Goal: Task Accomplishment & Management: Manage account settings

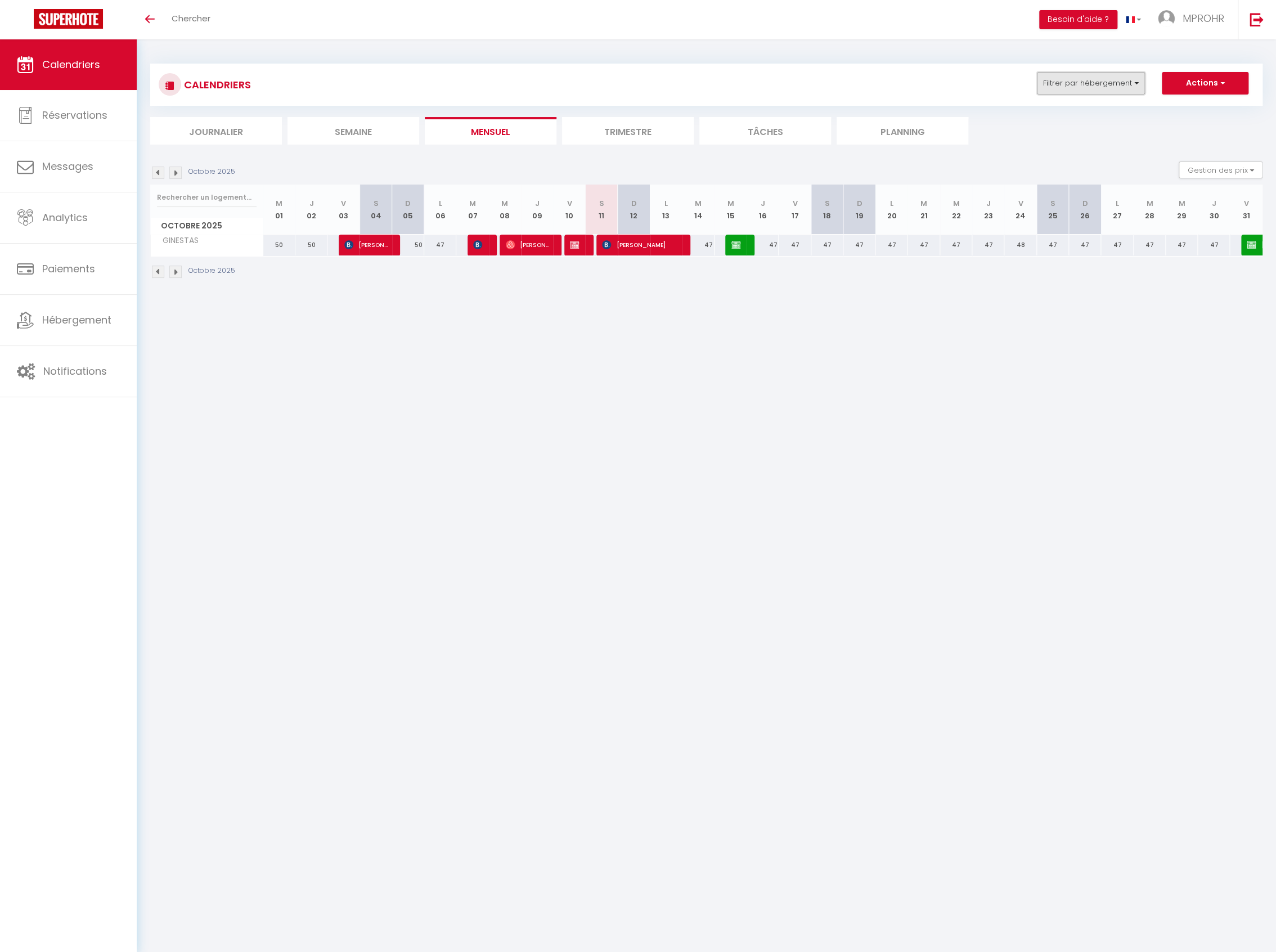
click at [1134, 87] on button "Filtrer par hébergement" at bounding box center [1091, 83] width 108 height 22
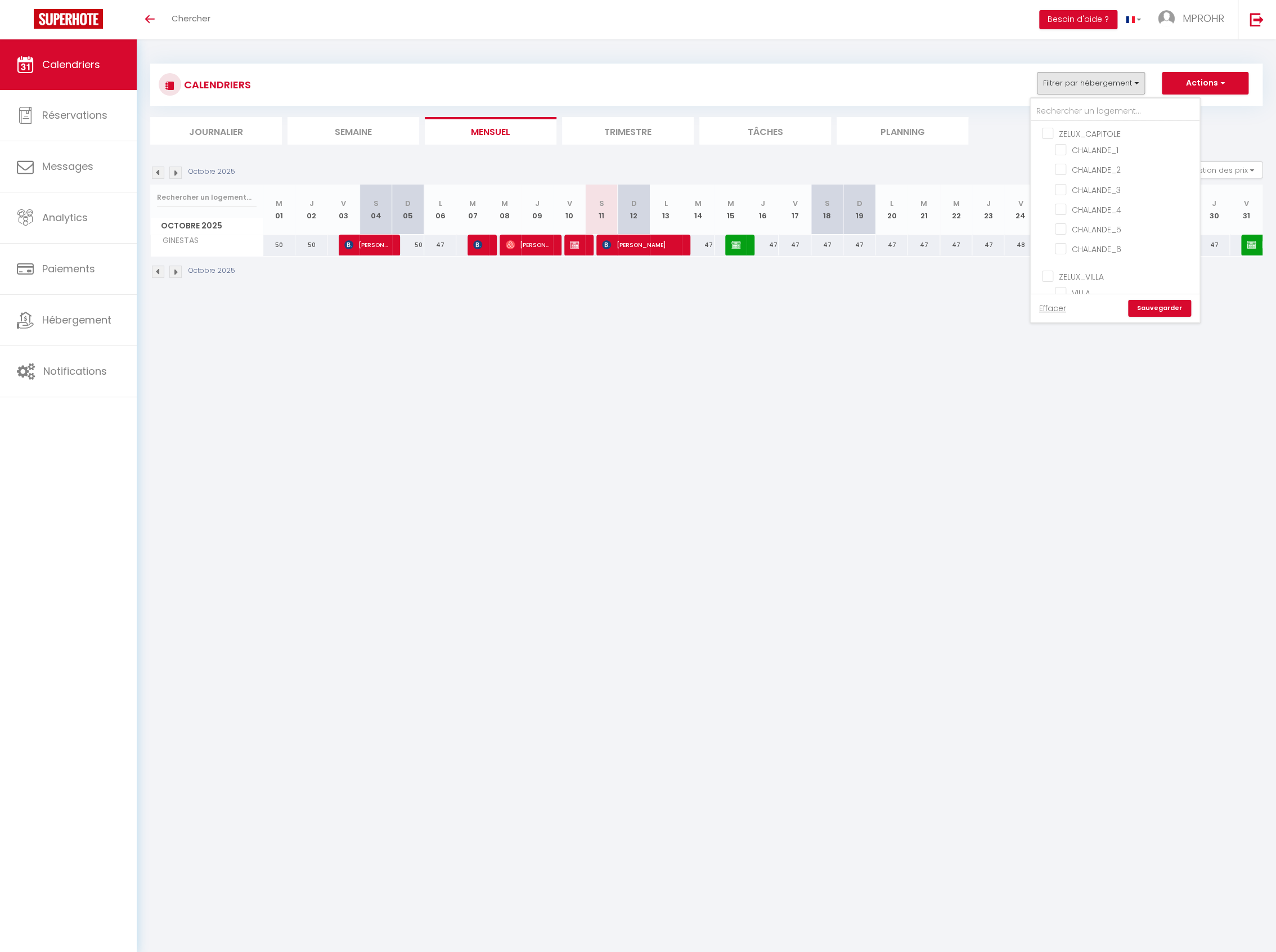
click at [1050, 136] on input "ZELUX_CAPITOLE" at bounding box center [1126, 133] width 169 height 11
checkbox input "true"
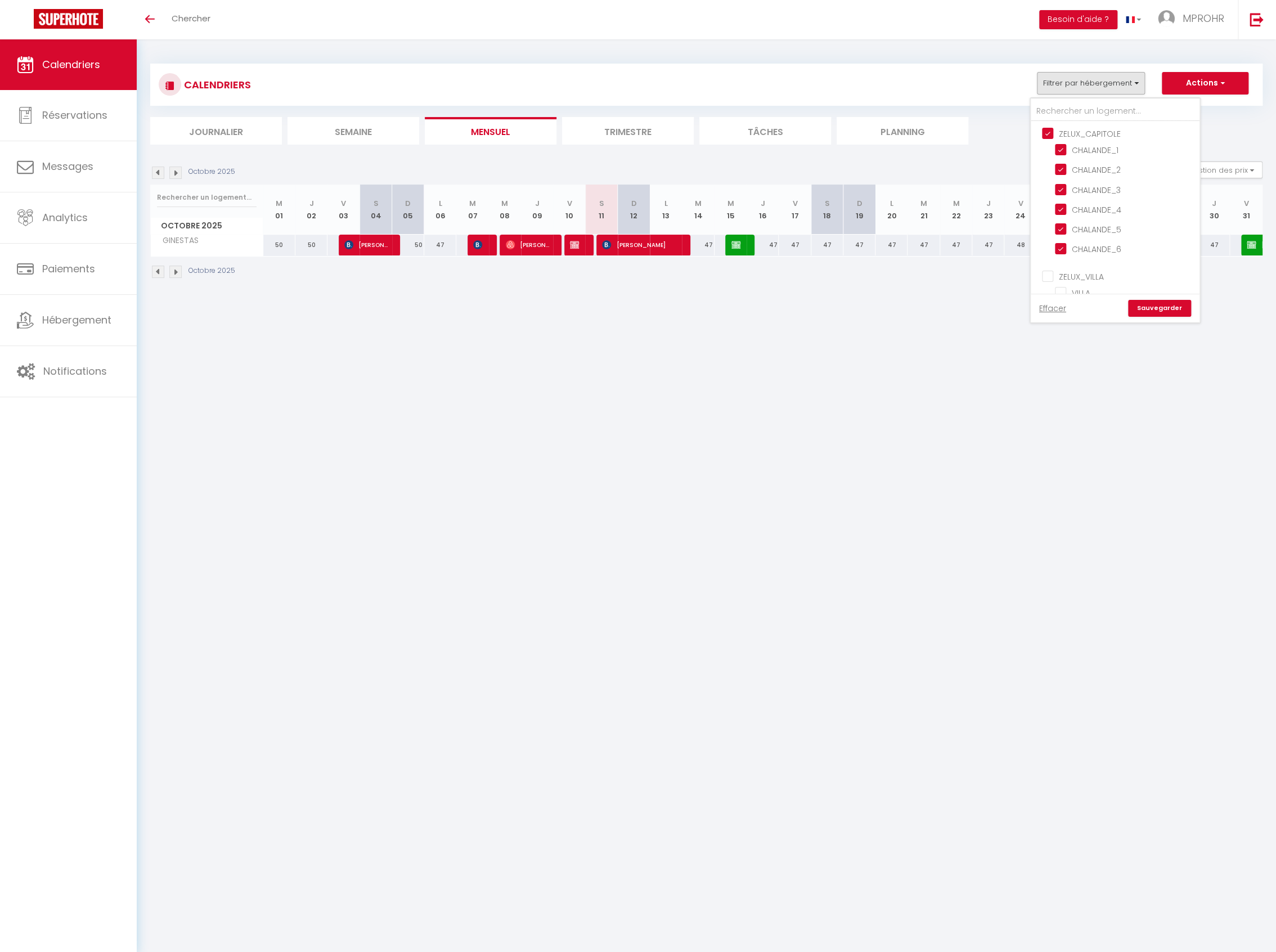
checkbox input "true"
checkbox input "false"
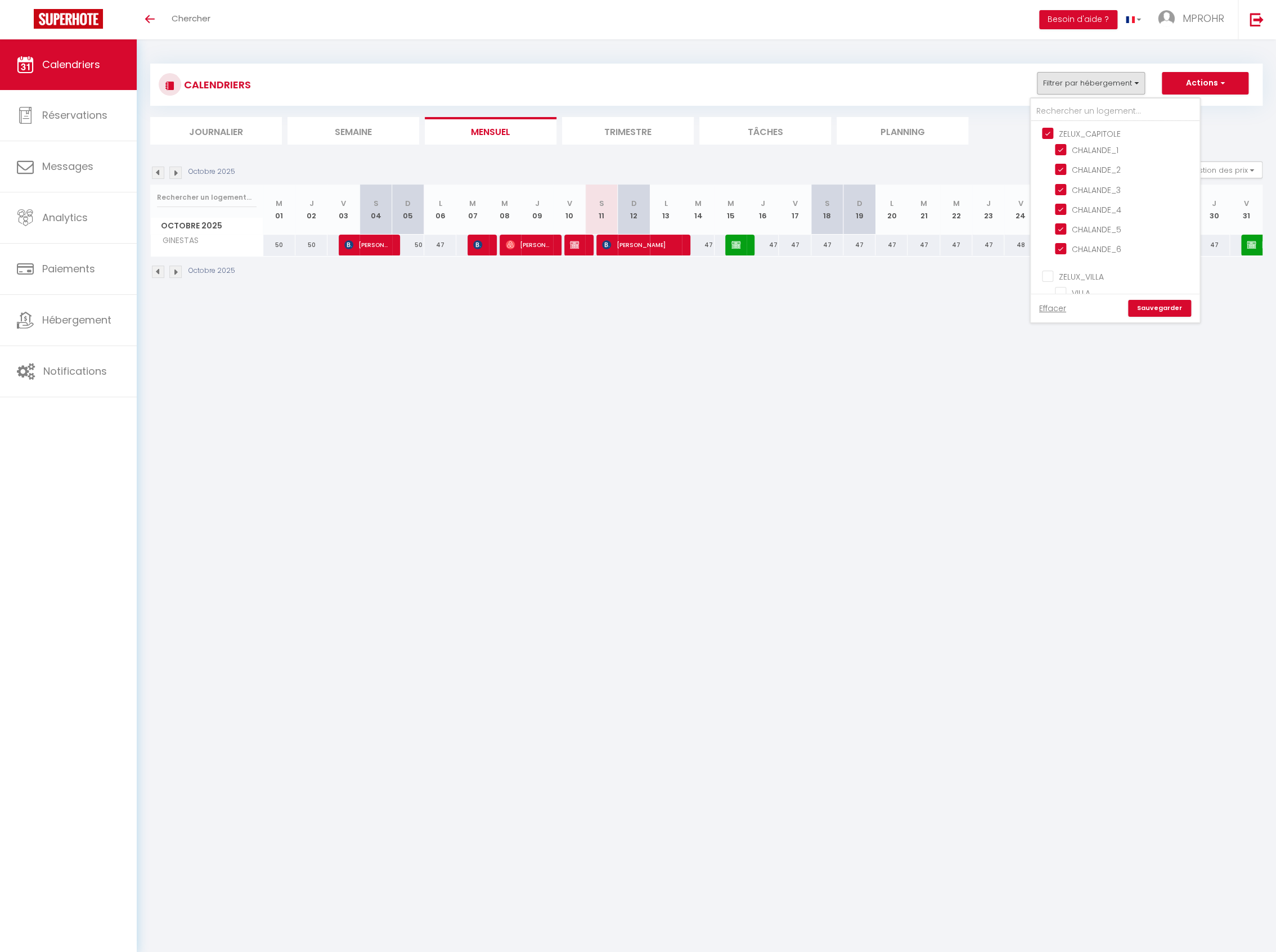
checkbox input "false"
checkbox input "true"
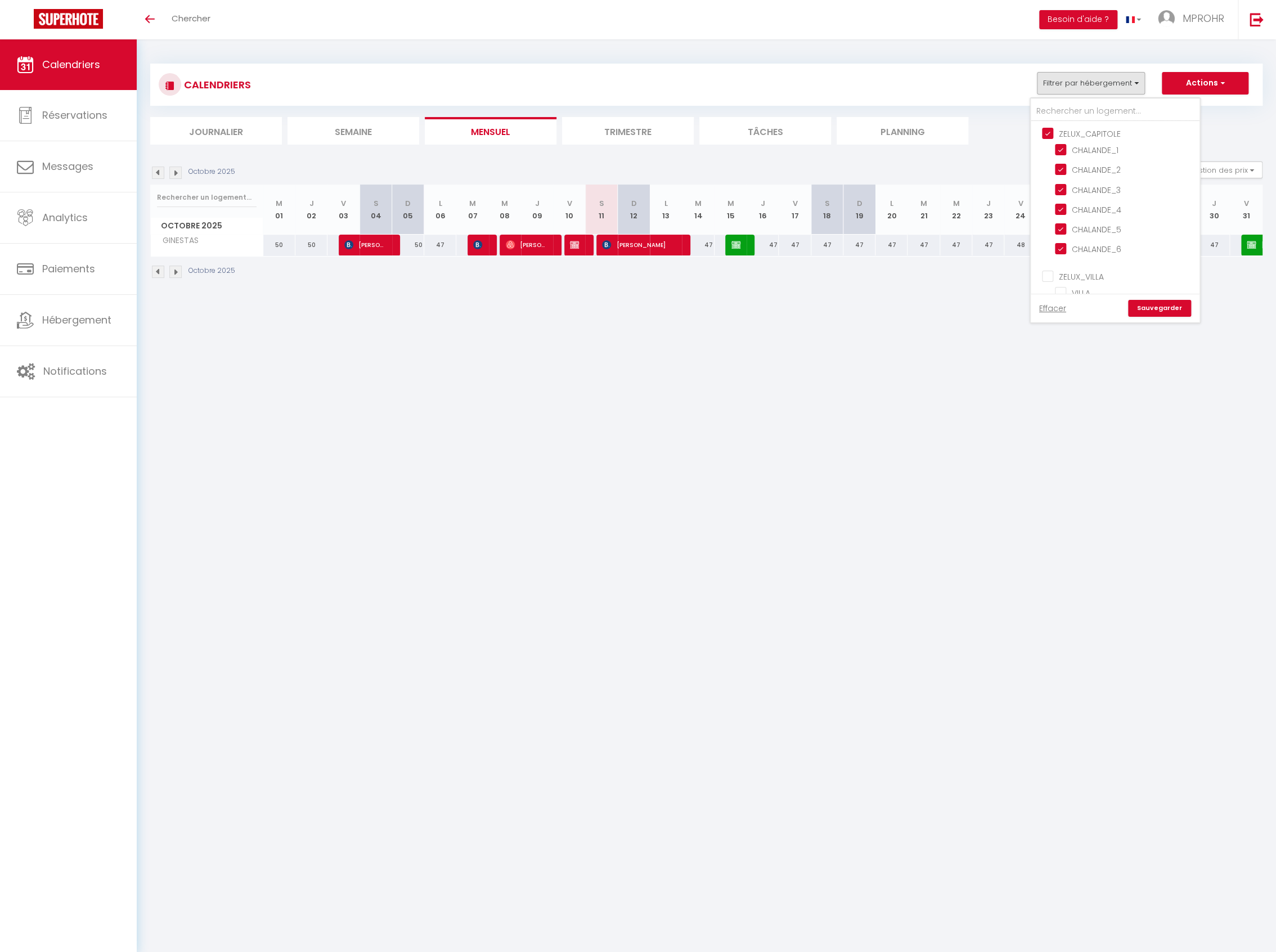
click at [1052, 272] on input "ZELUX_VILLA" at bounding box center [1126, 275] width 169 height 11
checkbox input "true"
checkbox input "false"
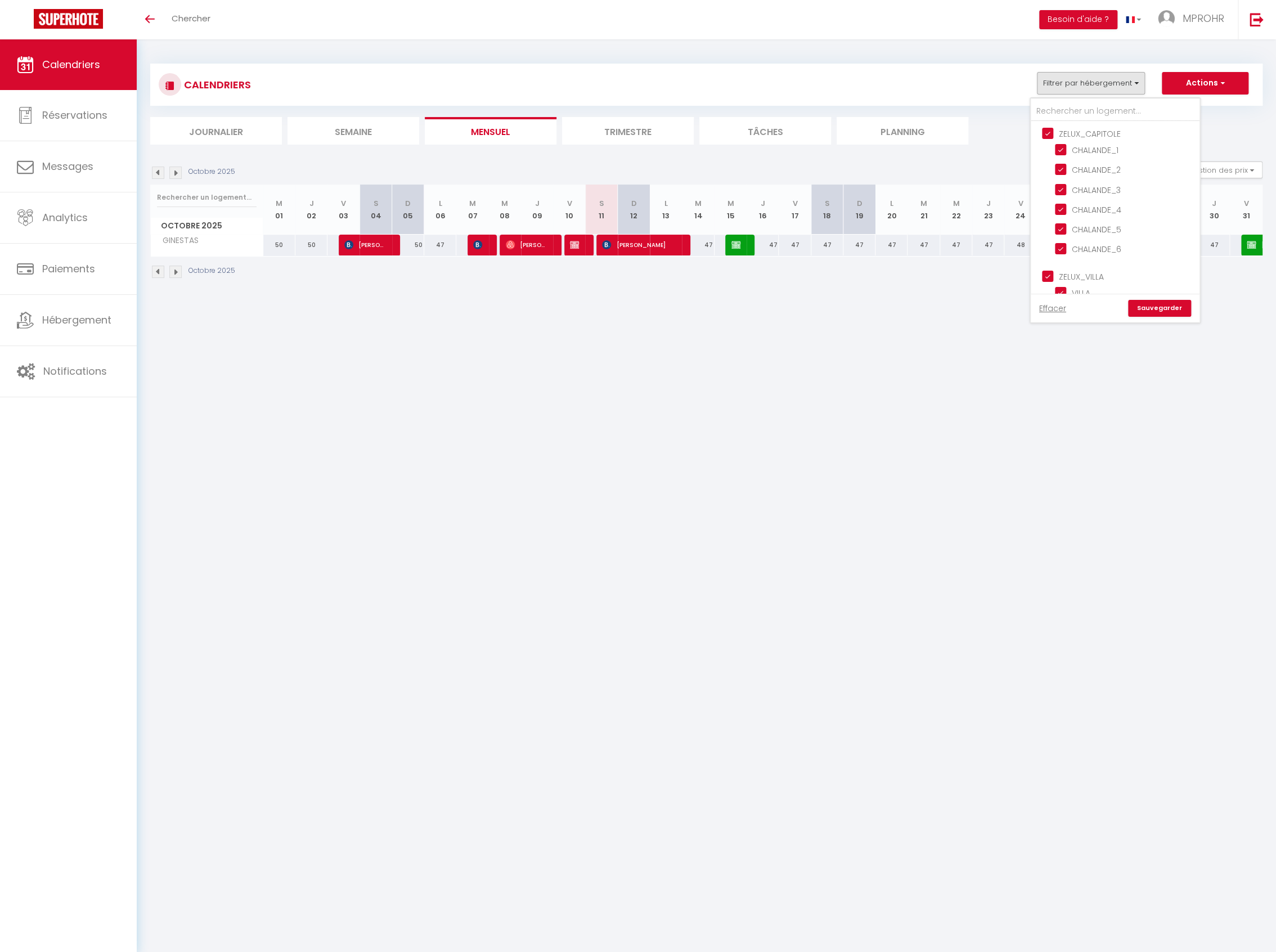
checkbox input "false"
click at [1050, 270] on input "ZELUX_VILLA" at bounding box center [1126, 275] width 169 height 11
checkbox input "false"
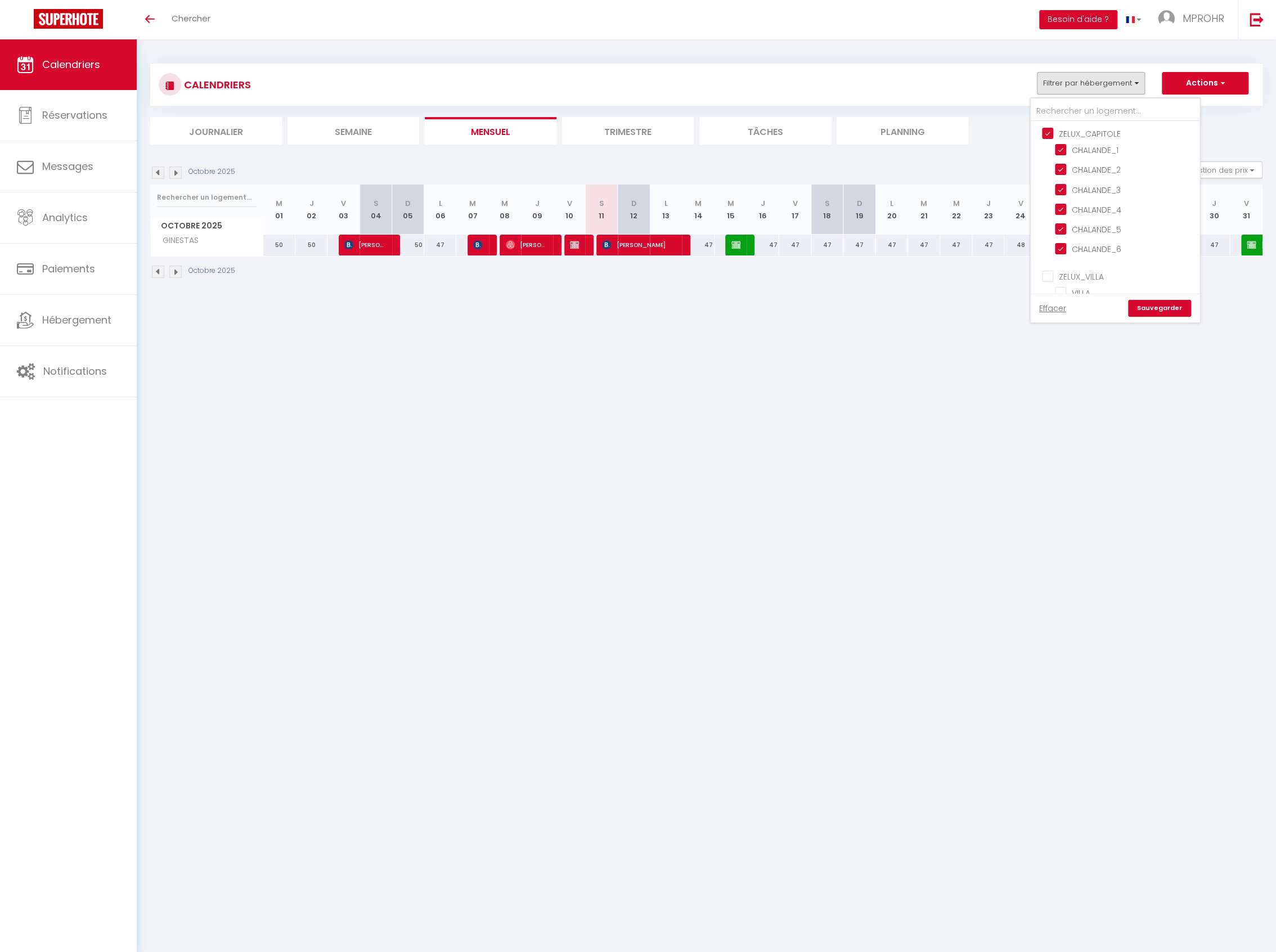
checkbox input "false"
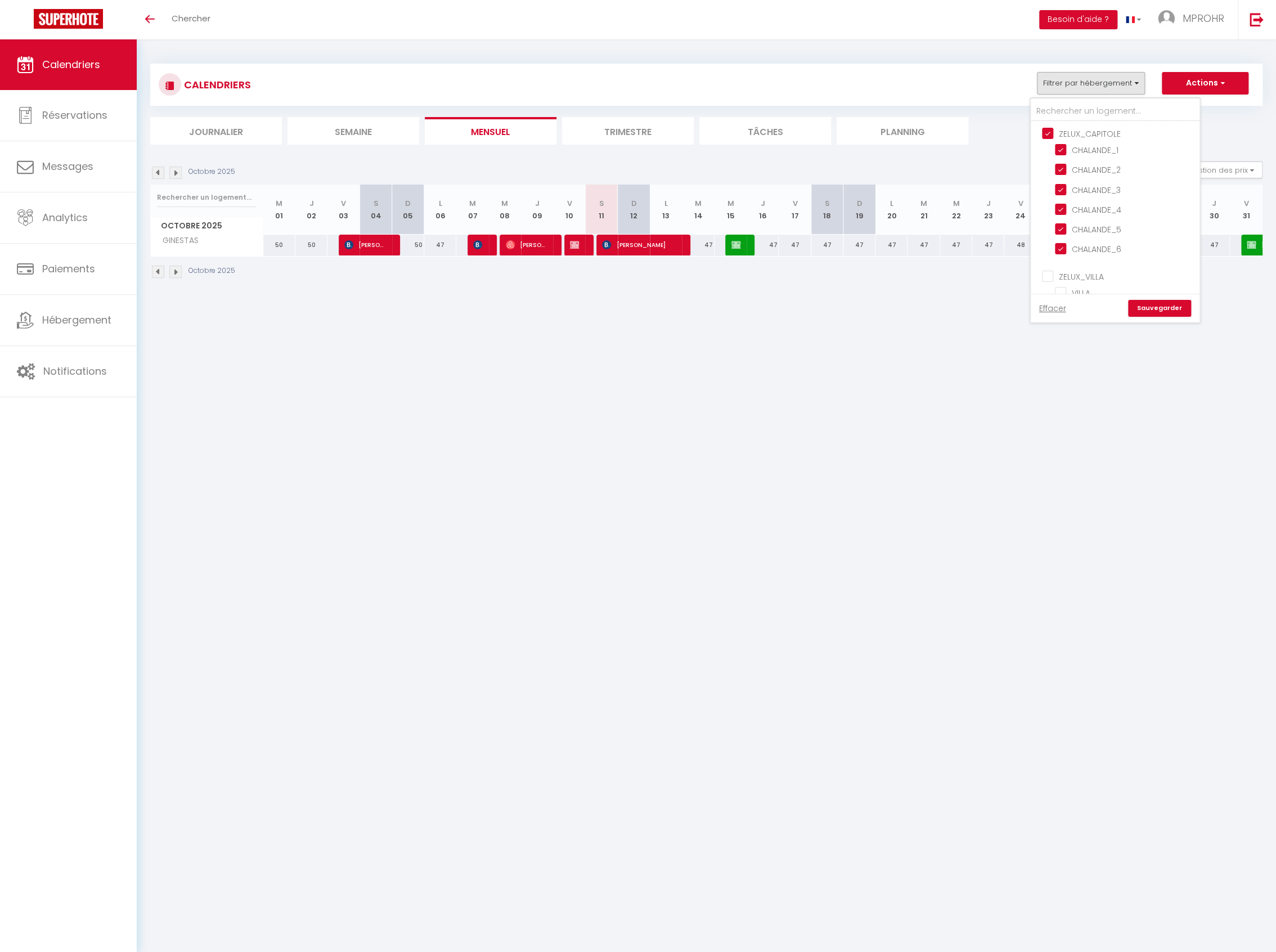
checkbox input "false"
click at [1051, 266] on input "Autres" at bounding box center [1126, 270] width 169 height 11
checkbox input "false"
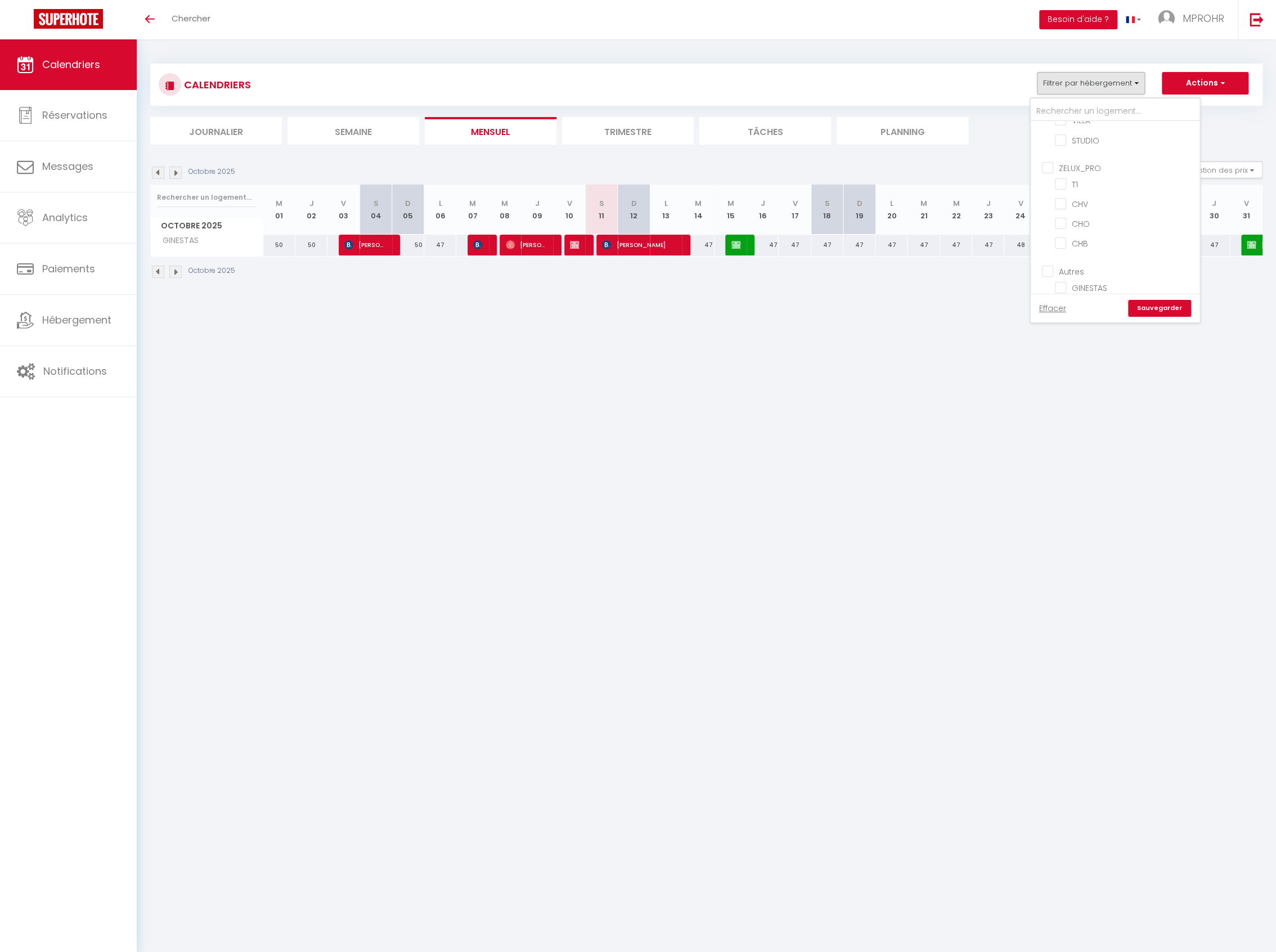
checkbox input "false"
click at [1152, 311] on link "Sauvegarder" at bounding box center [1159, 308] width 63 height 17
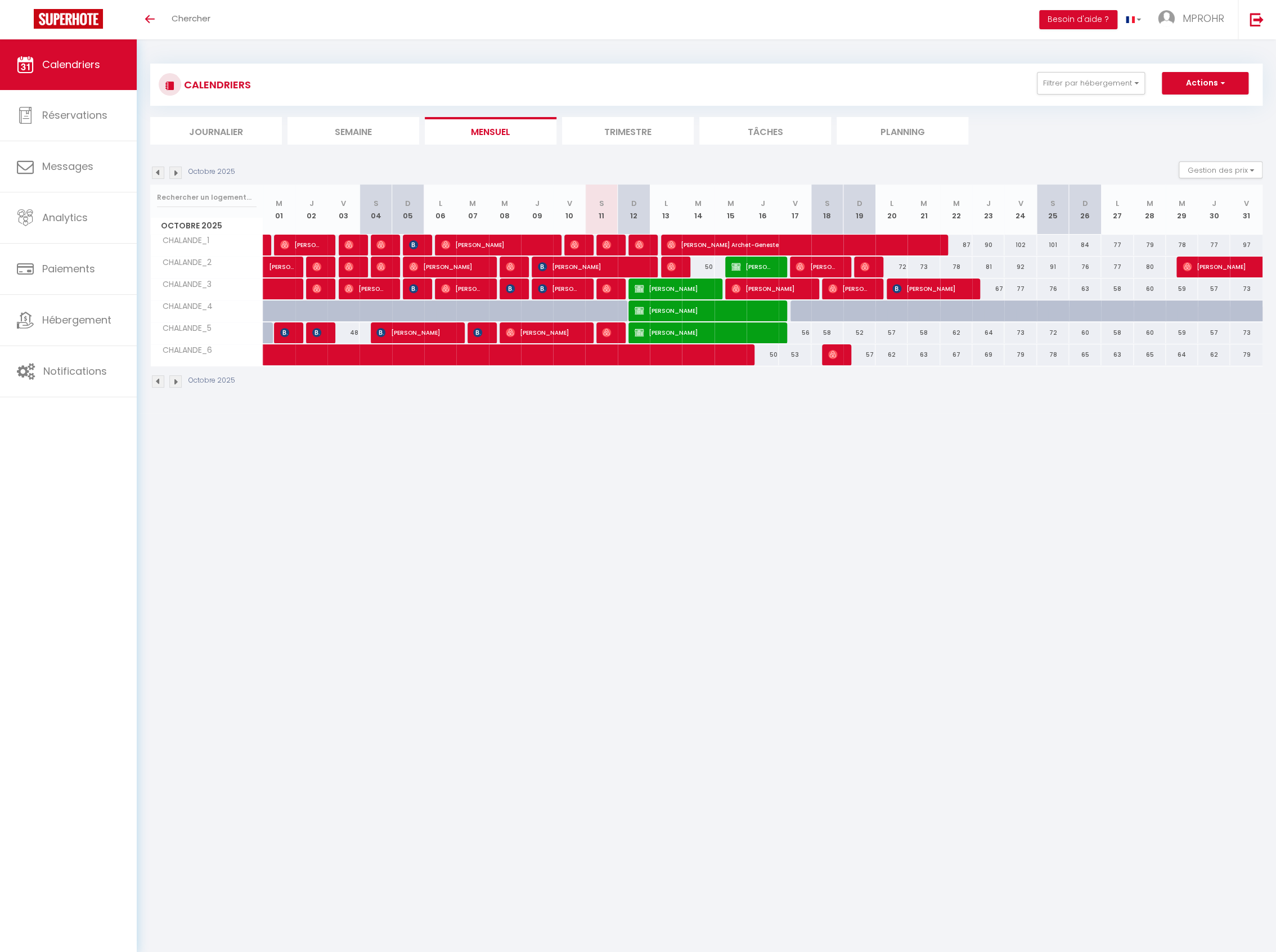
click at [645, 406] on div "CALENDRIERS Filtrer par hébergement ZELUX_CAPITOLE CHALANDE_1 CHALANDE_2 CHALAN…" at bounding box center [705, 226] width 1139 height 373
click at [1120, 85] on button "Filtrer par hébergement" at bounding box center [1091, 83] width 108 height 22
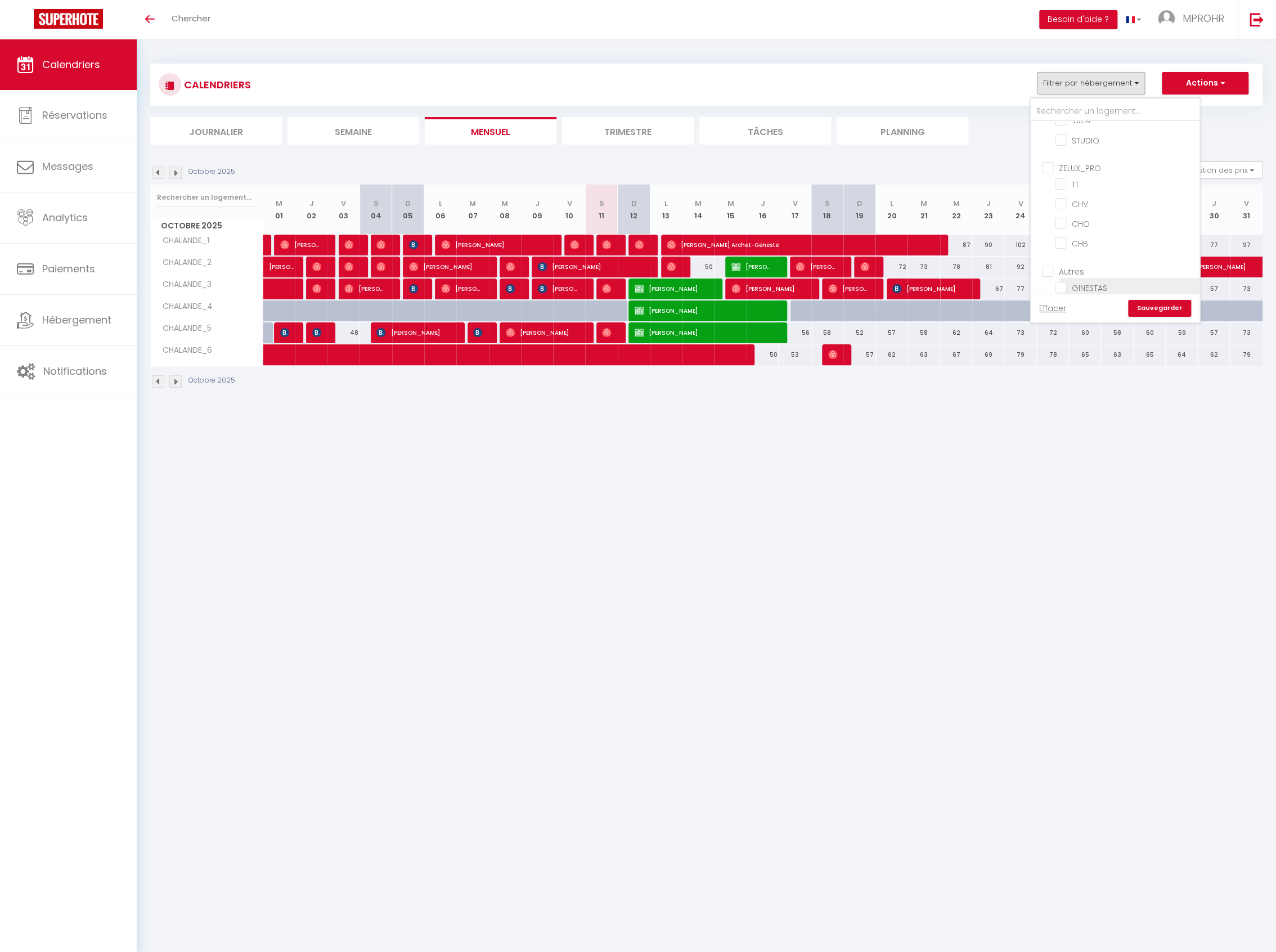
click at [1092, 282] on input "GINESTAS" at bounding box center [1126, 287] width 141 height 11
checkbox input "true"
checkbox input "false"
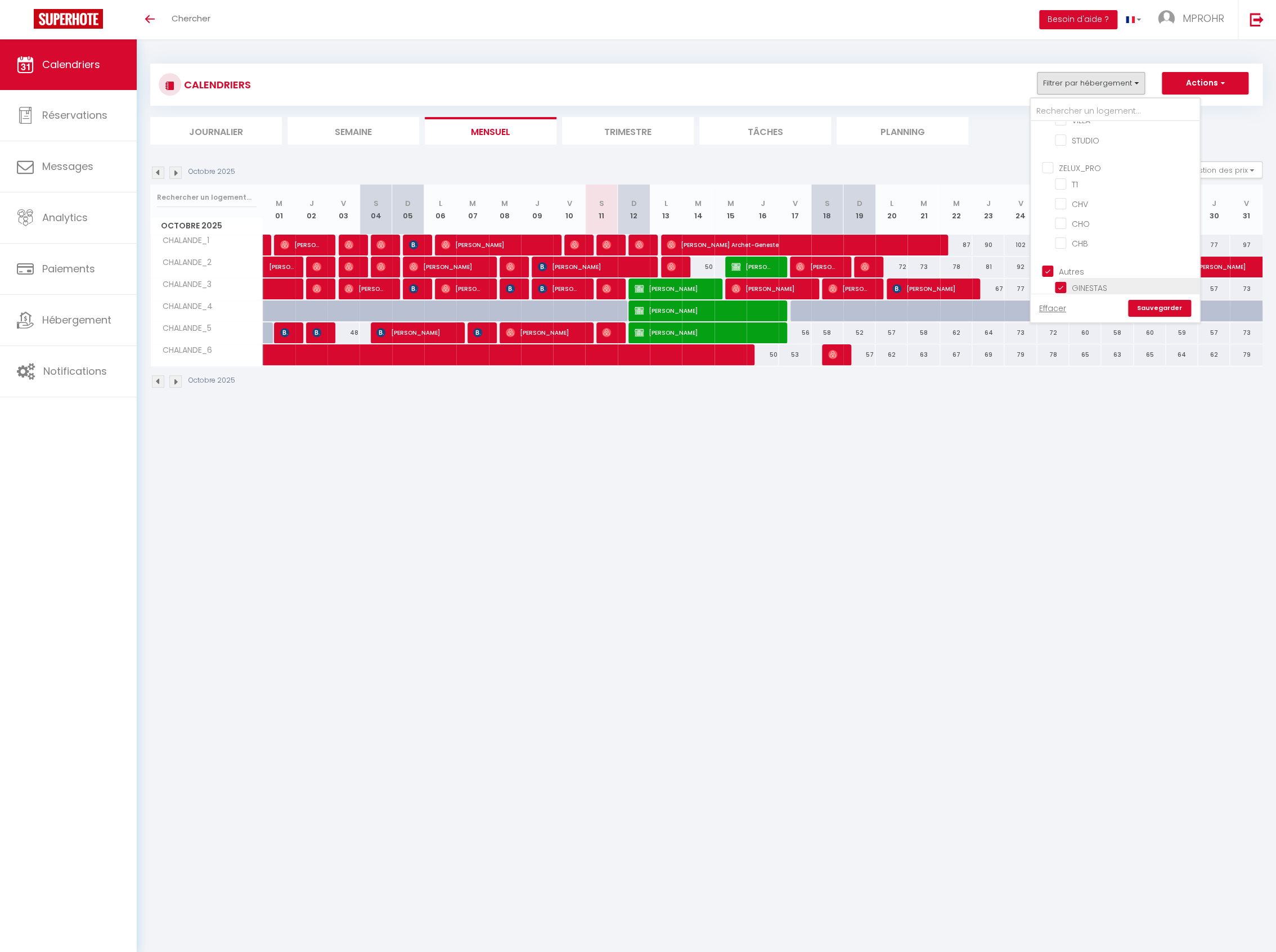
checkbox input "false"
checkbox input "true"
click at [1175, 307] on link "Sauvegarder" at bounding box center [1159, 308] width 63 height 17
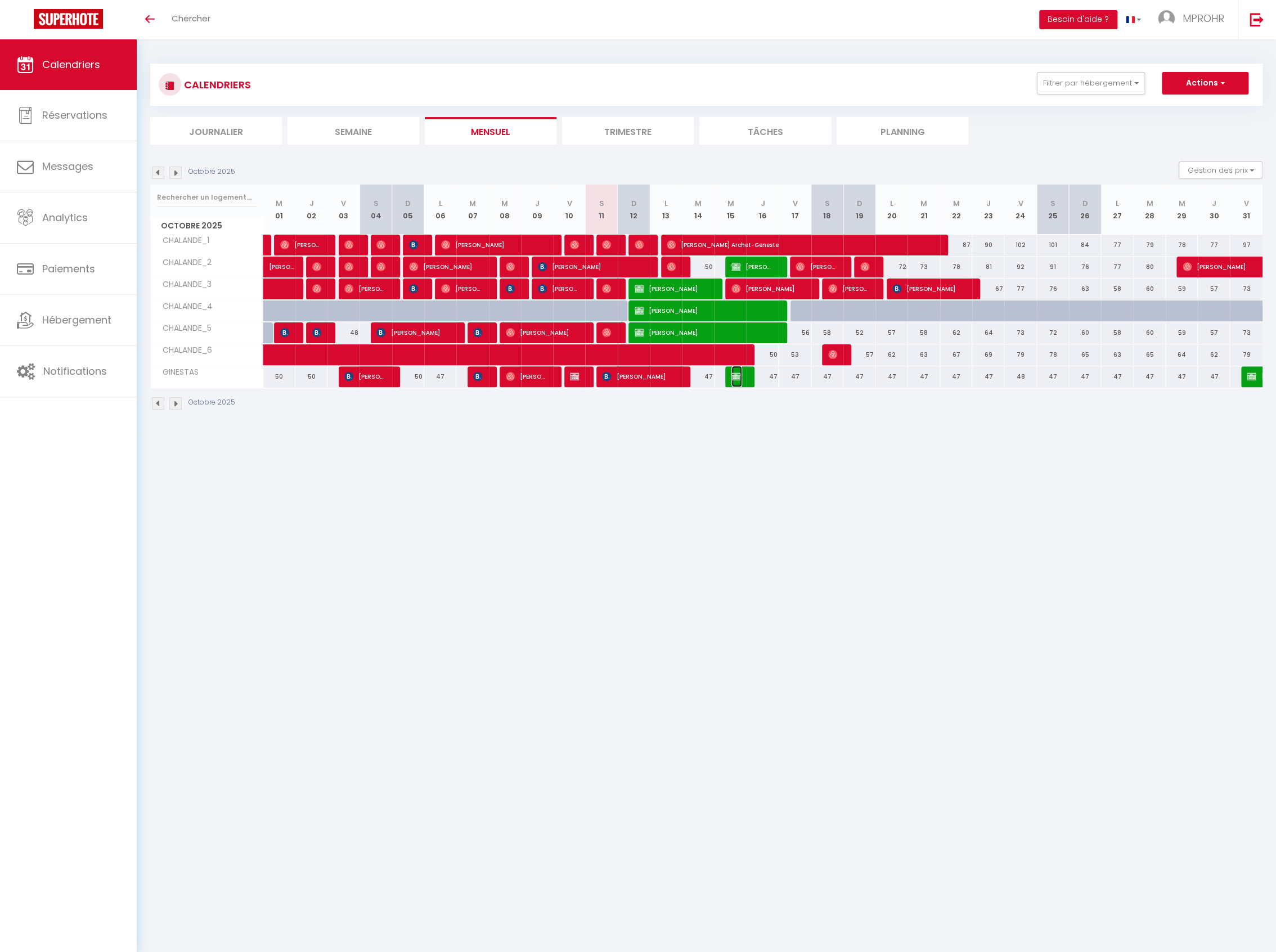
click at [740, 379] on span "[PERSON_NAME]" at bounding box center [737, 376] width 10 height 21
select select "OK"
select select "KO"
select select "0"
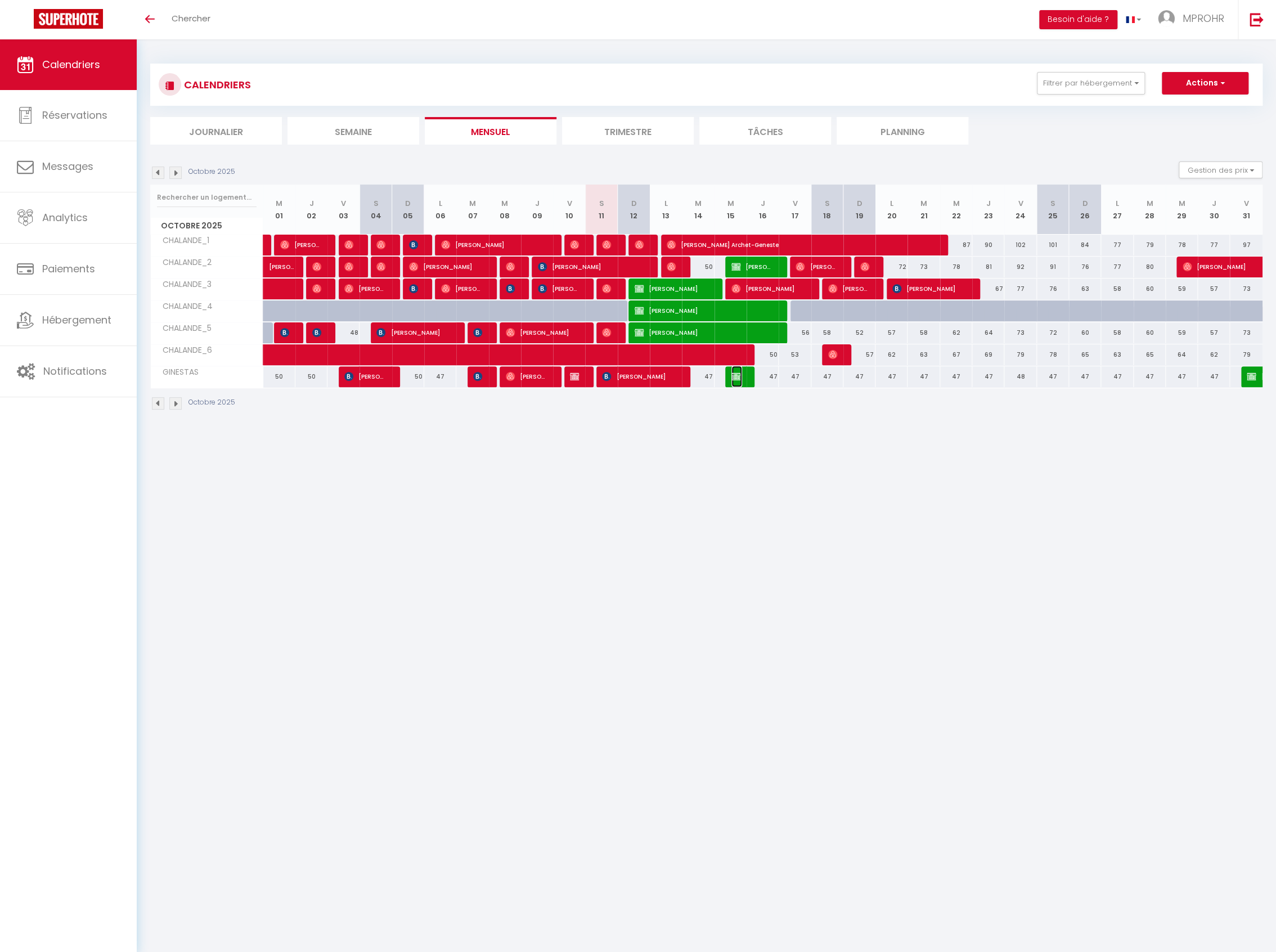
select select "1"
select select
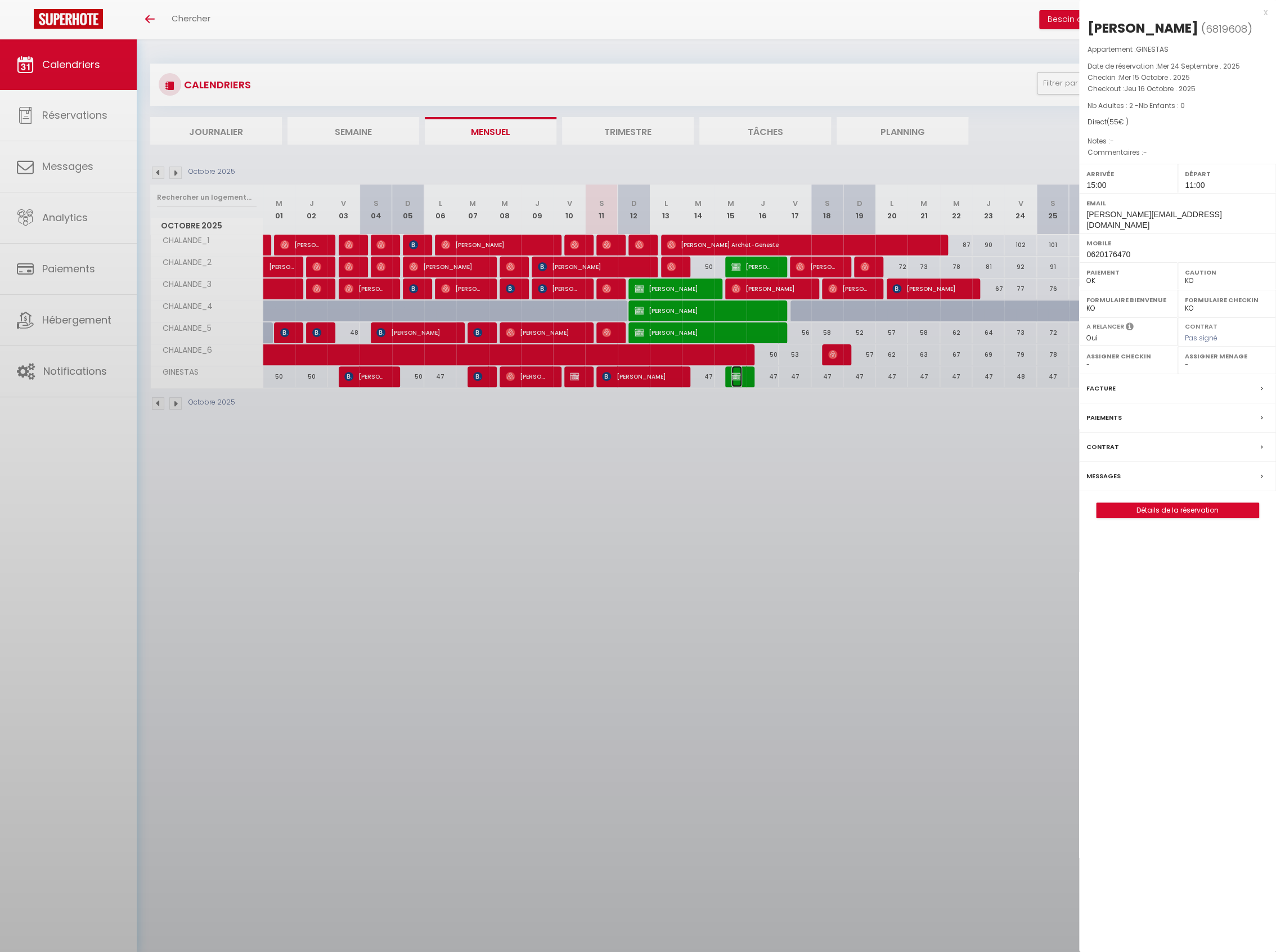
select select "51000"
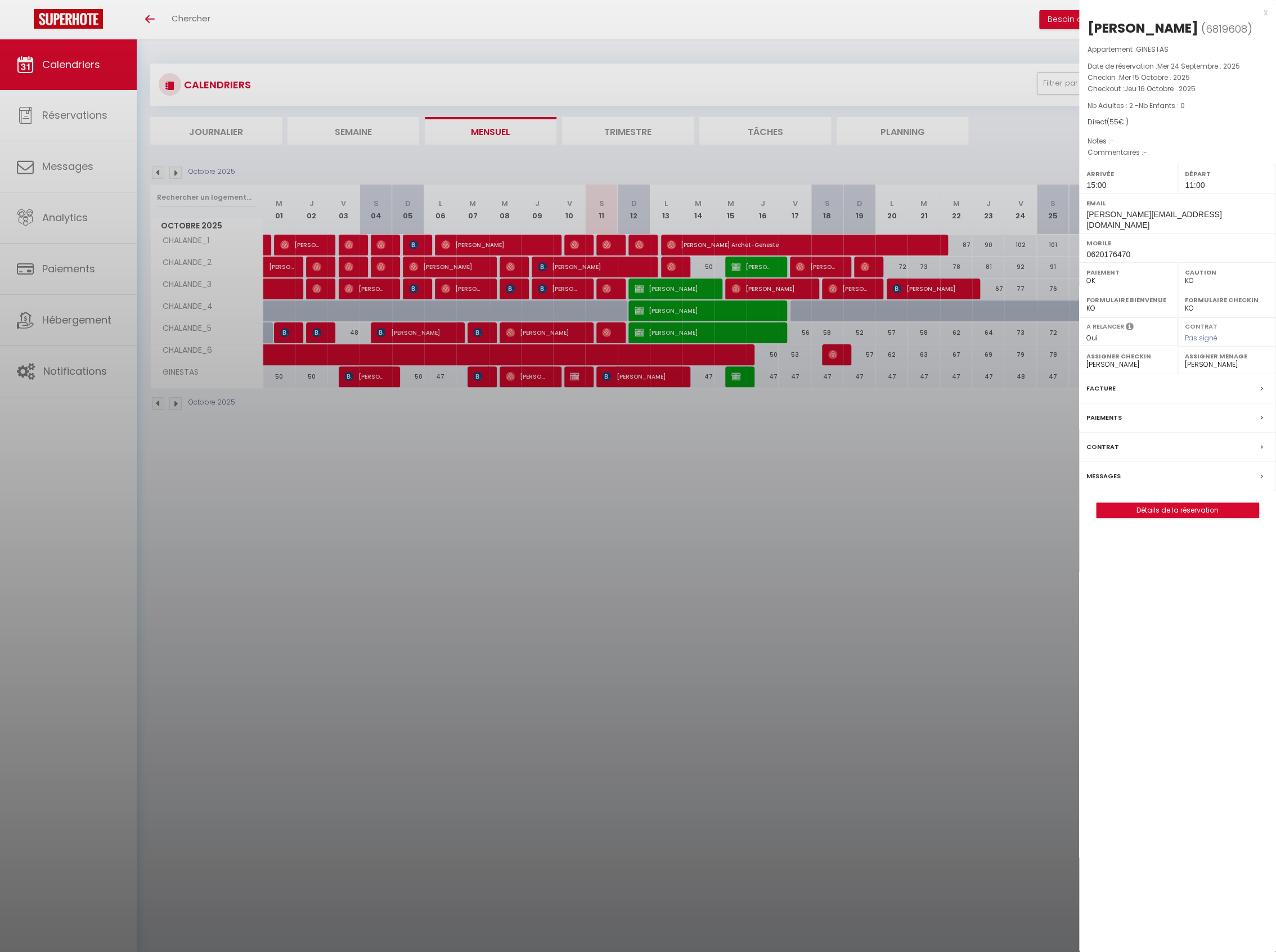
click at [740, 379] on div at bounding box center [638, 476] width 1276 height 952
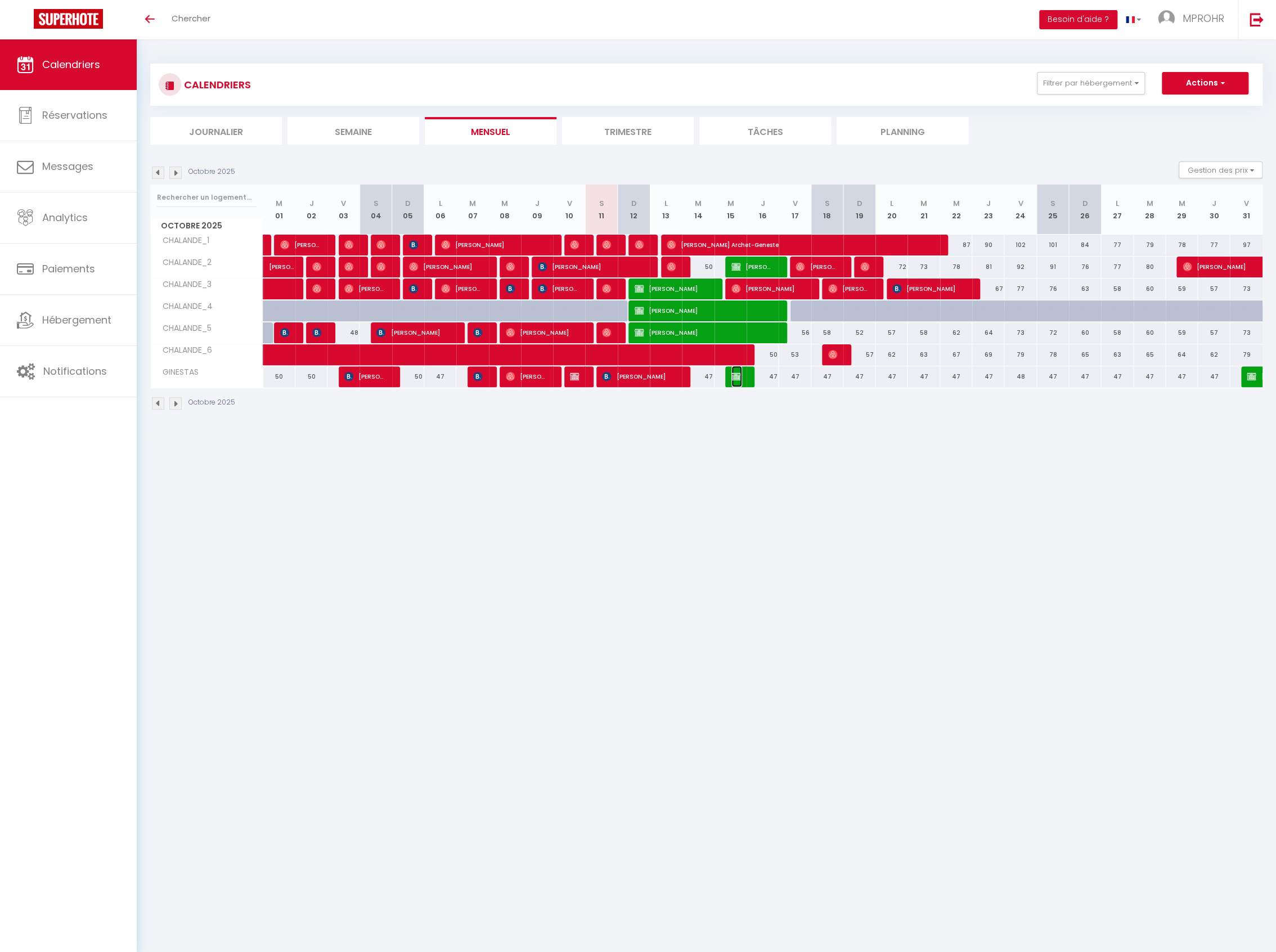
click at [740, 379] on img at bounding box center [736, 376] width 9 height 9
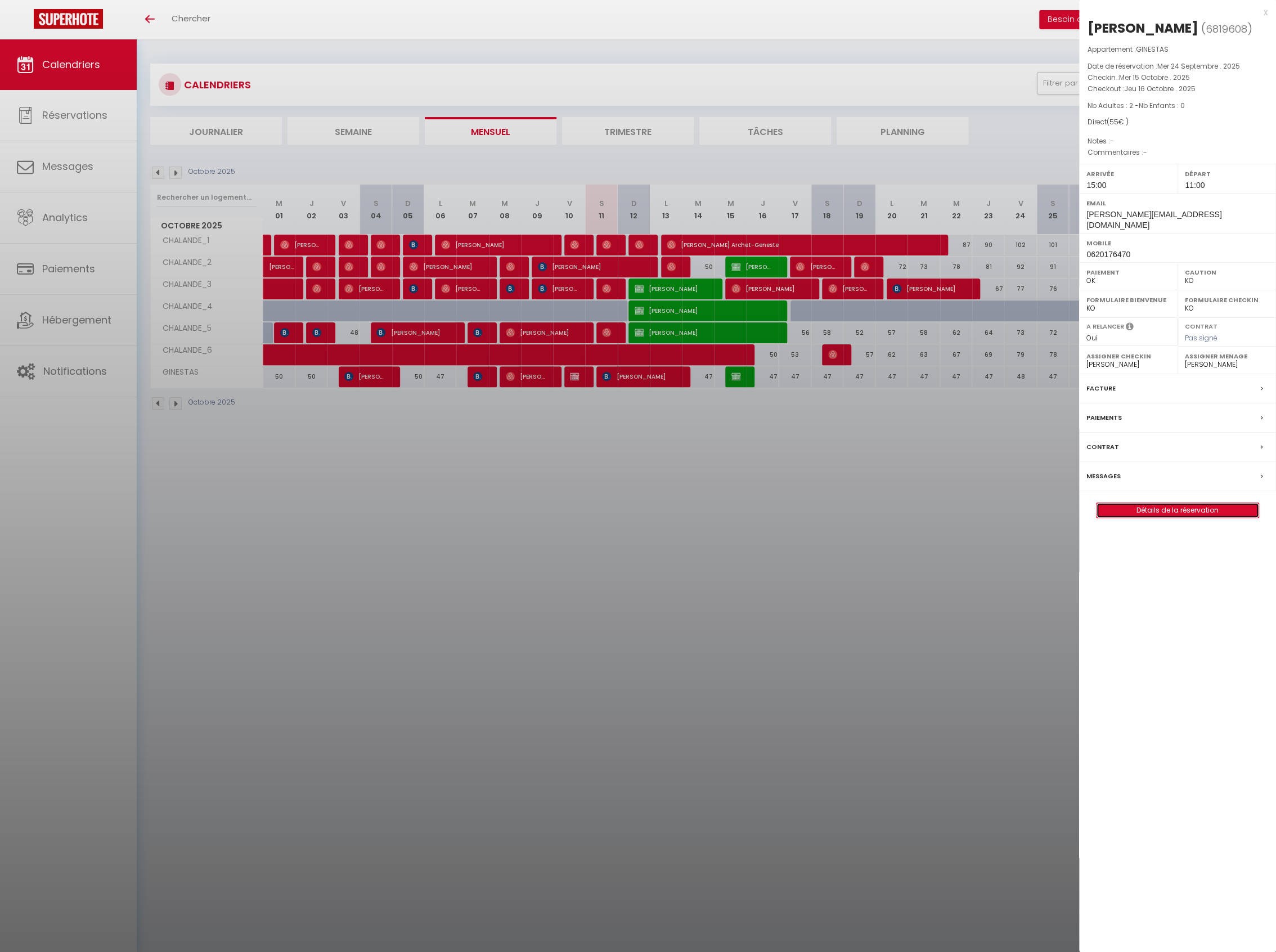
click at [1188, 517] on link "Détails de la réservation" at bounding box center [1177, 510] width 162 height 15
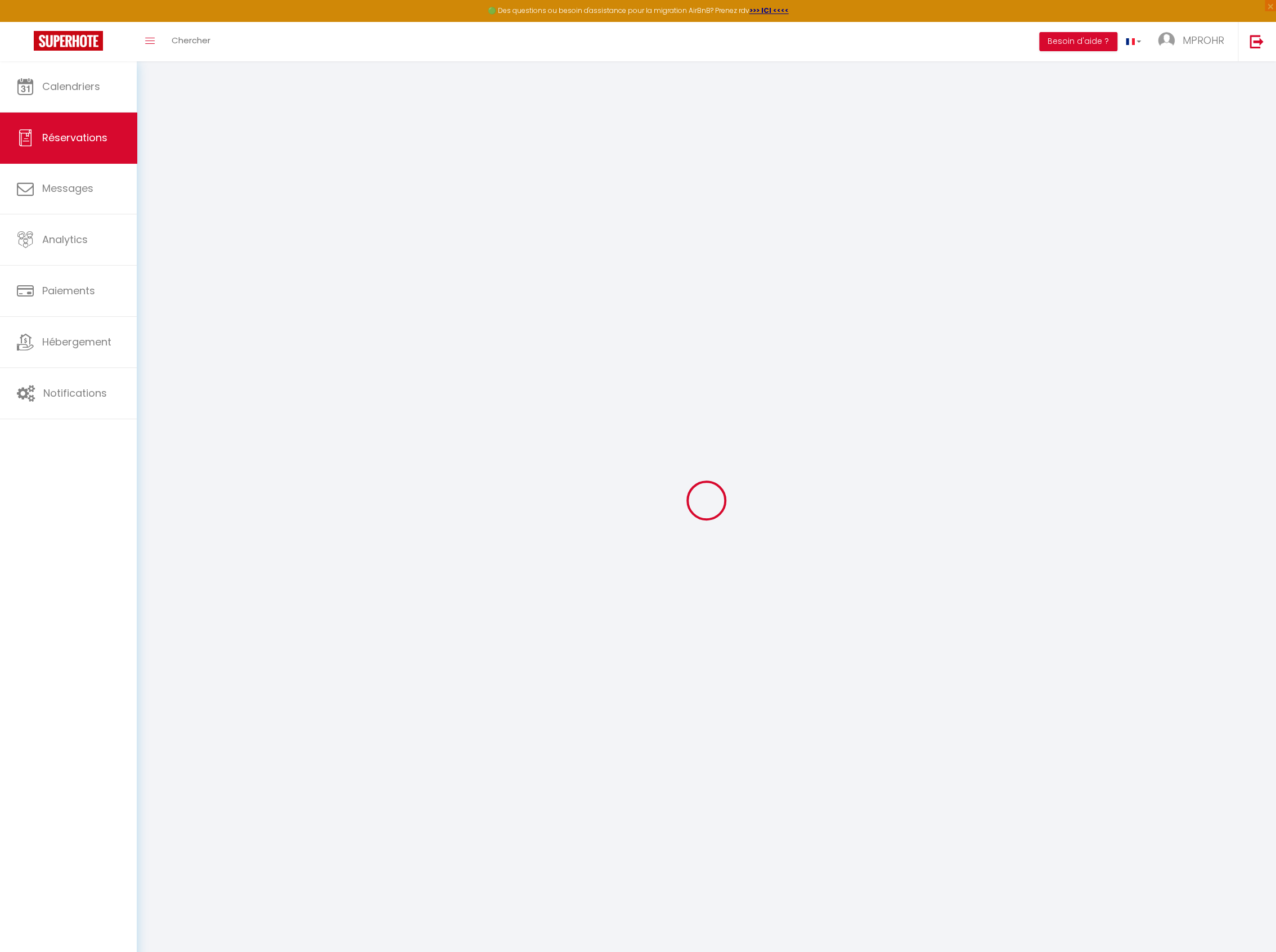
type input "[PERSON_NAME]"
type input "GRENON"
type input "[PERSON_NAME][EMAIL_ADDRESS][DOMAIN_NAME]"
type input "0620176470"
type input "31000"
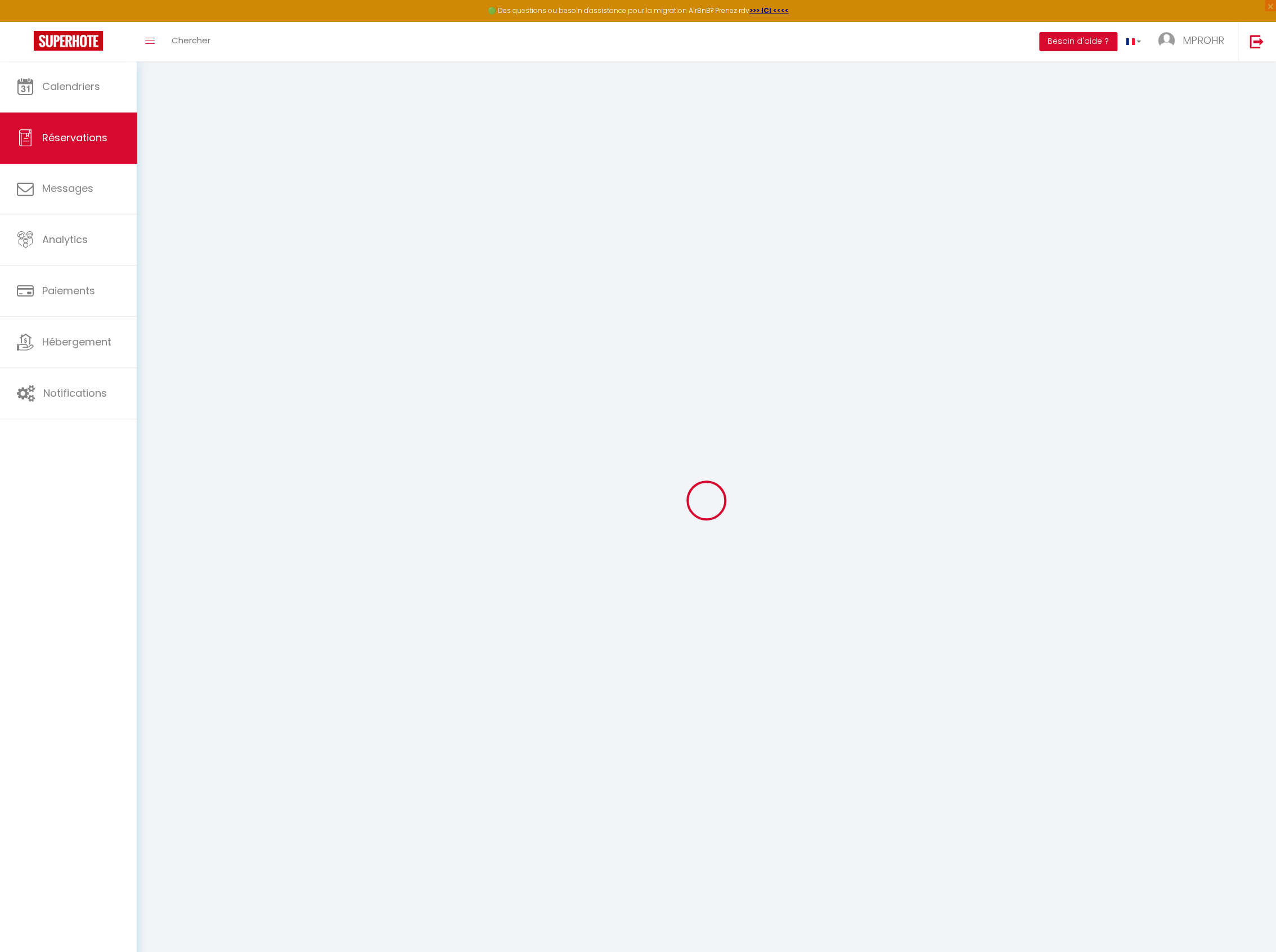
type input "[GEOGRAPHIC_DATA]"
select select "FR"
select select "67202"
select select "1"
type input "Mer 15 Octobre 2025"
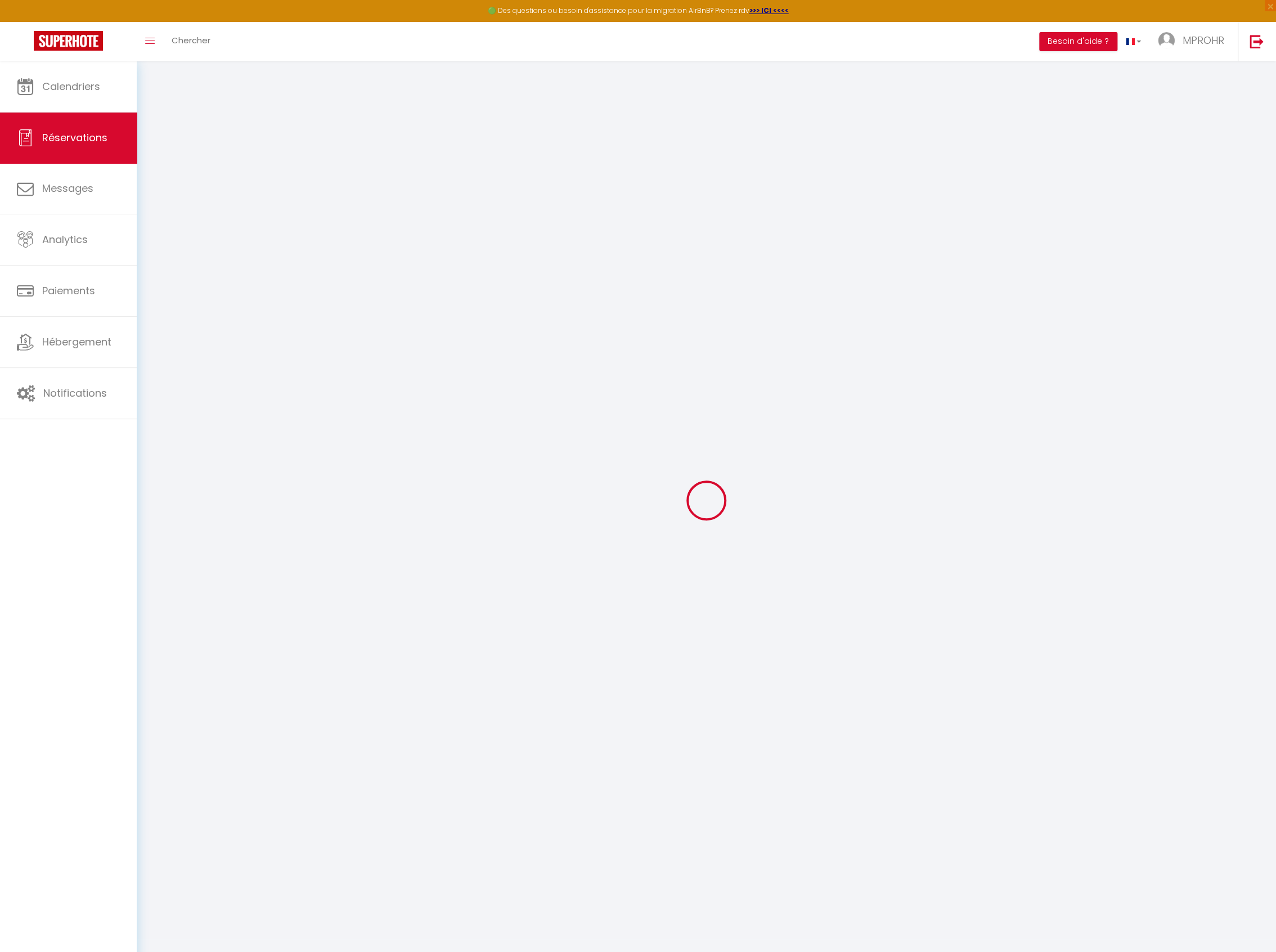
select select
type input "Jeu 16 Octobre 2025"
select select
type input "2"
select select "12"
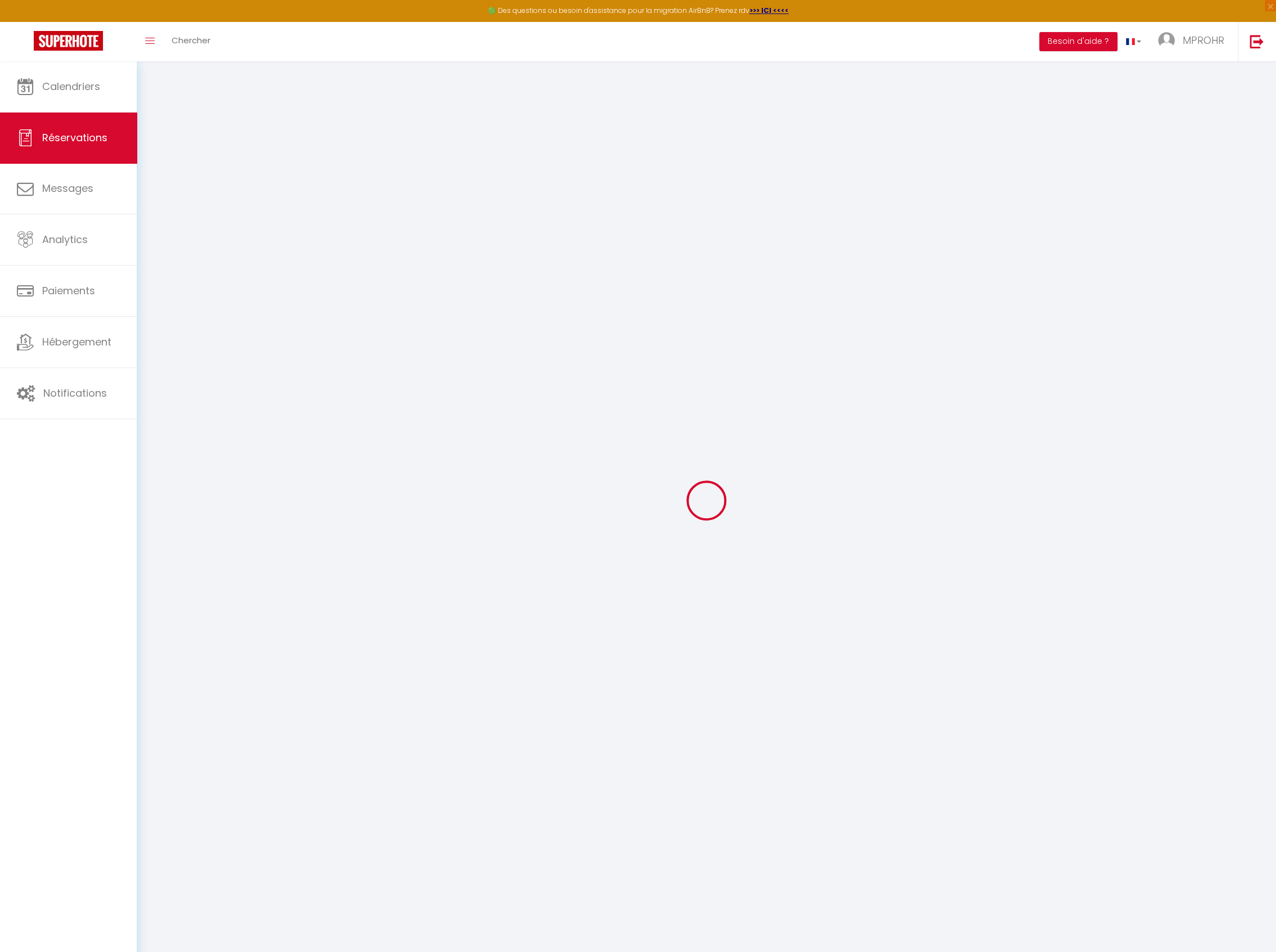
select select
type input "55"
checkbox input "true"
type input "0"
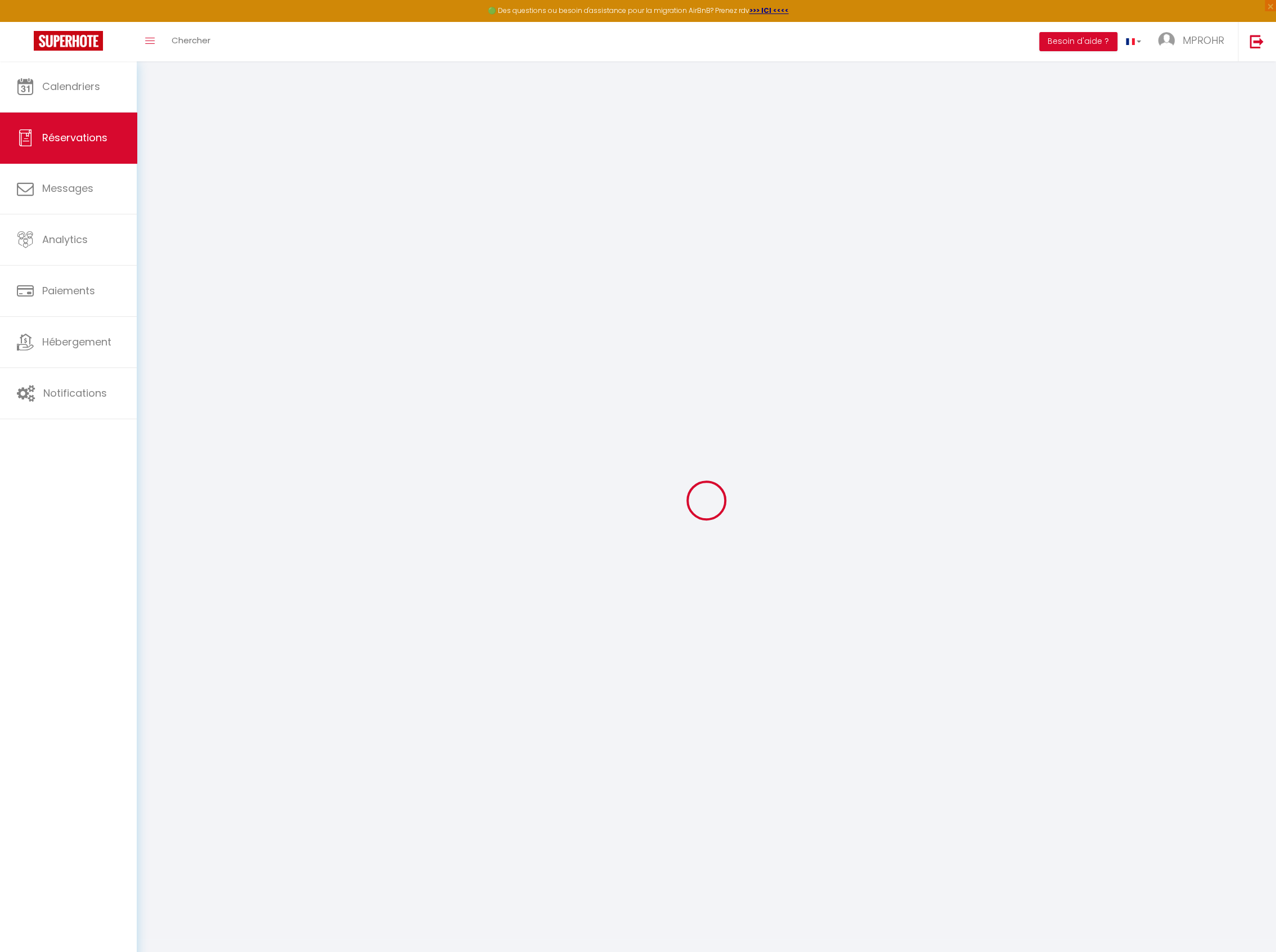
type input "0"
select select
select select "14"
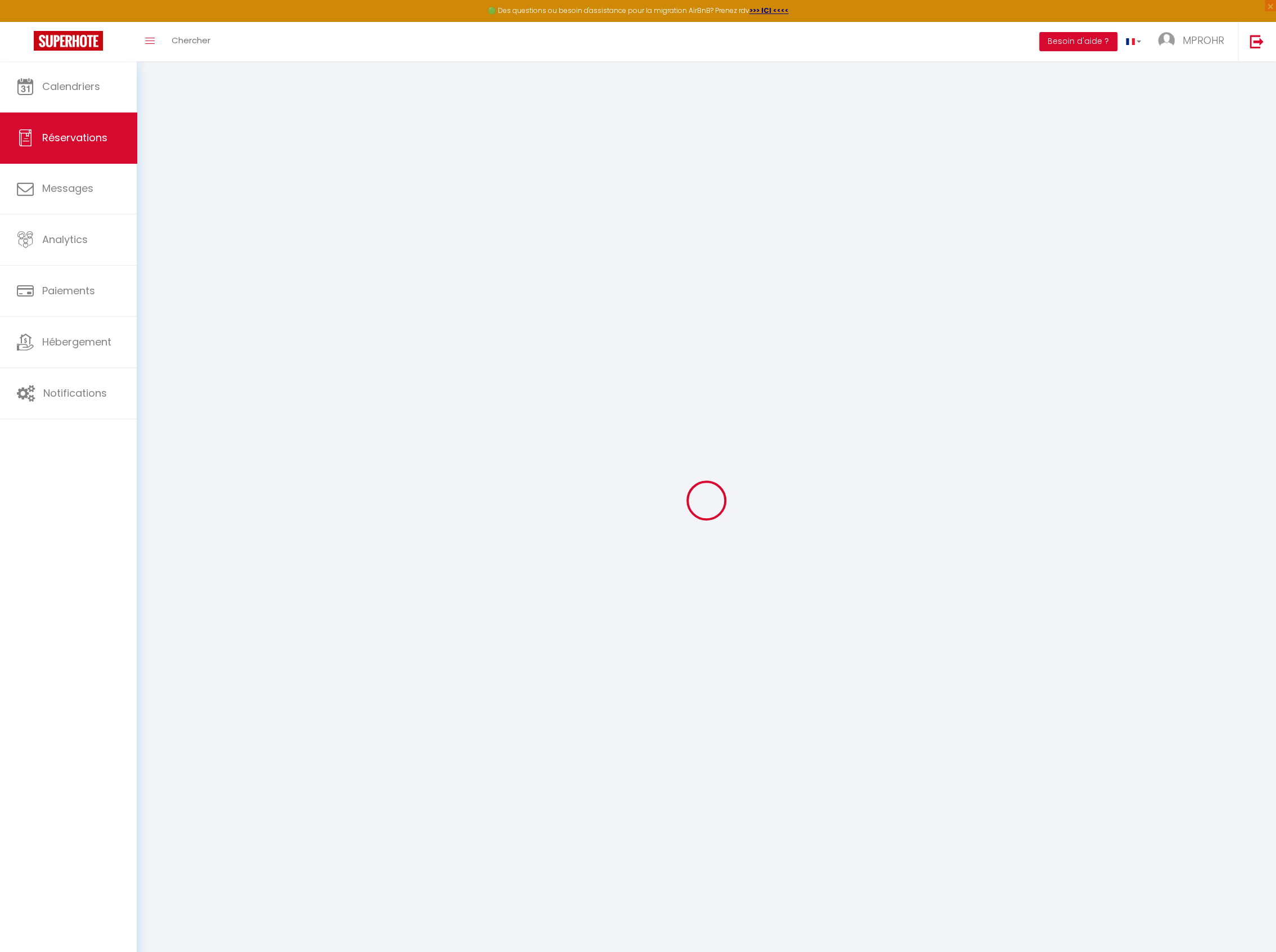
checkbox input "true"
select select
checkbox input "true"
select select
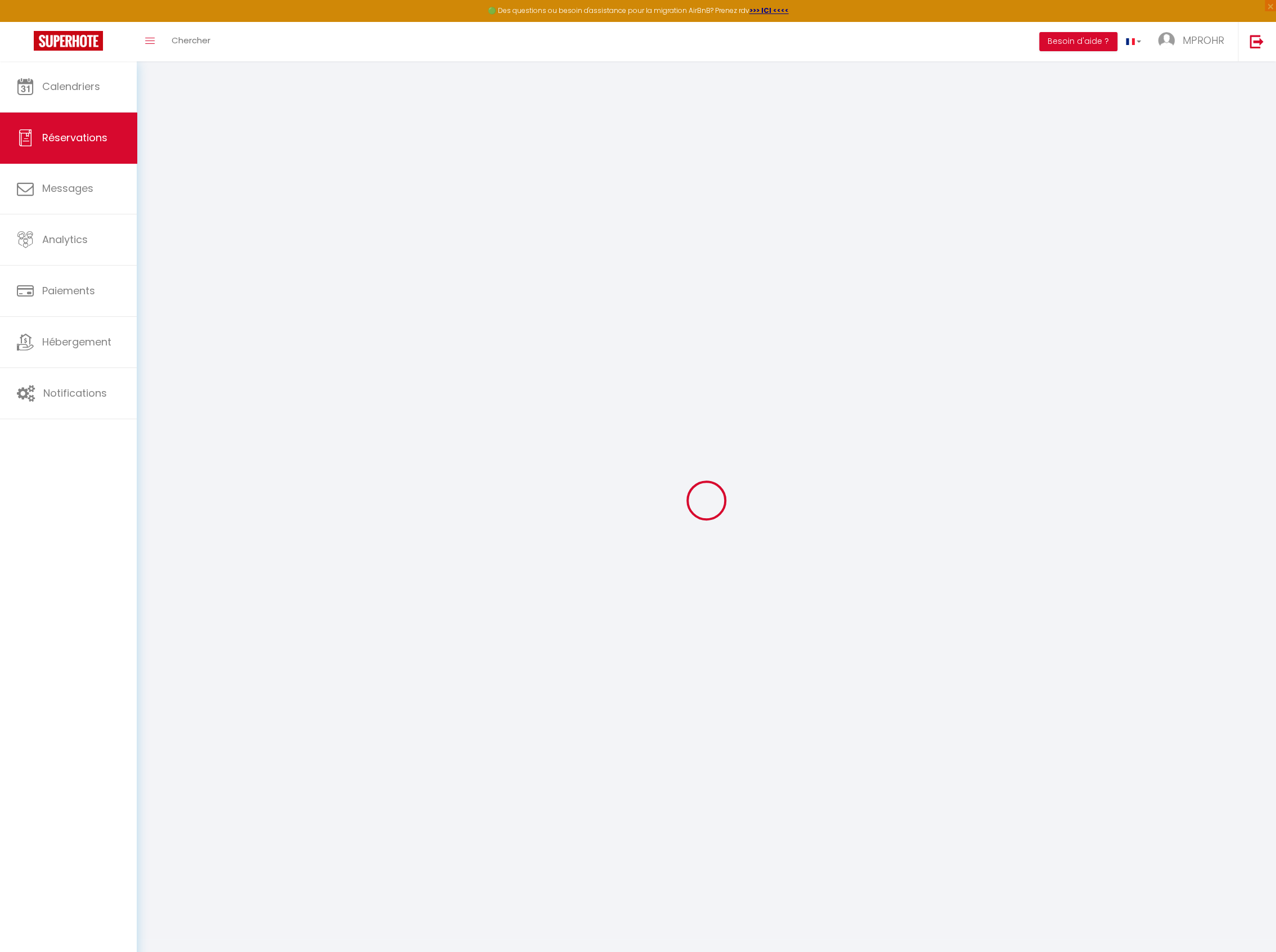
select select
checkbox input "true"
select select
checkbox input "true"
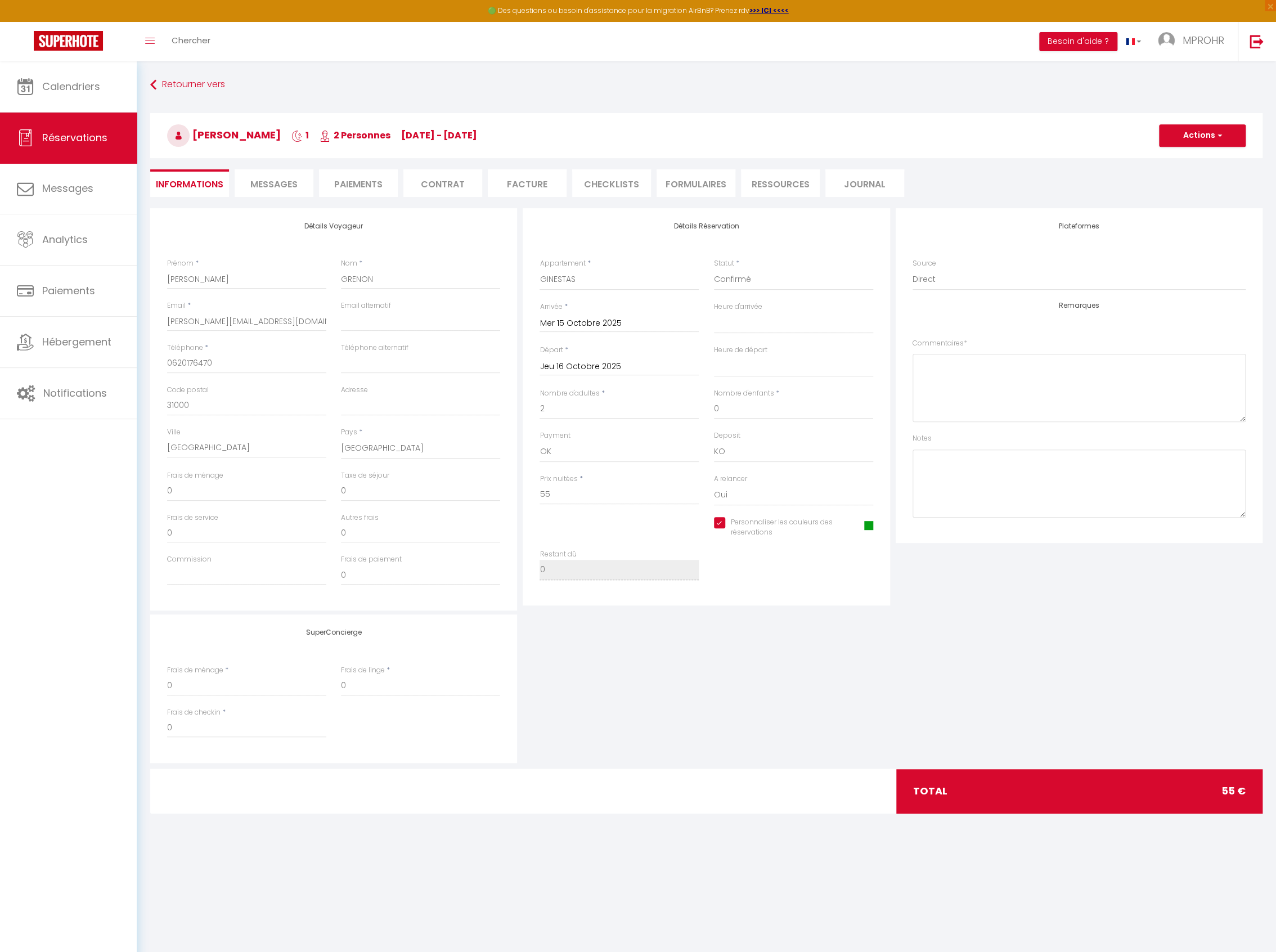
select select
checkbox input "true"
select select "15:00"
select select "11:00"
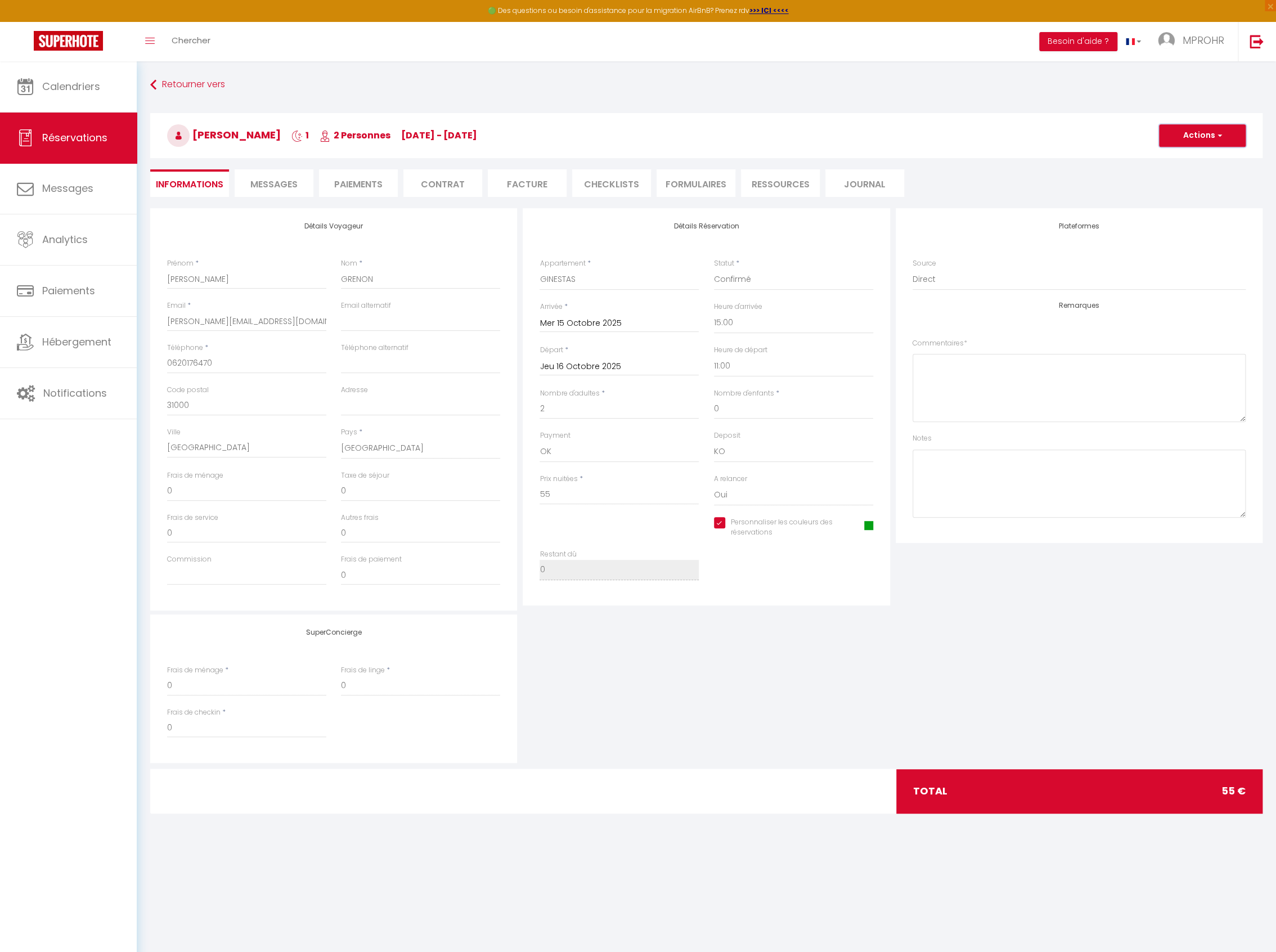
click at [1193, 136] on button "Actions" at bounding box center [1202, 136] width 87 height 22
click at [1180, 184] on link "Supprimer" at bounding box center [1191, 190] width 89 height 15
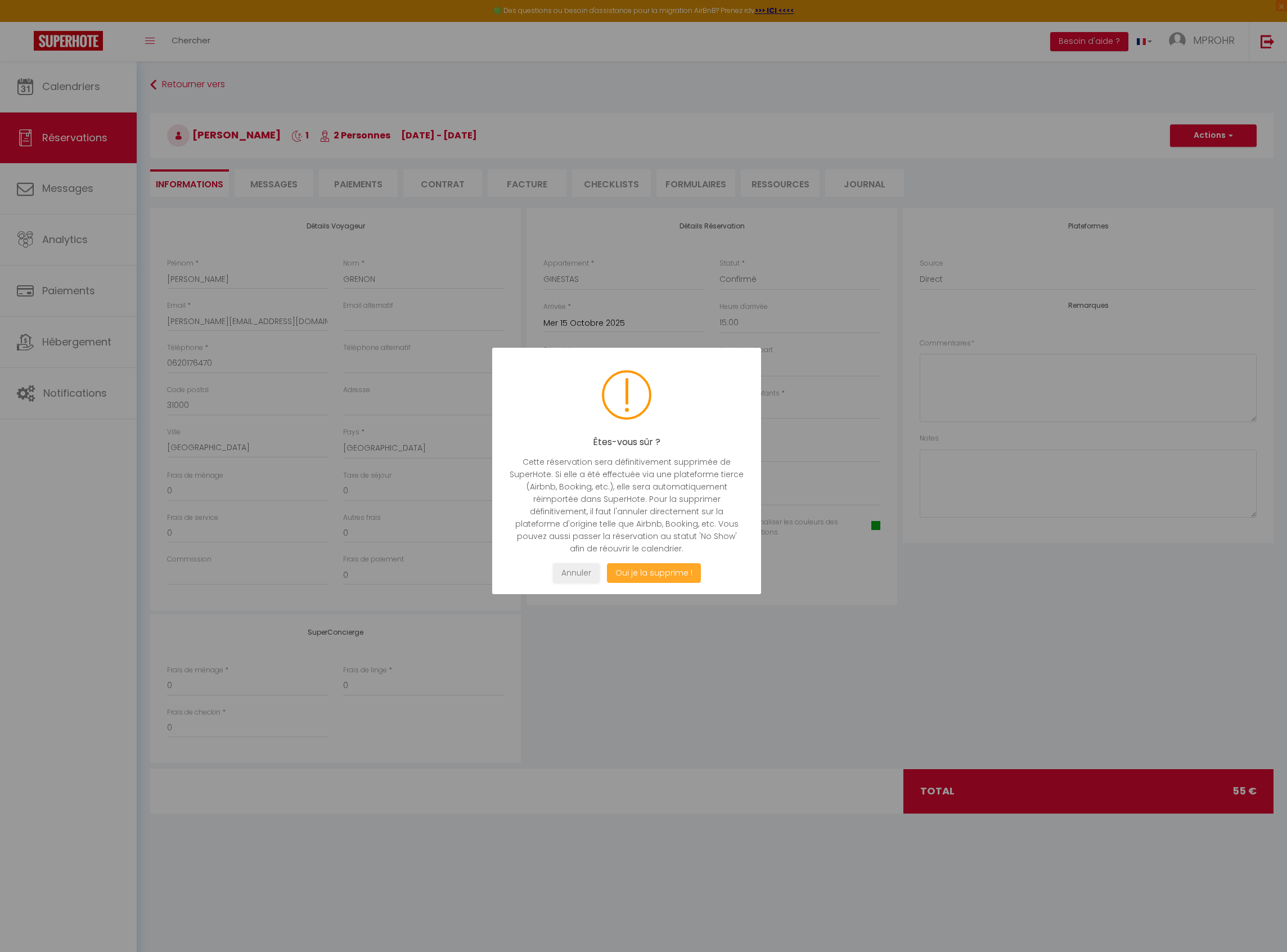
click at [666, 579] on button "Oui je la supprime !" at bounding box center [654, 573] width 94 height 20
click at [667, 571] on button "Oui je la supprime !" at bounding box center [654, 573] width 94 height 20
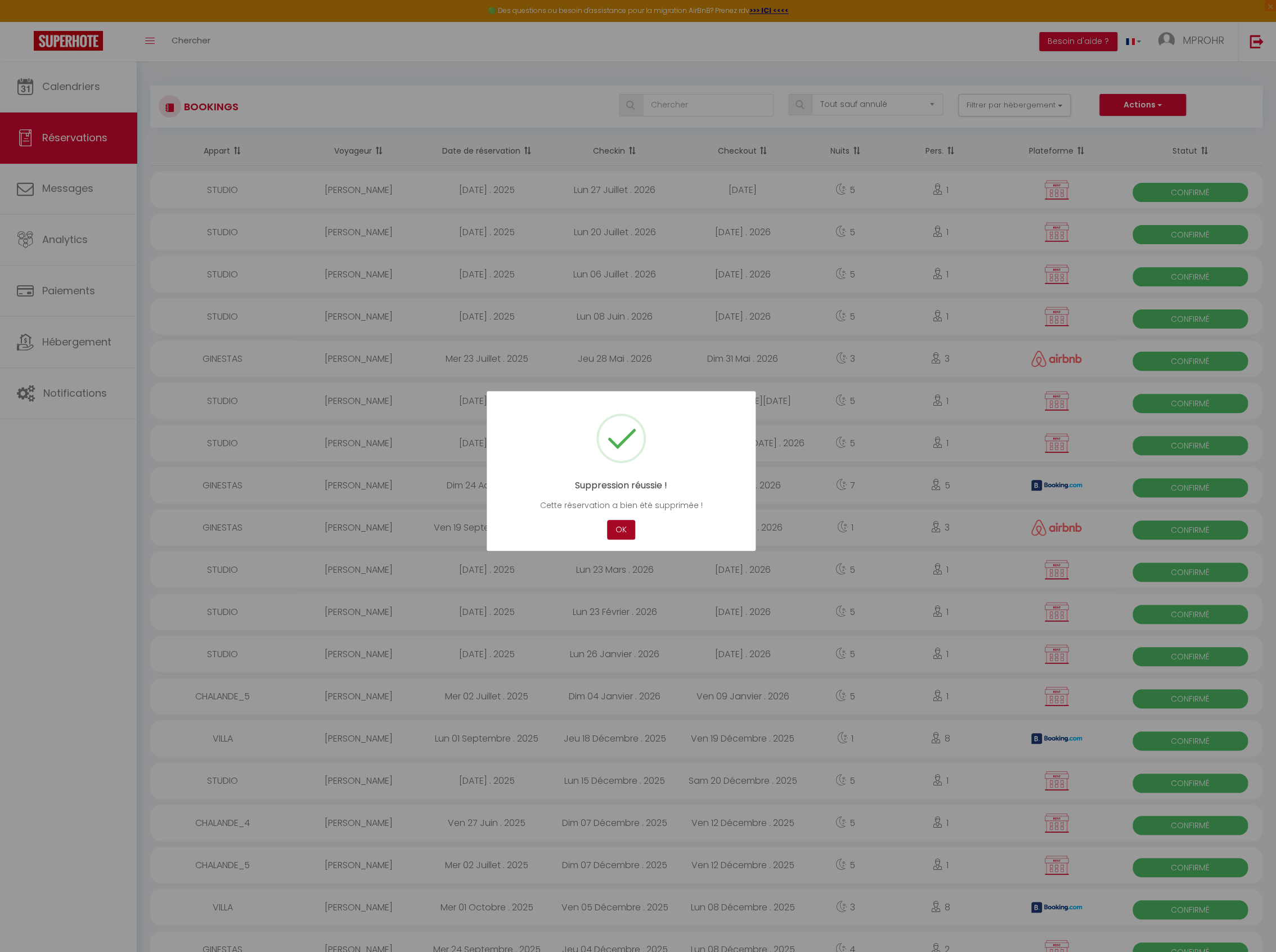
click at [625, 530] on button "OK" at bounding box center [621, 530] width 28 height 20
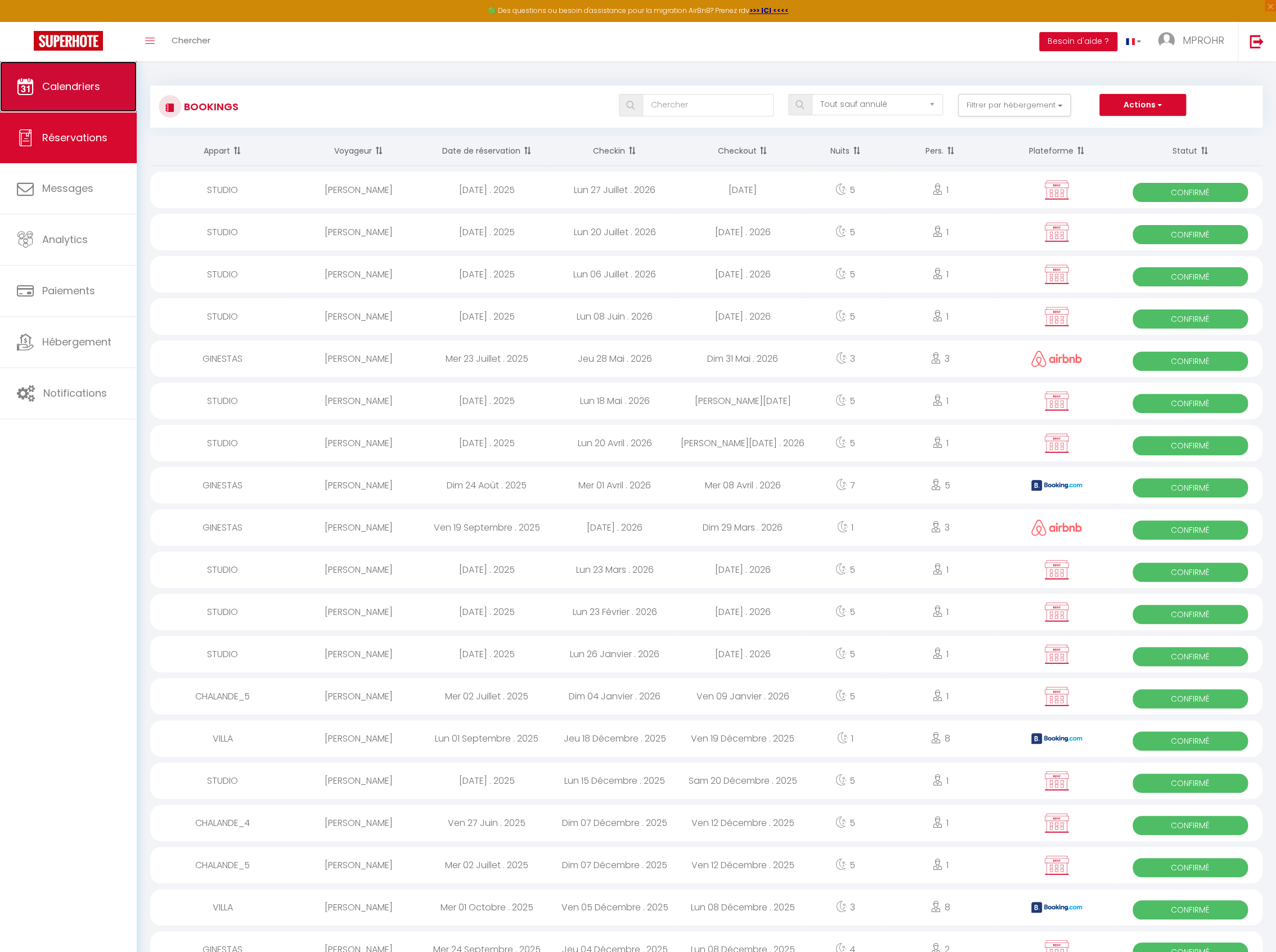
click at [119, 95] on link "Calendriers" at bounding box center [68, 87] width 136 height 50
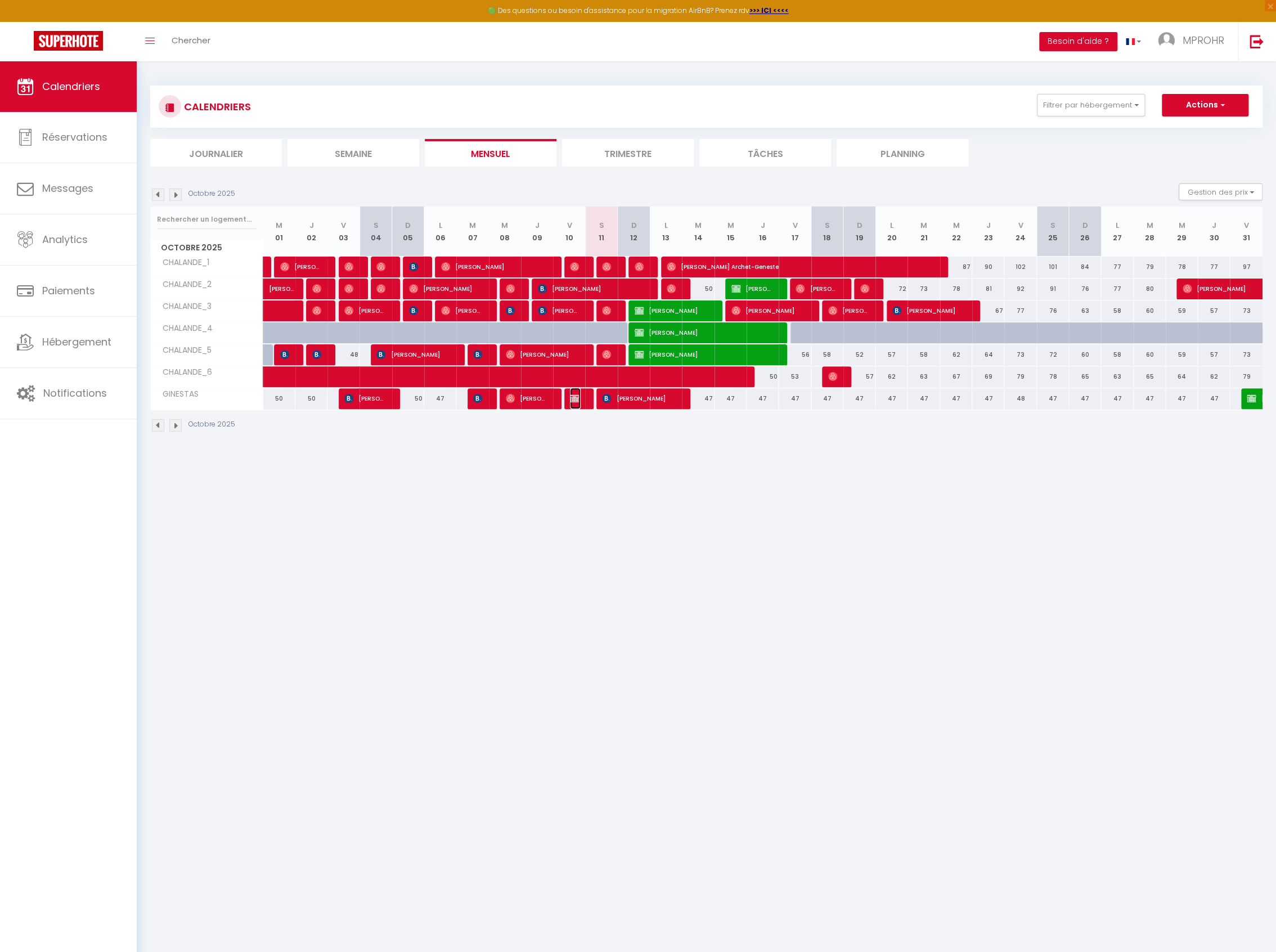
click at [570, 399] on img at bounding box center [574, 398] width 9 height 9
select select "OK"
select select "KO"
select select "0"
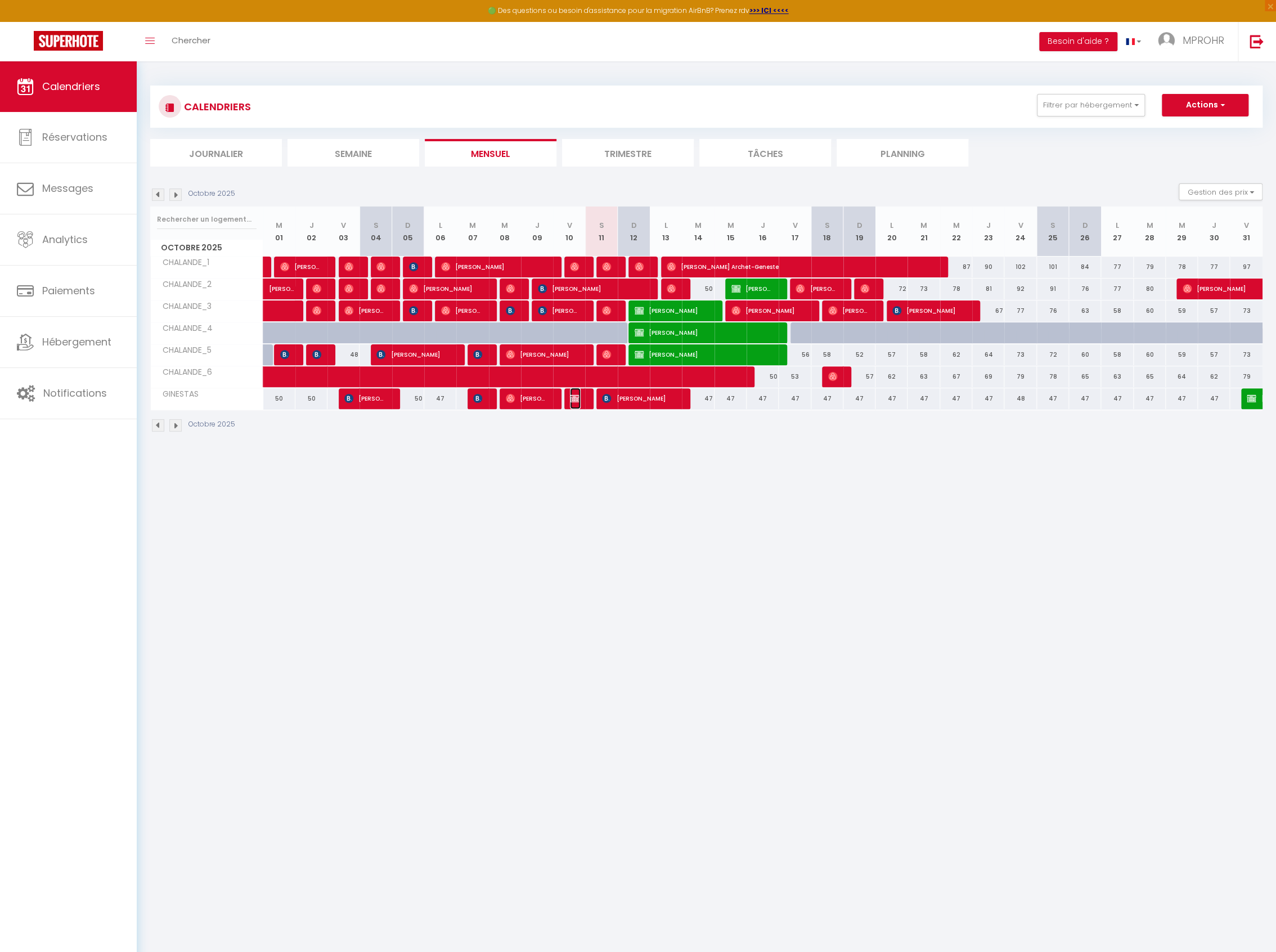
select select "1"
select select
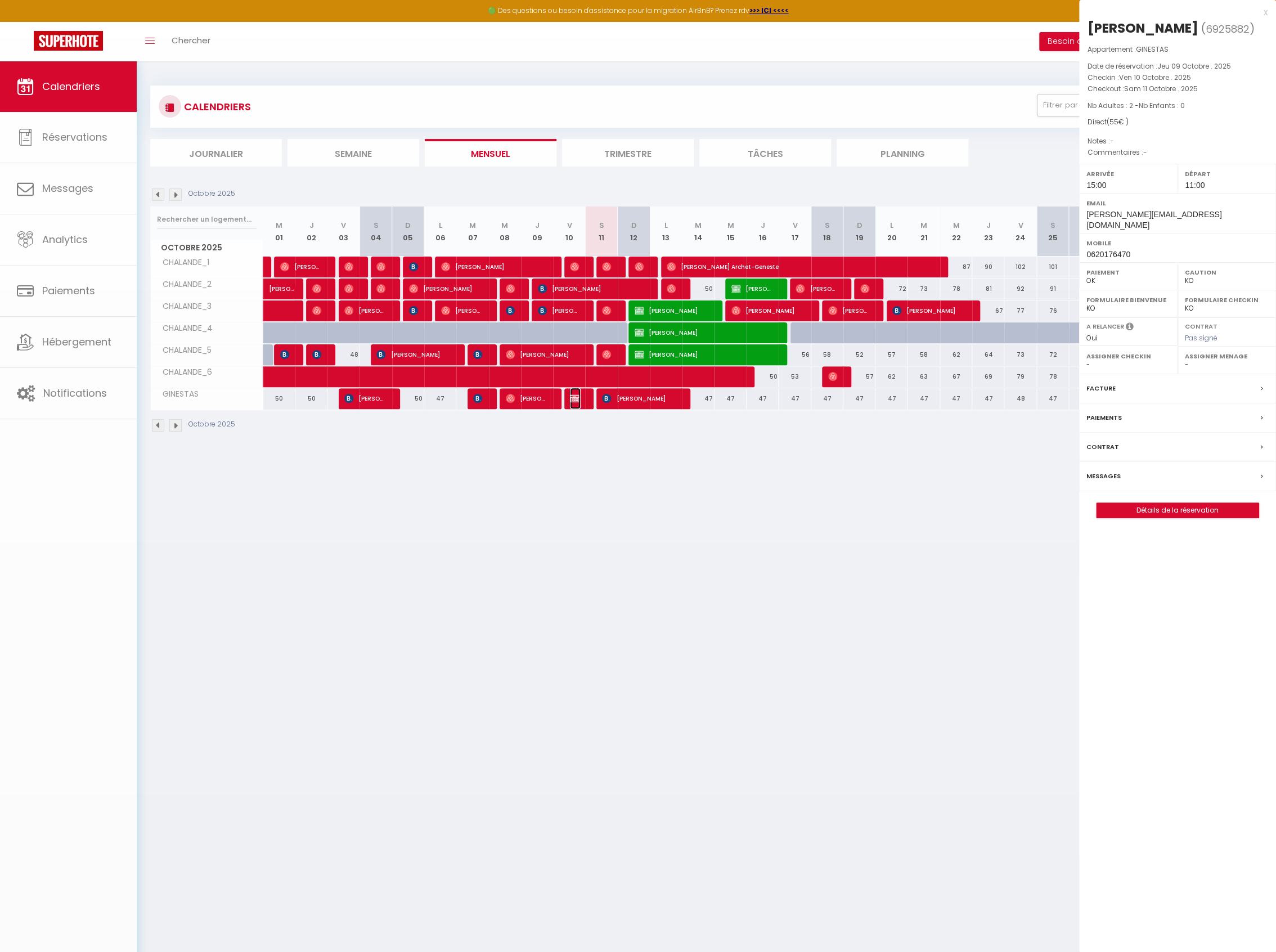
select select "51000"
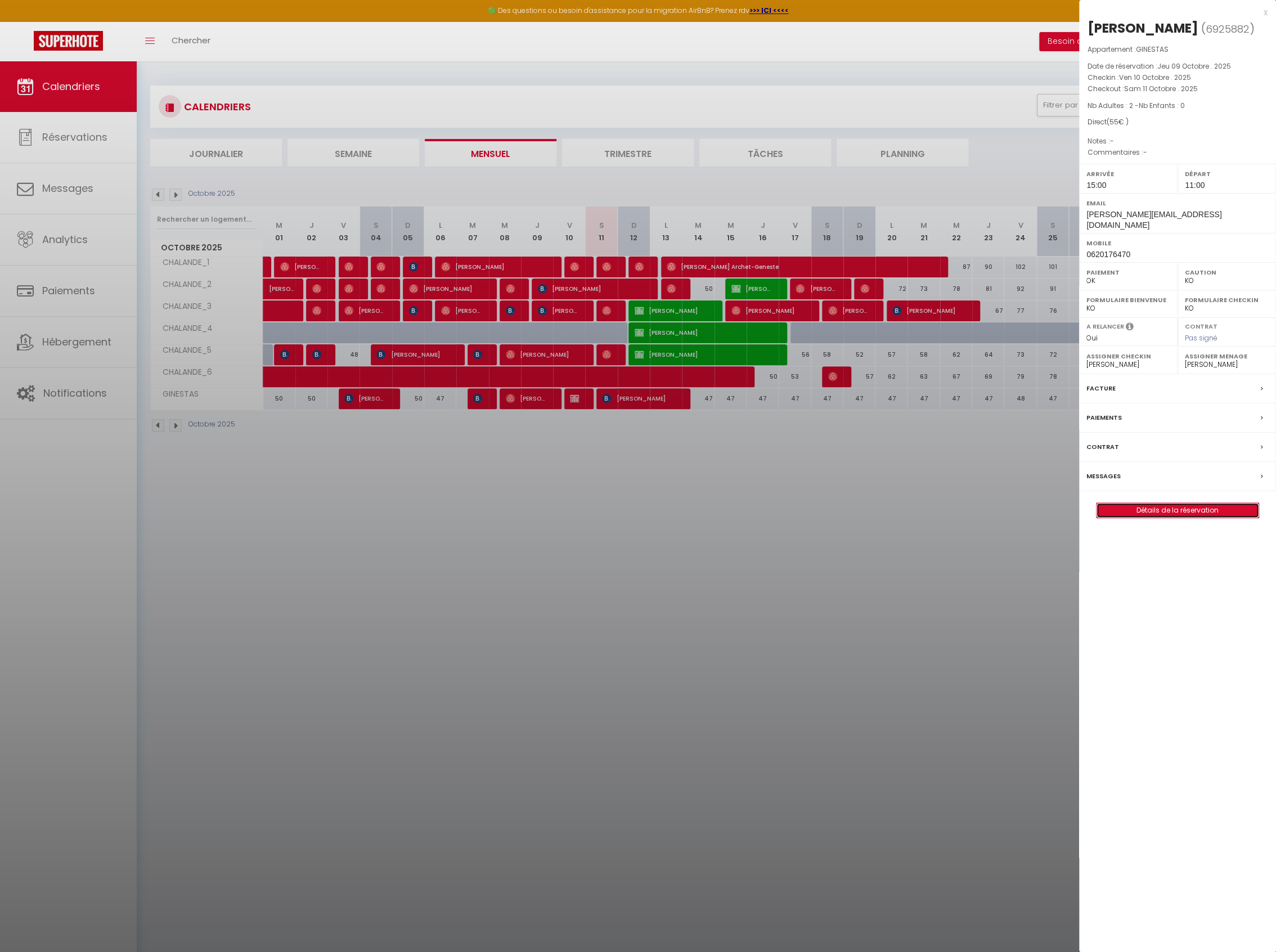
click at [1177, 515] on link "Détails de la réservation" at bounding box center [1177, 510] width 162 height 15
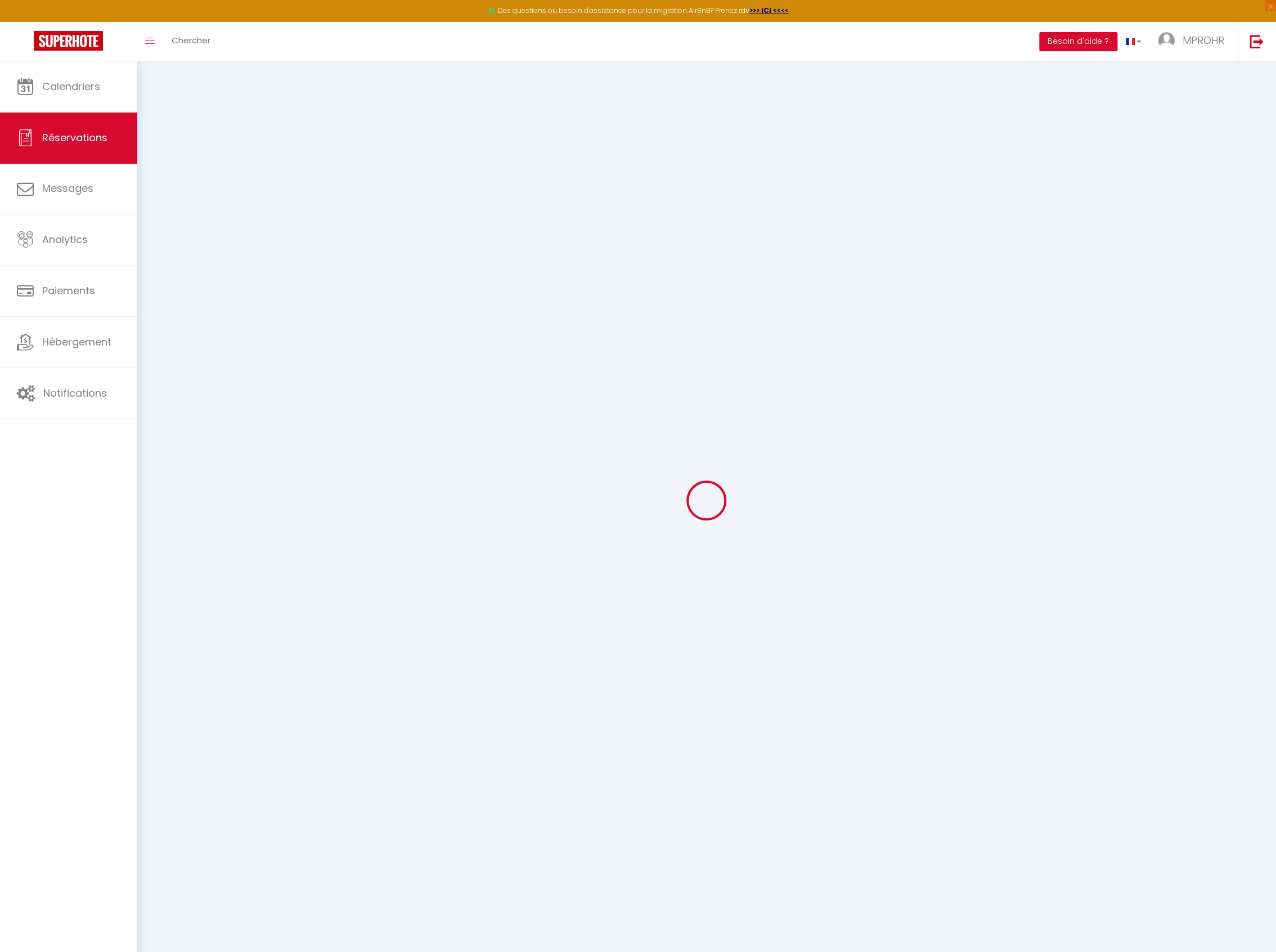
select select
checkbox input "true"
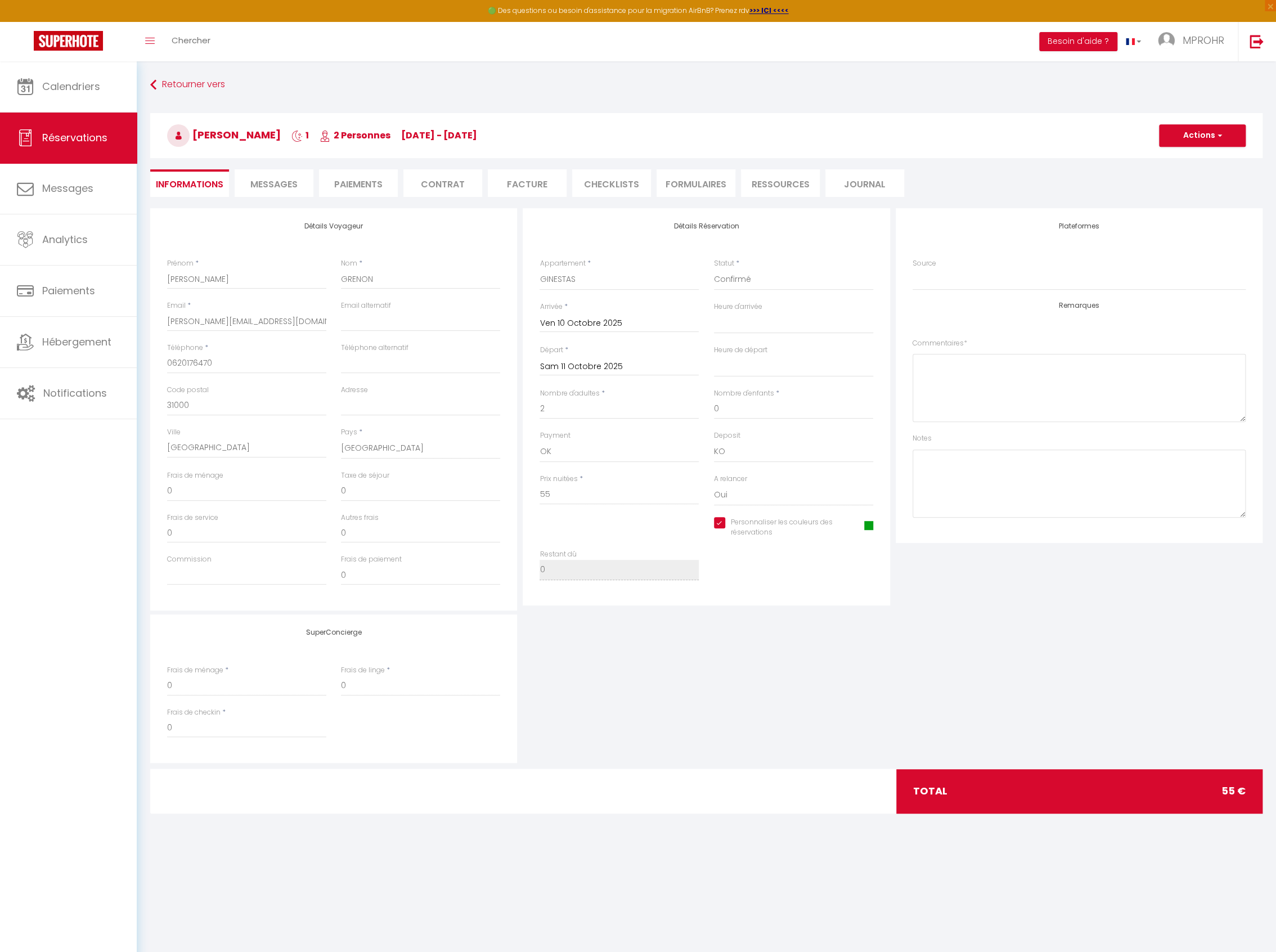
select select
checkbox input "true"
select select
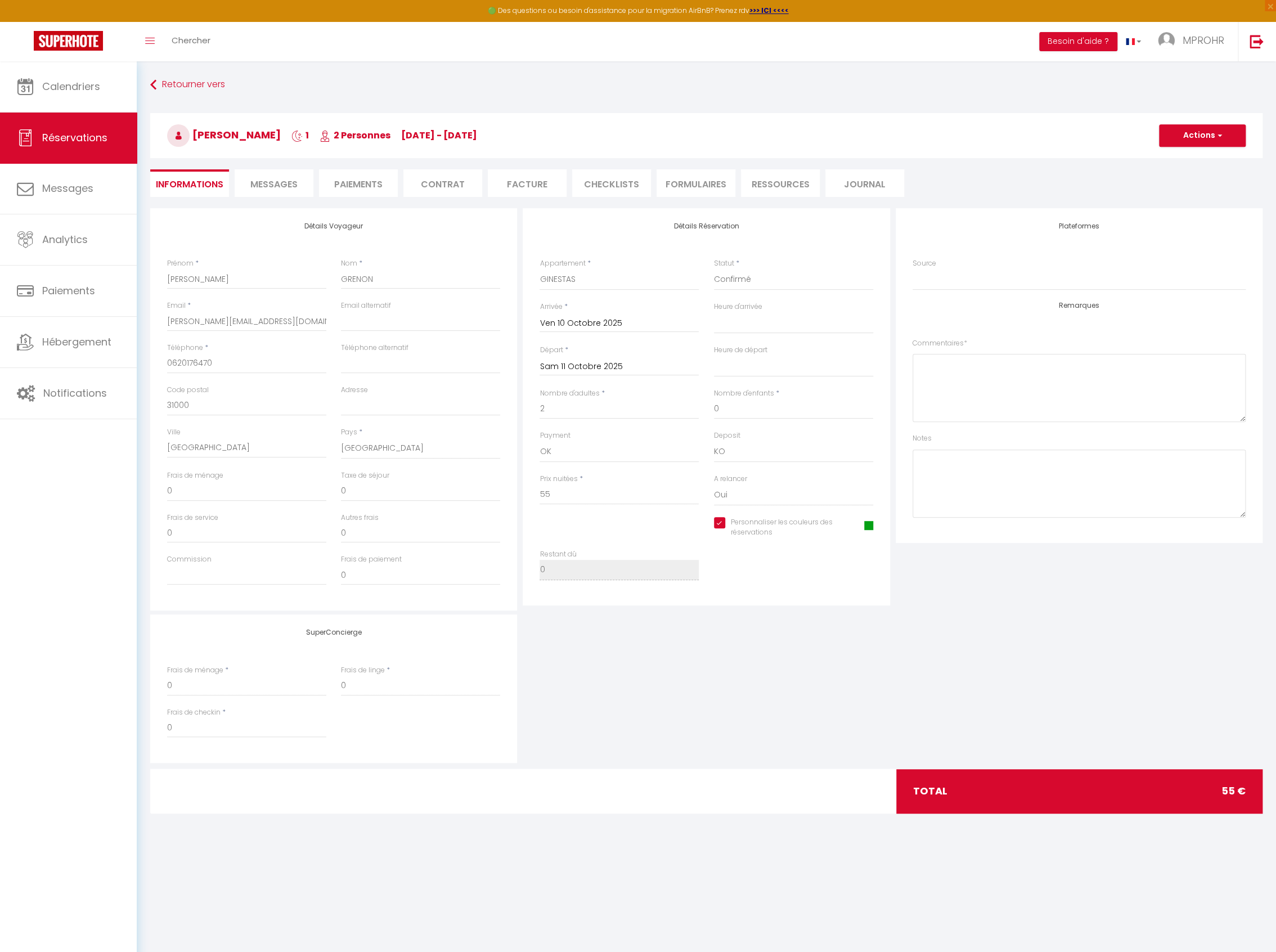
checkbox input "true"
select select
checkbox input "true"
select select "15:00"
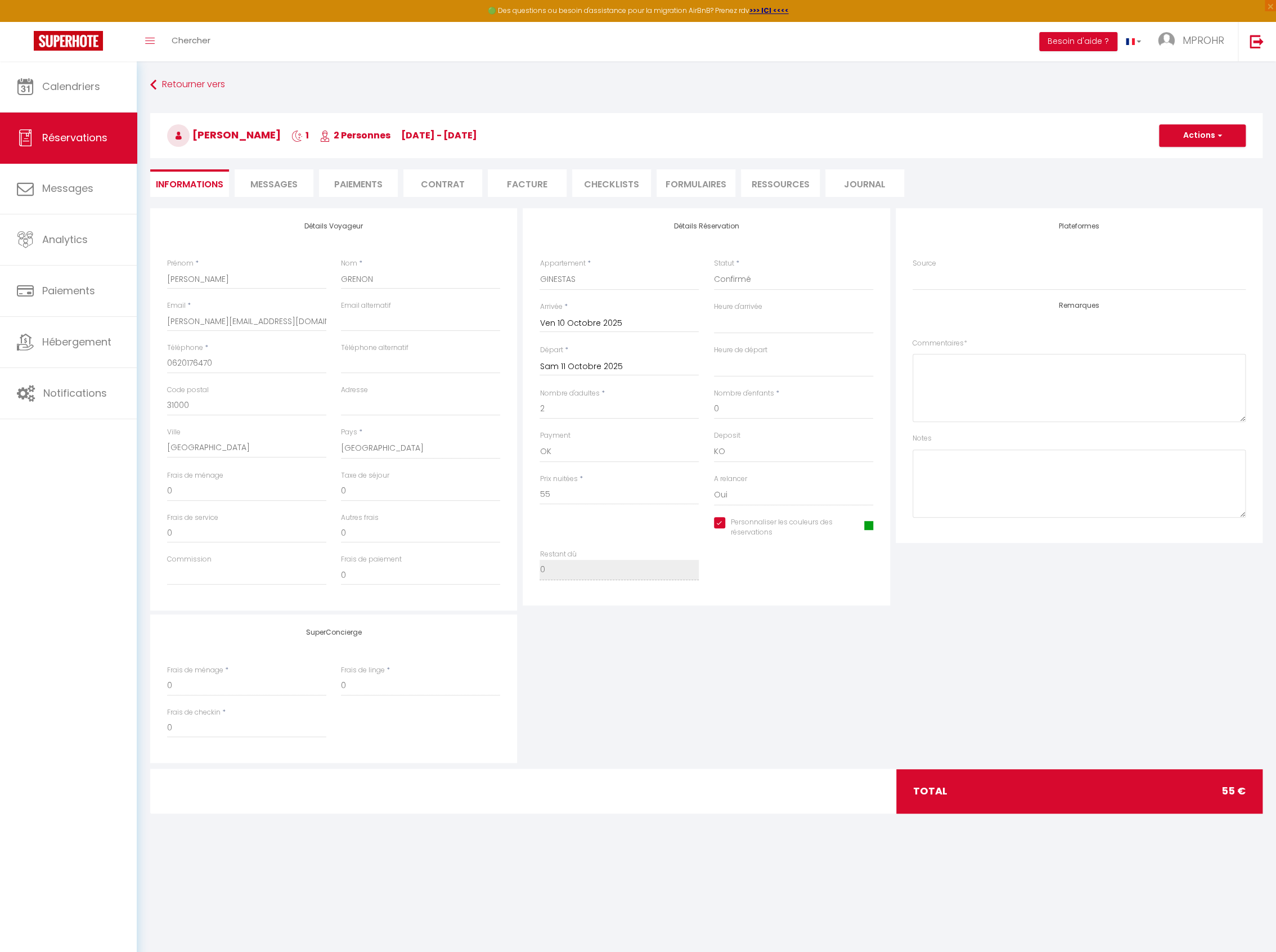
select select "11:00"
click at [1174, 139] on button "Actions" at bounding box center [1202, 136] width 87 height 22
click at [1174, 160] on link "Enregistrer" at bounding box center [1191, 161] width 89 height 15
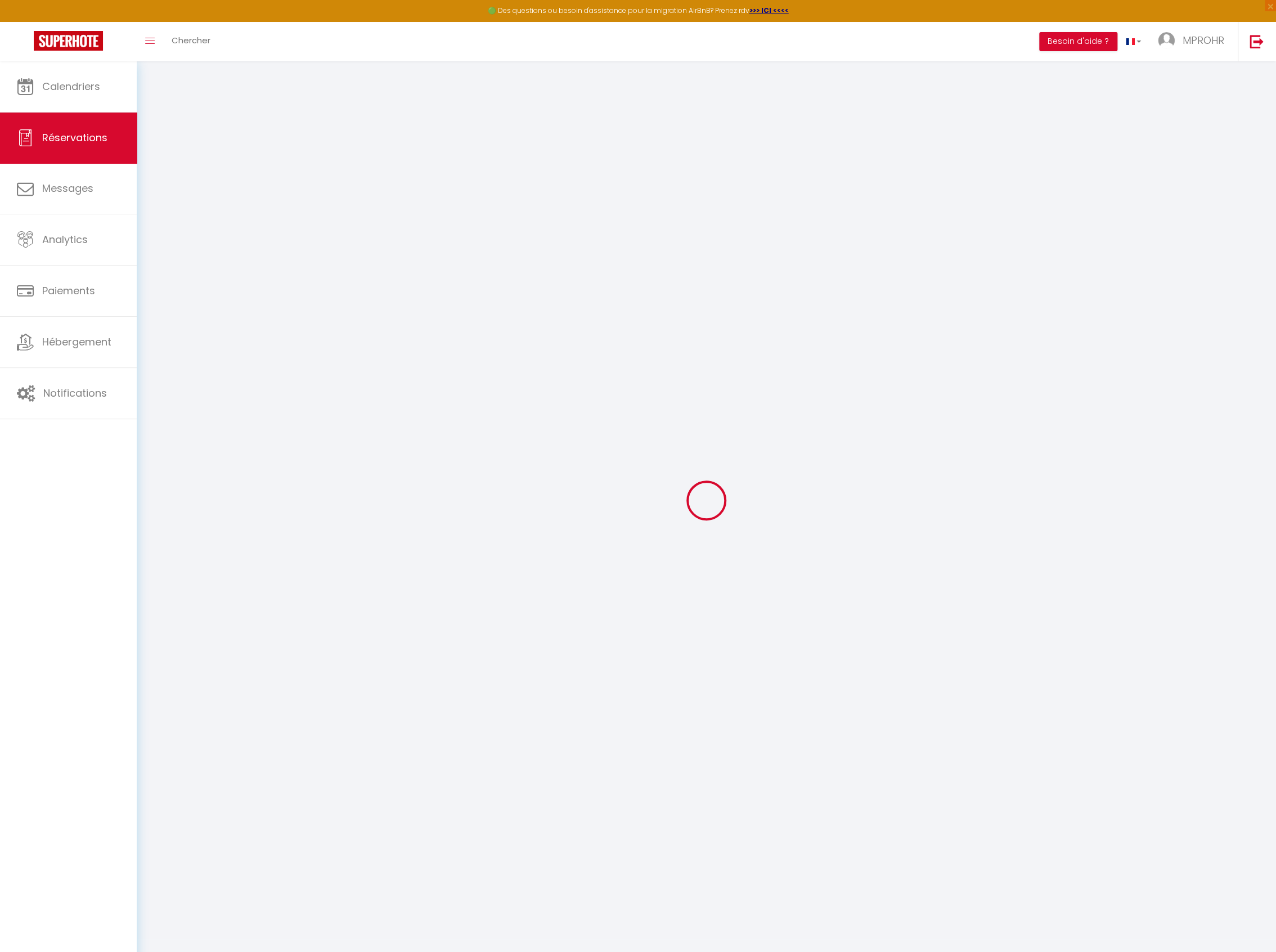
select select "not_cancelled"
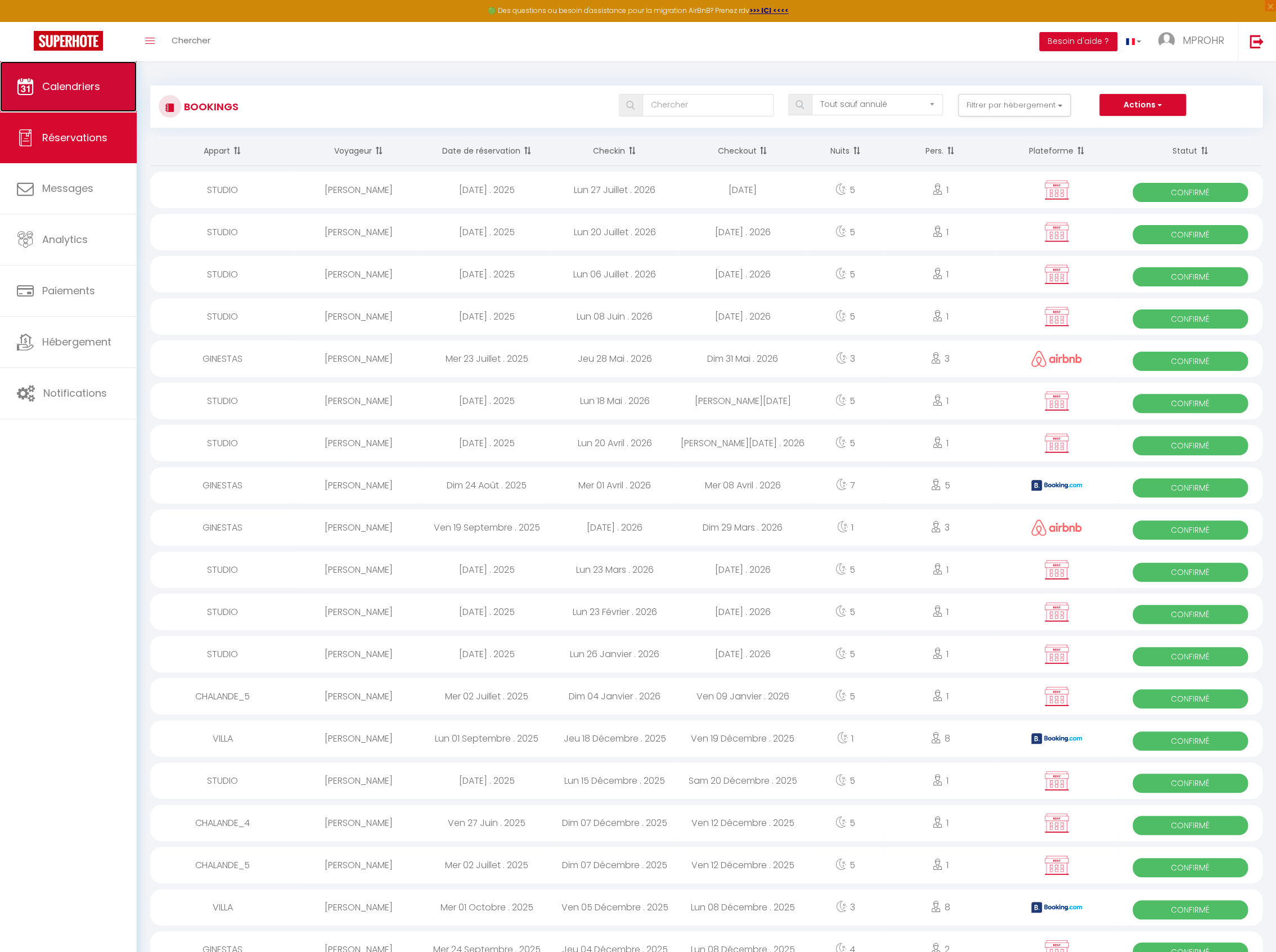
click at [114, 97] on link "Calendriers" at bounding box center [68, 87] width 136 height 50
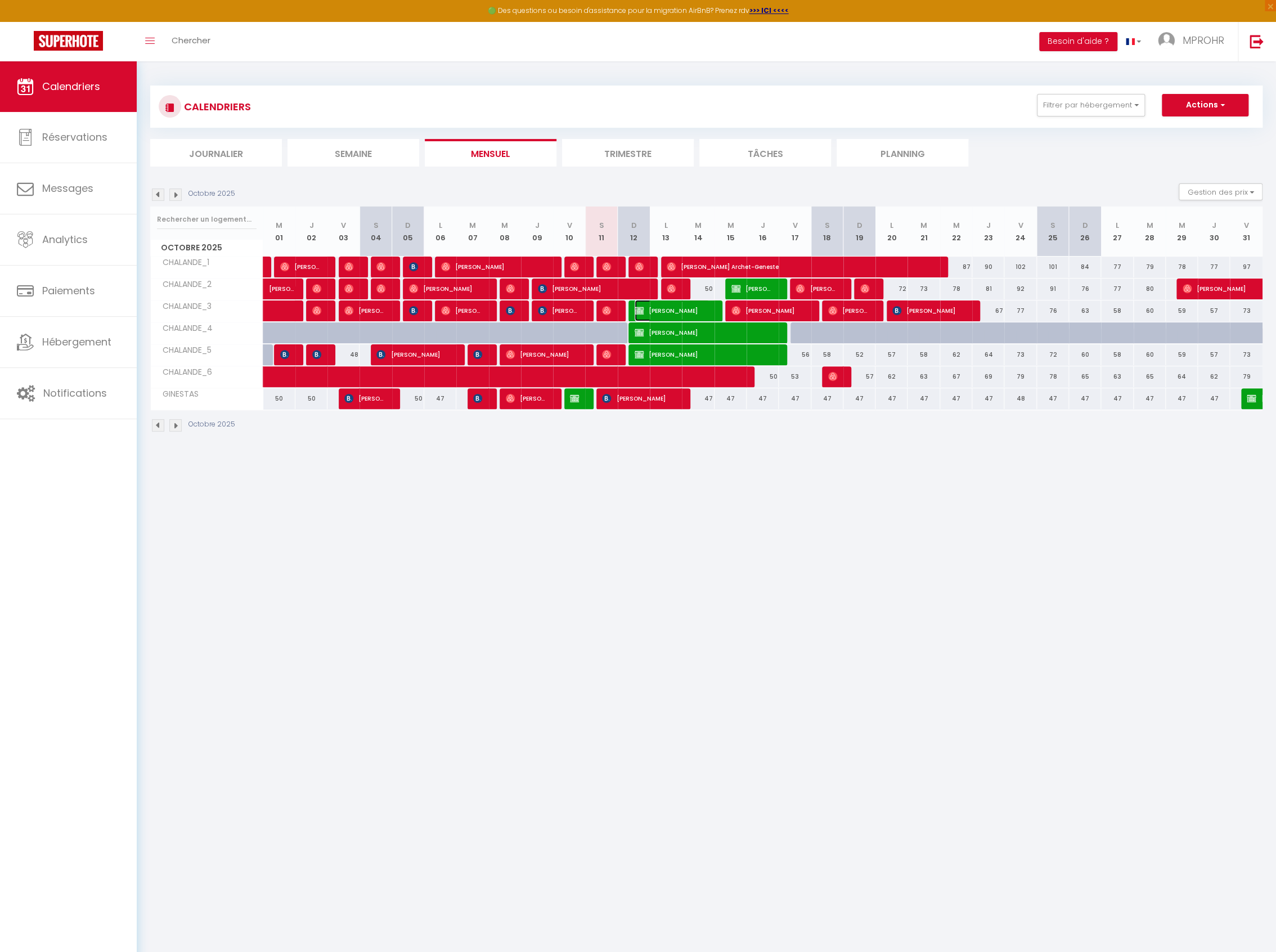
click at [642, 313] on img at bounding box center [639, 310] width 9 height 9
select select "KO"
select select "0"
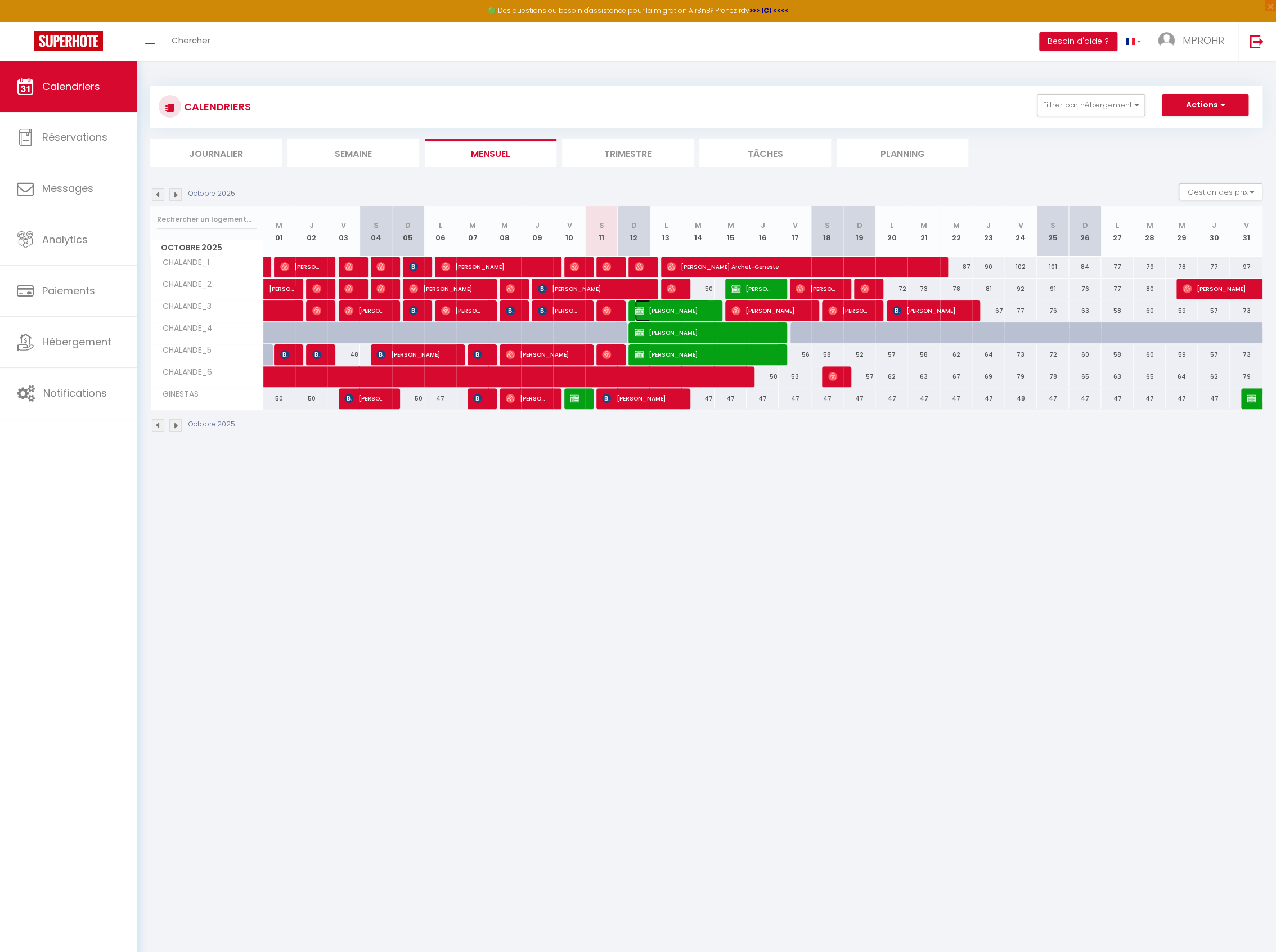
select select "1"
select select
select select "38661"
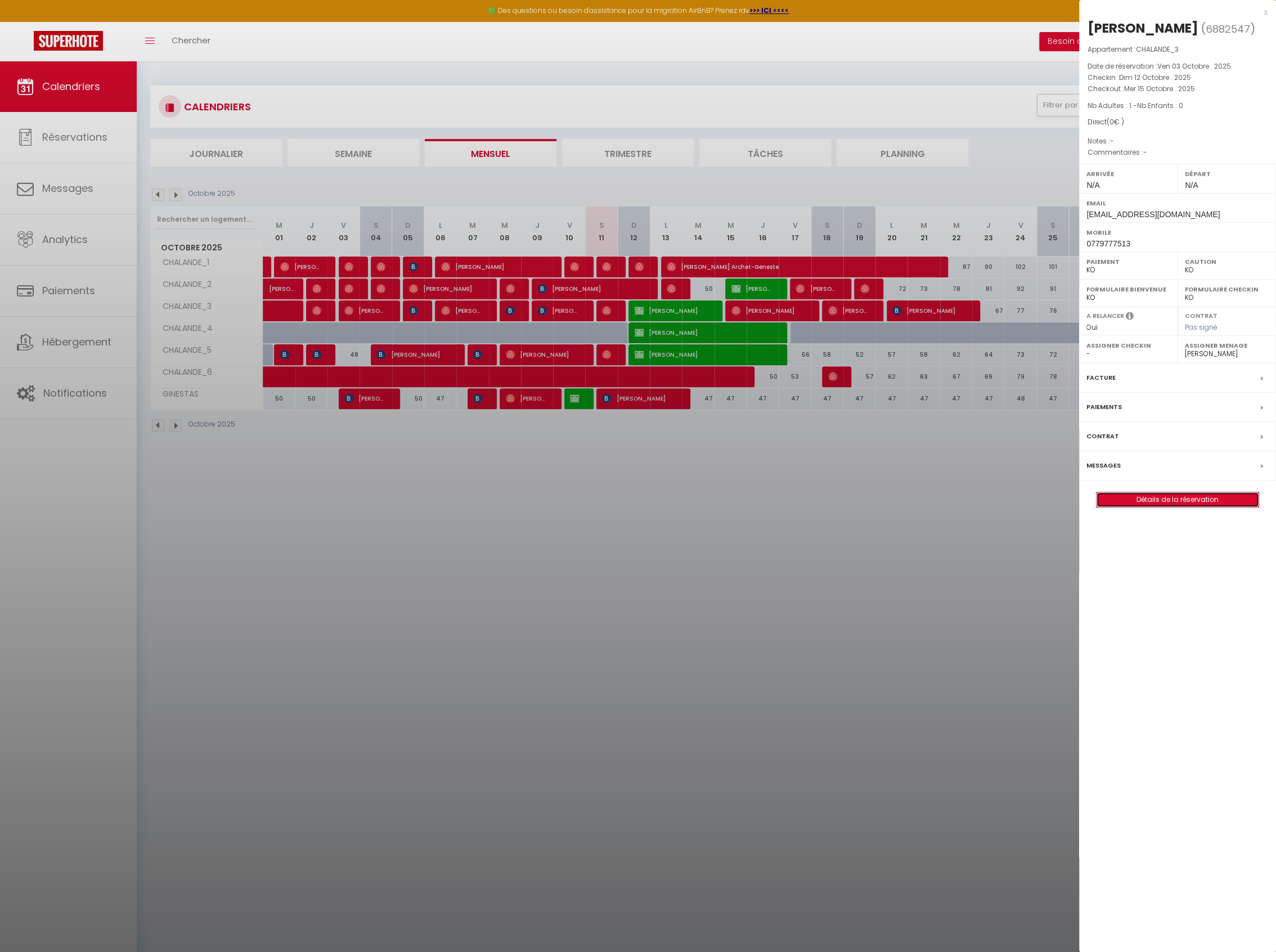
click at [1169, 502] on link "Détails de la réservation" at bounding box center [1177, 499] width 162 height 15
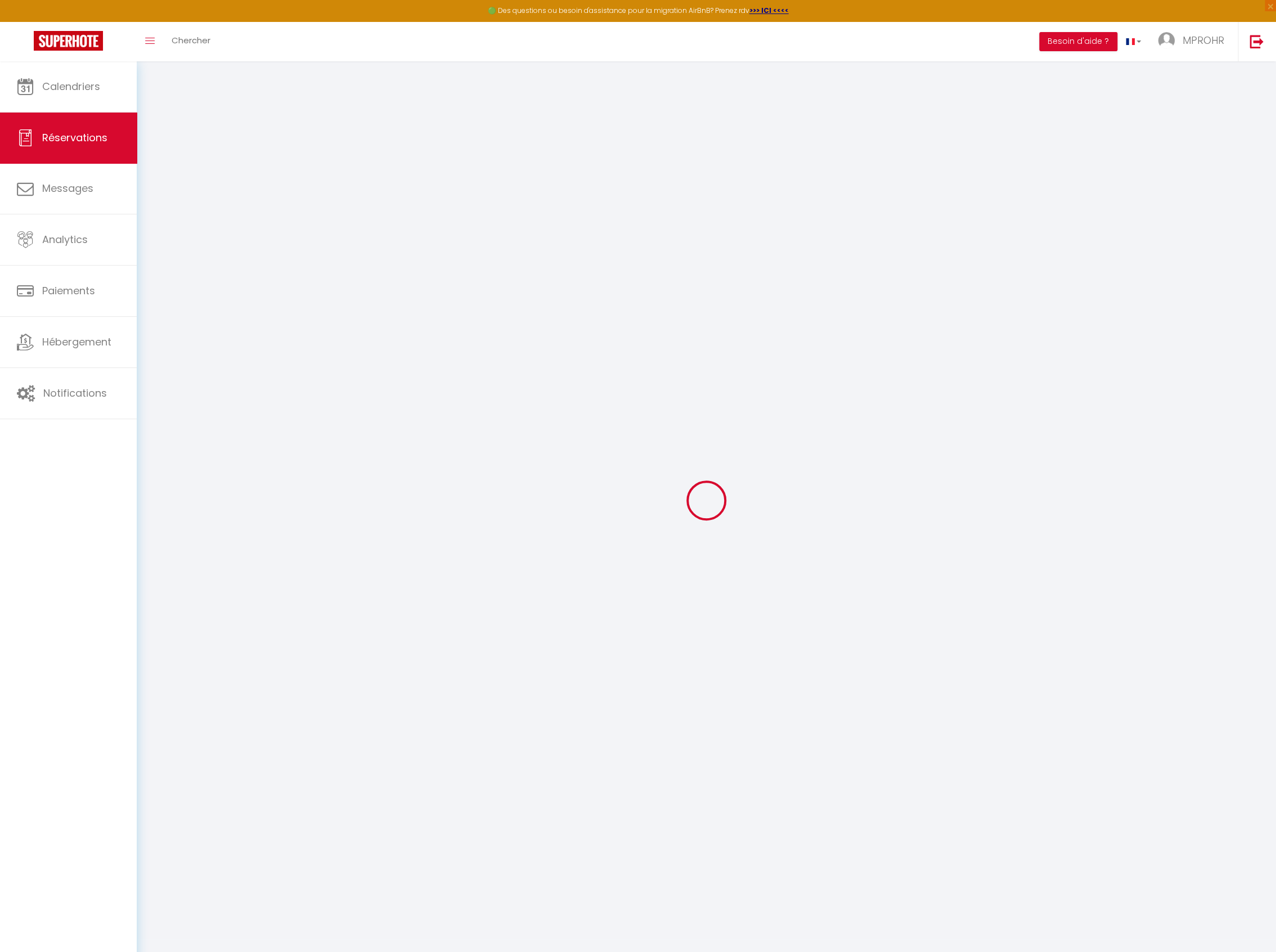
type input "Donat"
type input "ROHR"
type input "[EMAIL_ADDRESS][DOMAIN_NAME]"
type input "0779777513"
select select "FR"
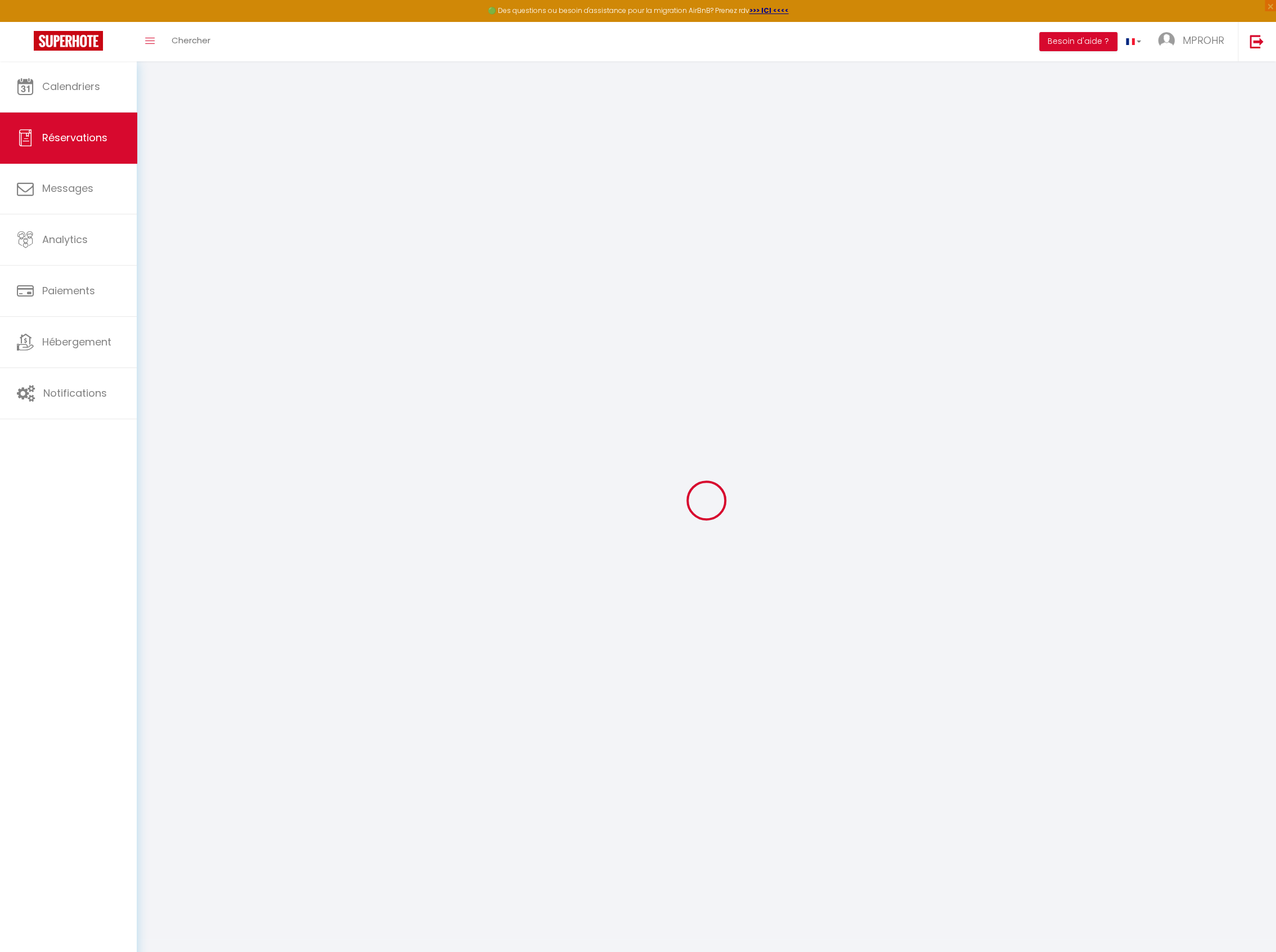
select select "30715"
select select "2"
type input "Dim 12 Octobre 2025"
select select
type input "Mer 15 Octobre 2025"
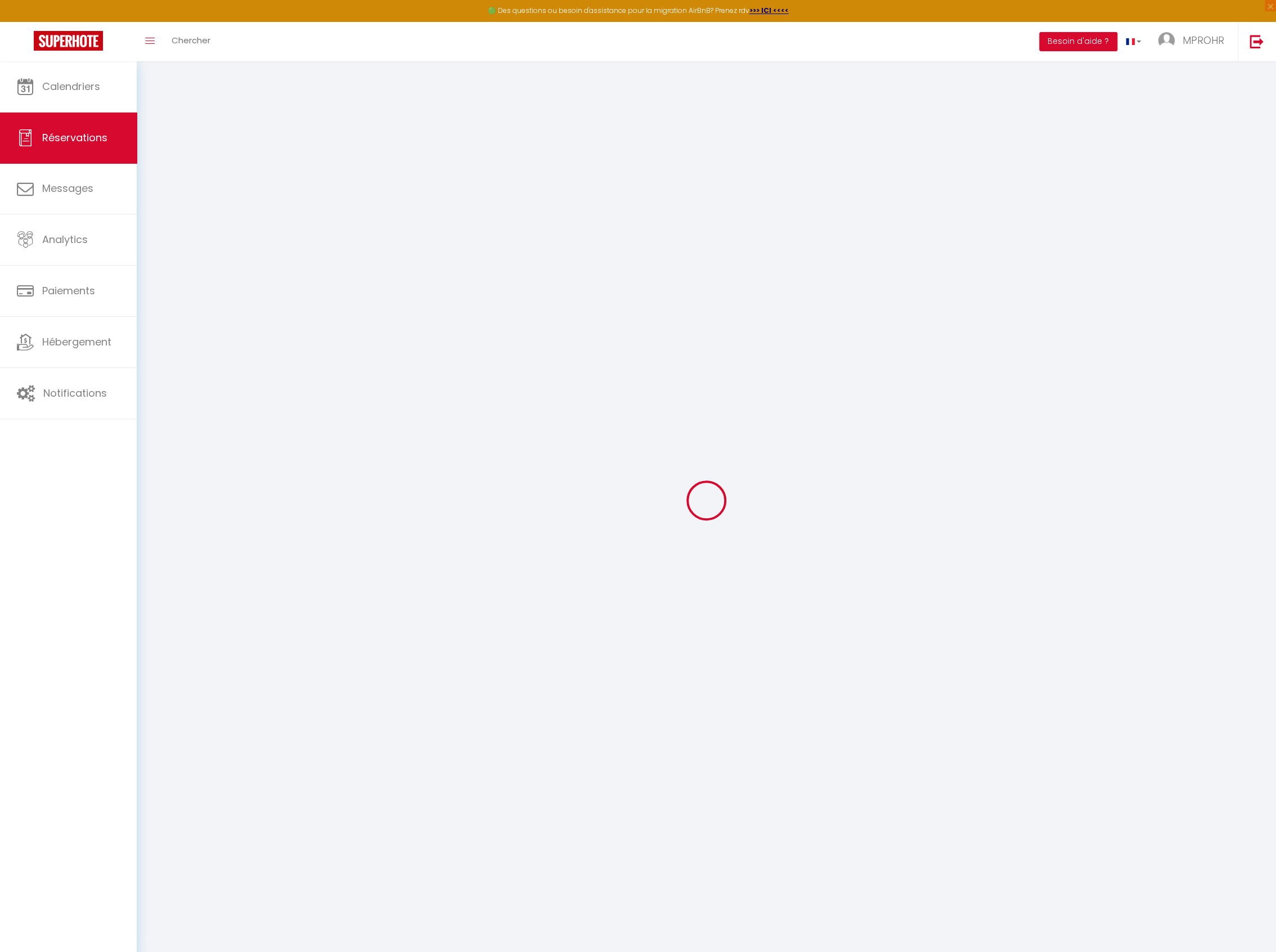
select select
type input "1"
select select "10"
select select
checkbox input "true"
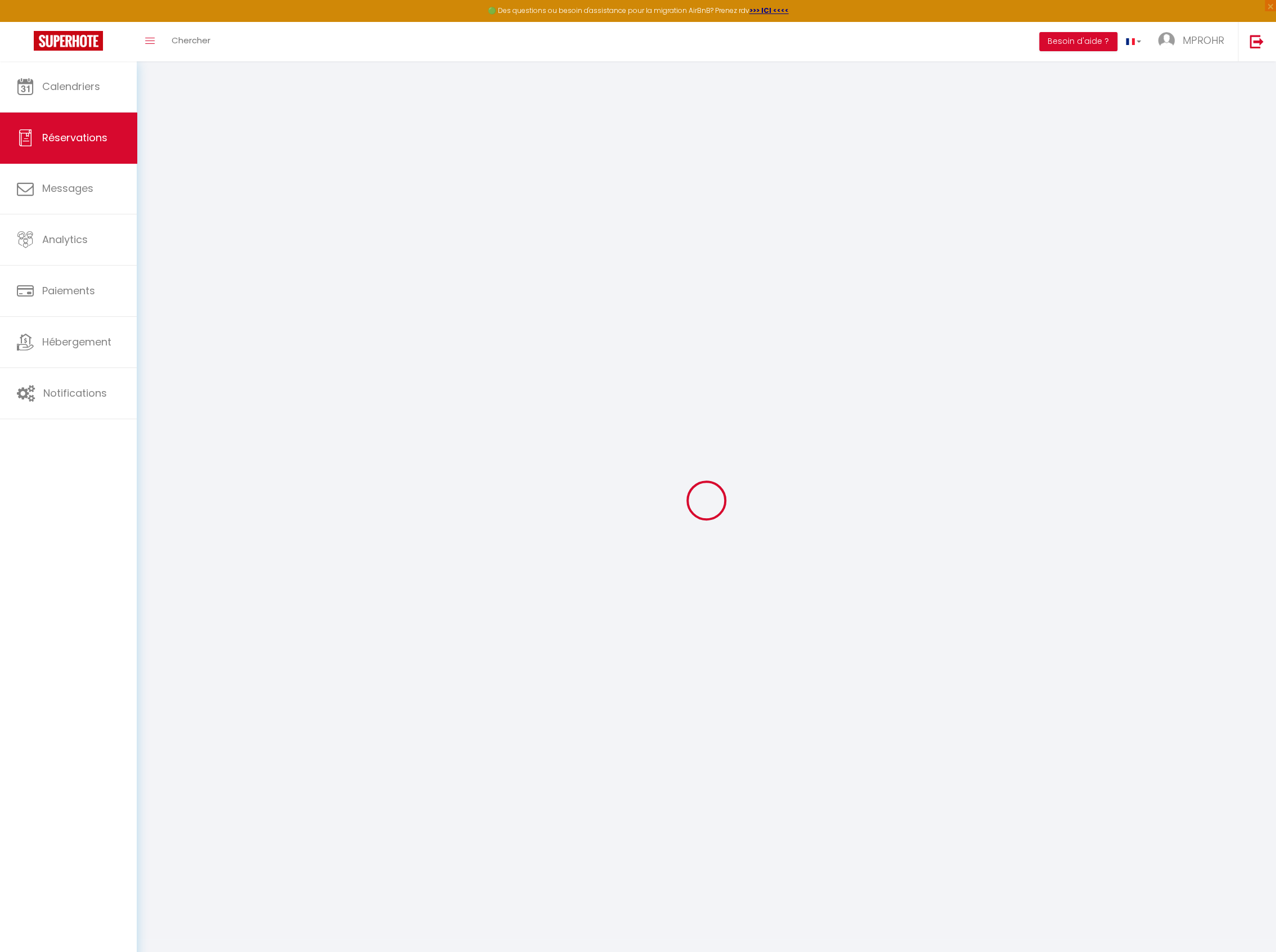
type input "0"
type input "27.5"
type input "0"
select select
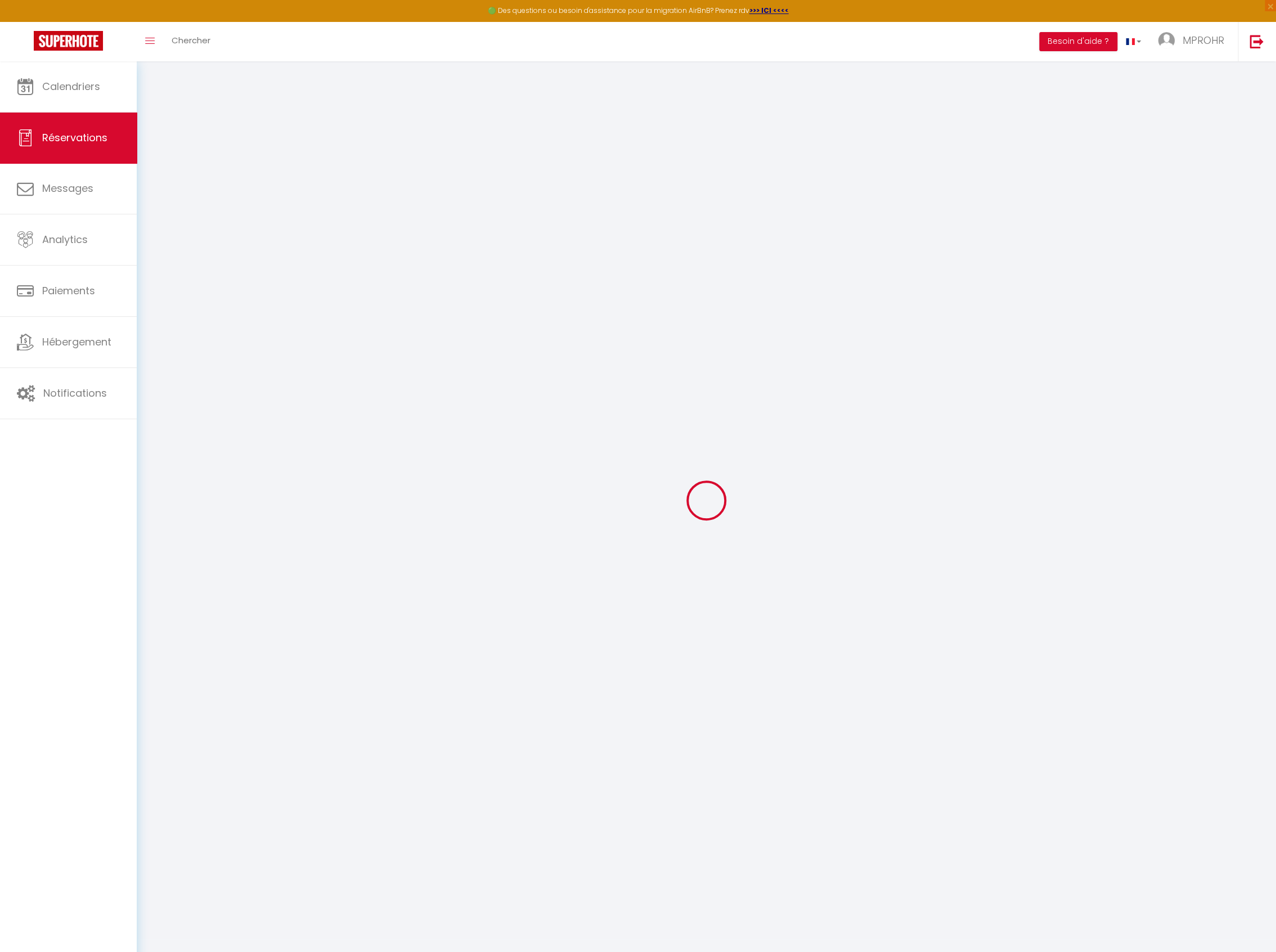
select select
select select "14"
checkbox input "true"
select select
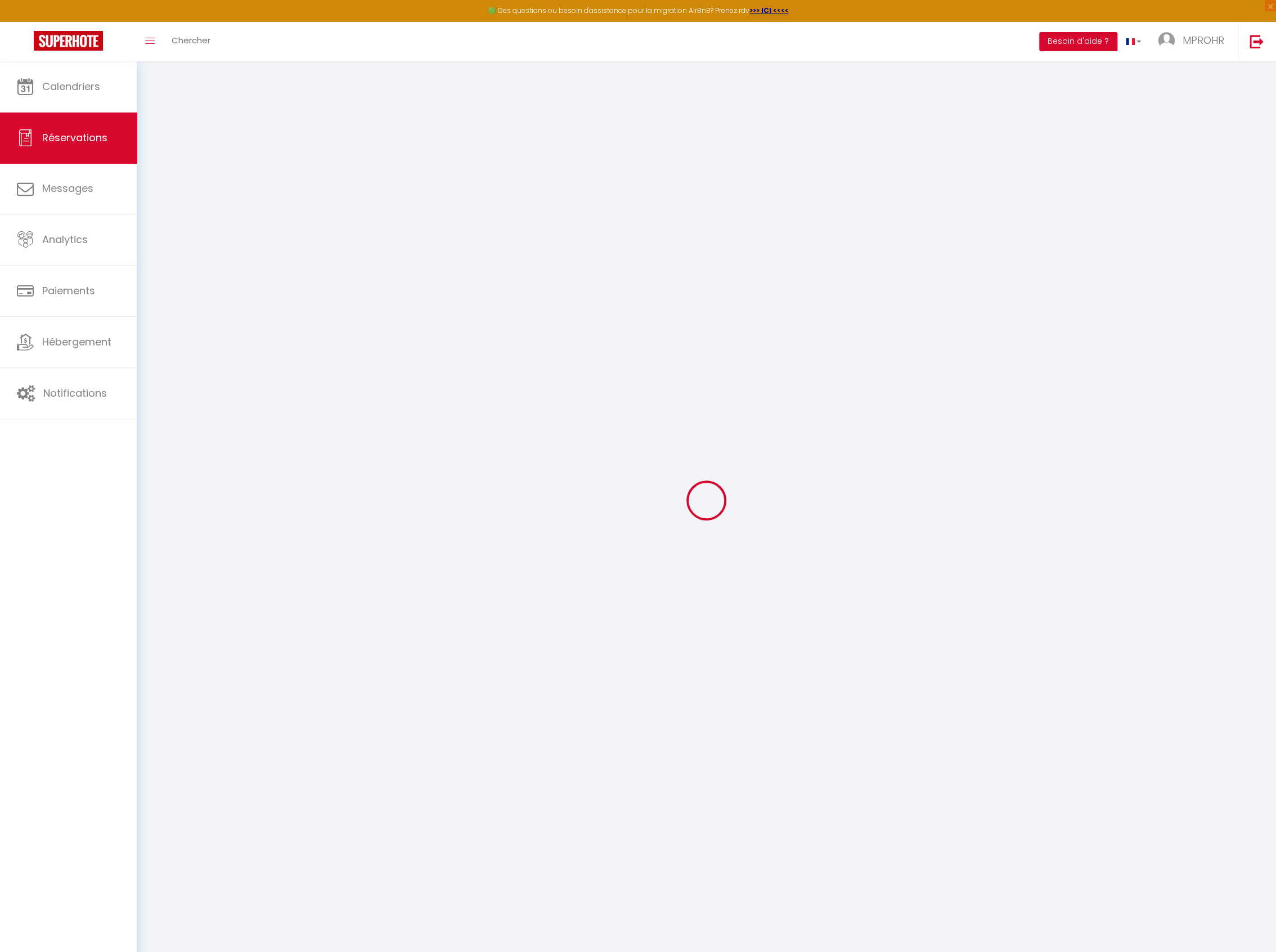
checkbox input "true"
select select
checkbox input "true"
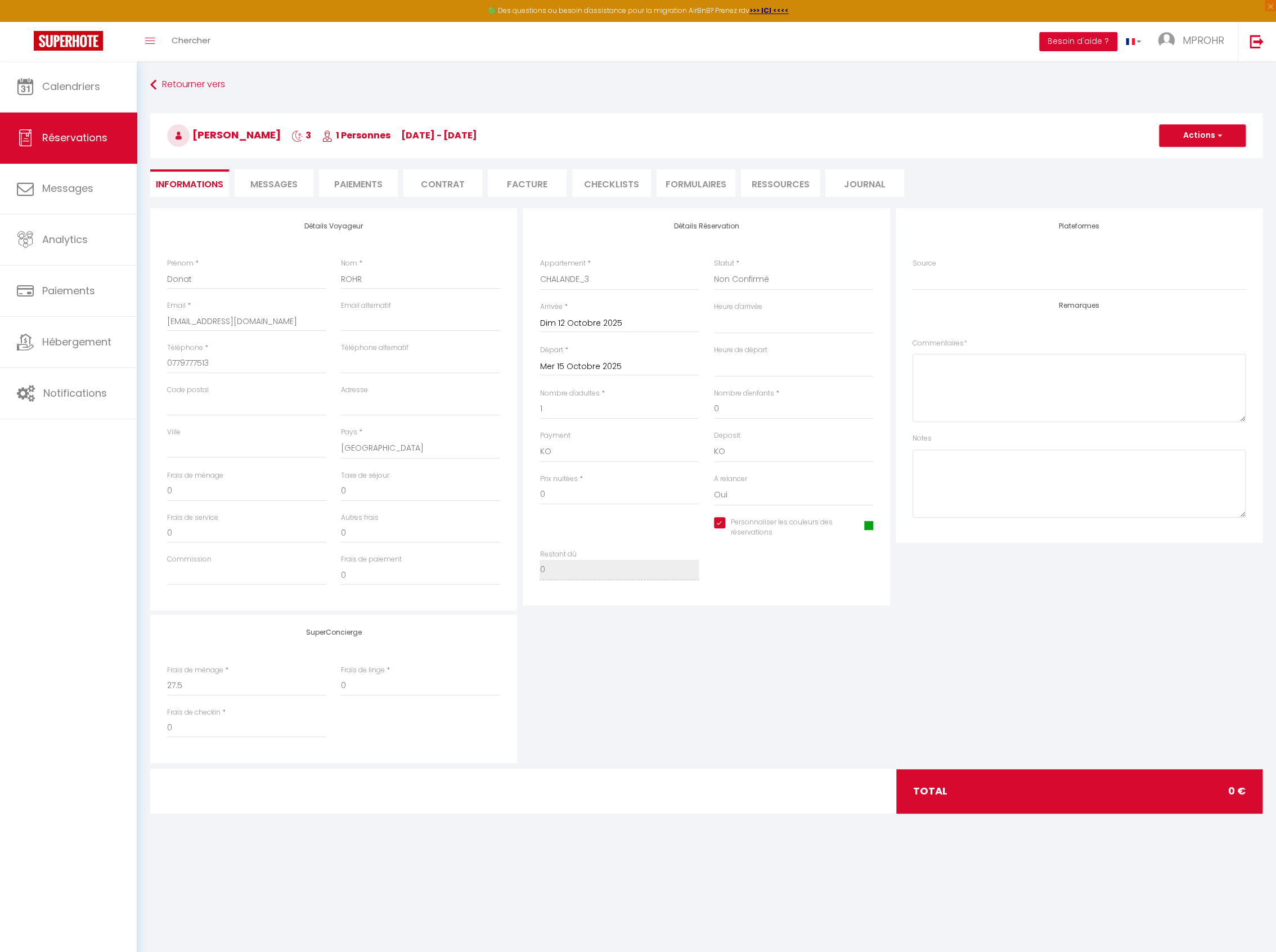
select select
checkbox input "true"
select select
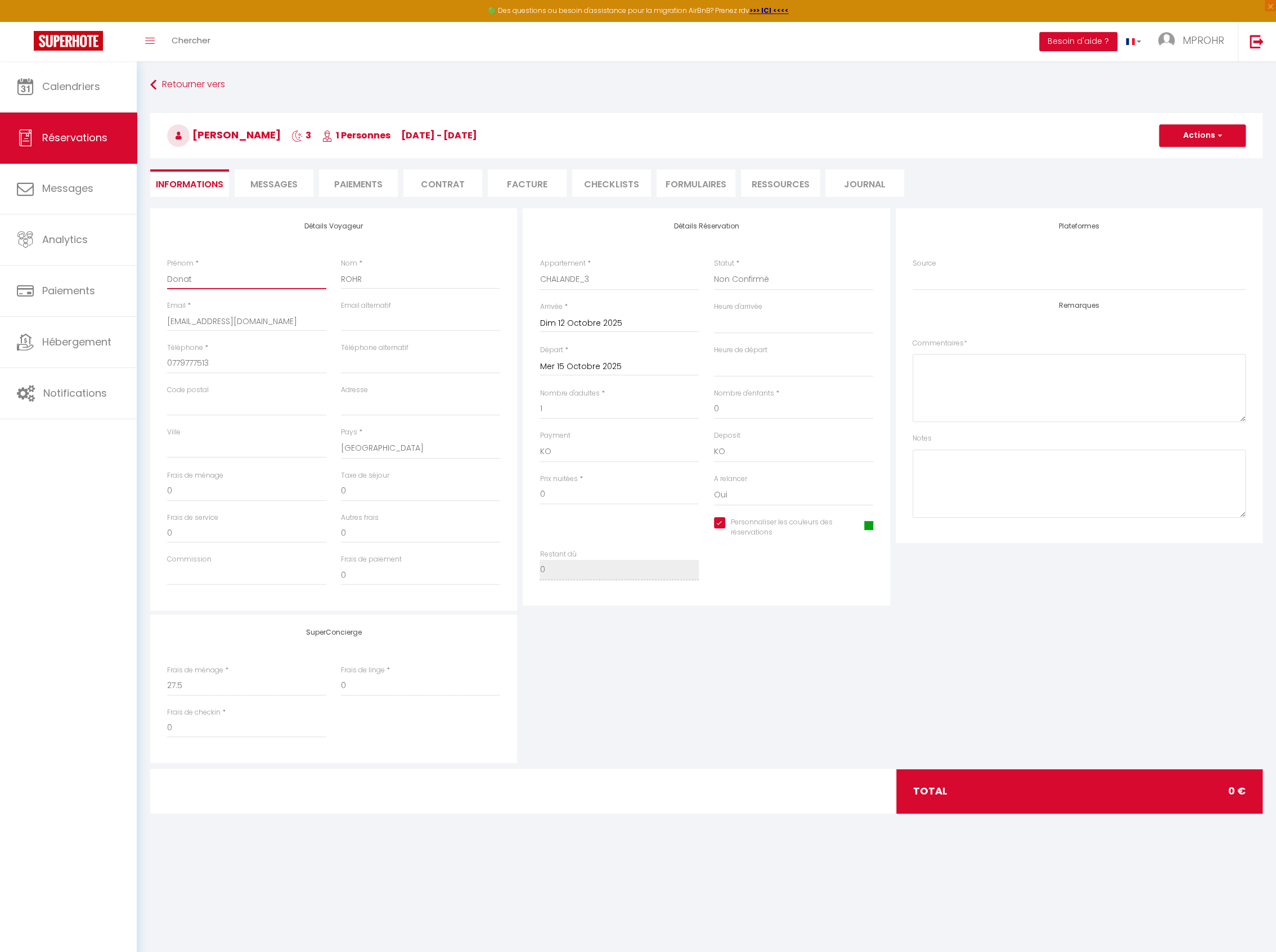
click at [221, 279] on input "Donat" at bounding box center [246, 279] width 159 height 20
type input "Donat="
select select
checkbox input "true"
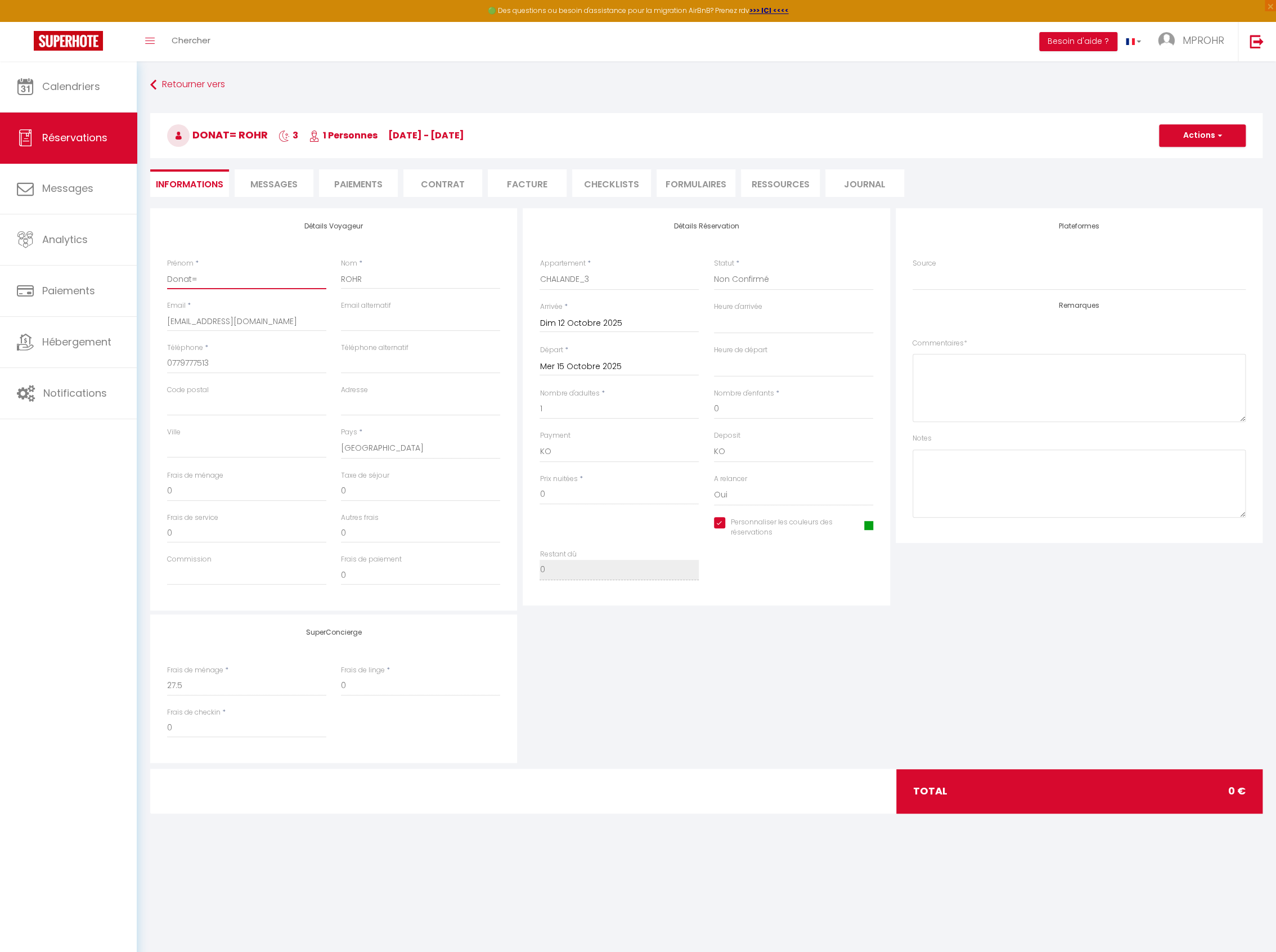
type input "Donat=="
select select
checkbox input "true"
type input "Donat==="
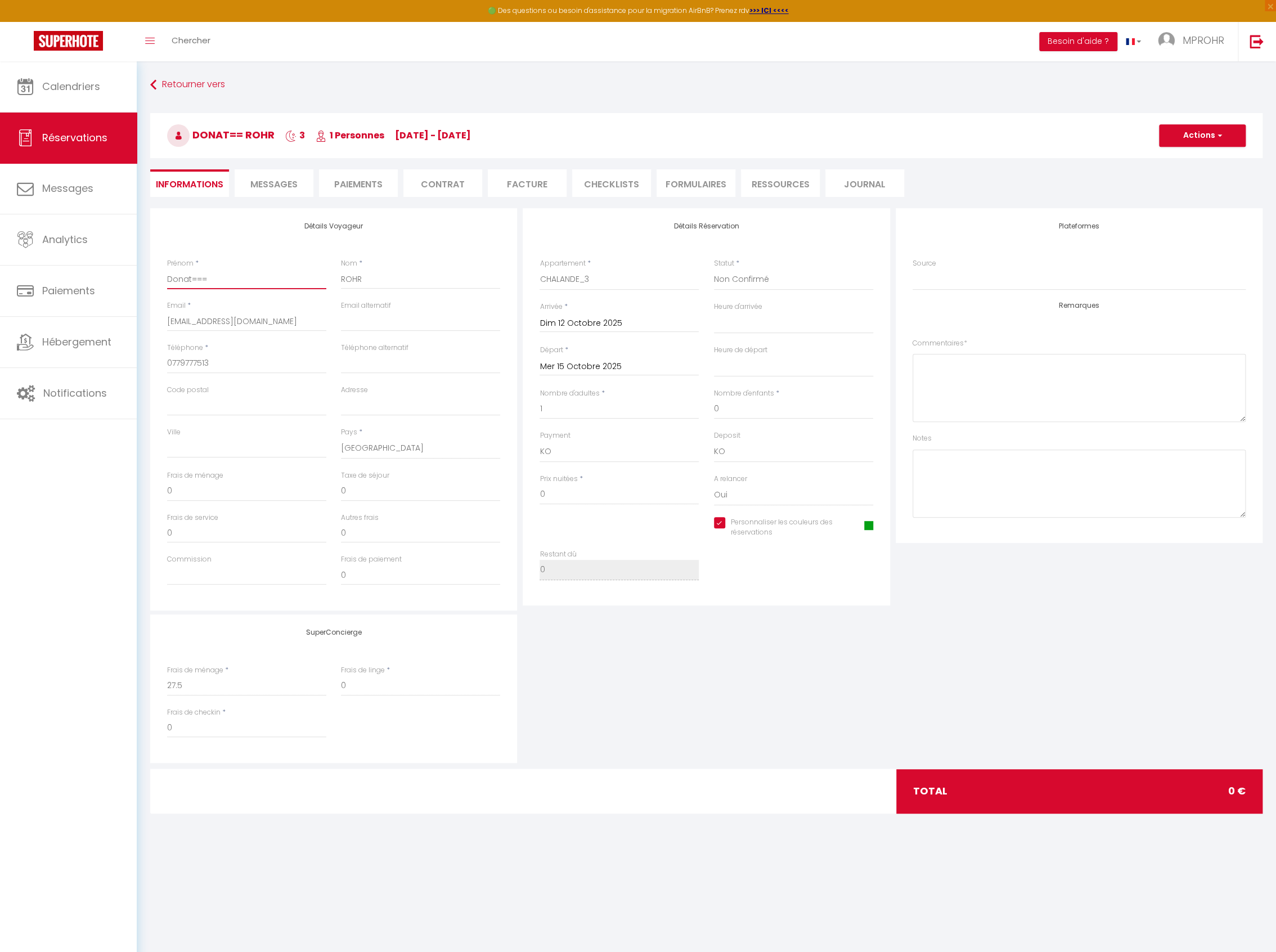
select select
checkbox input "true"
type input "Donat=="
select select
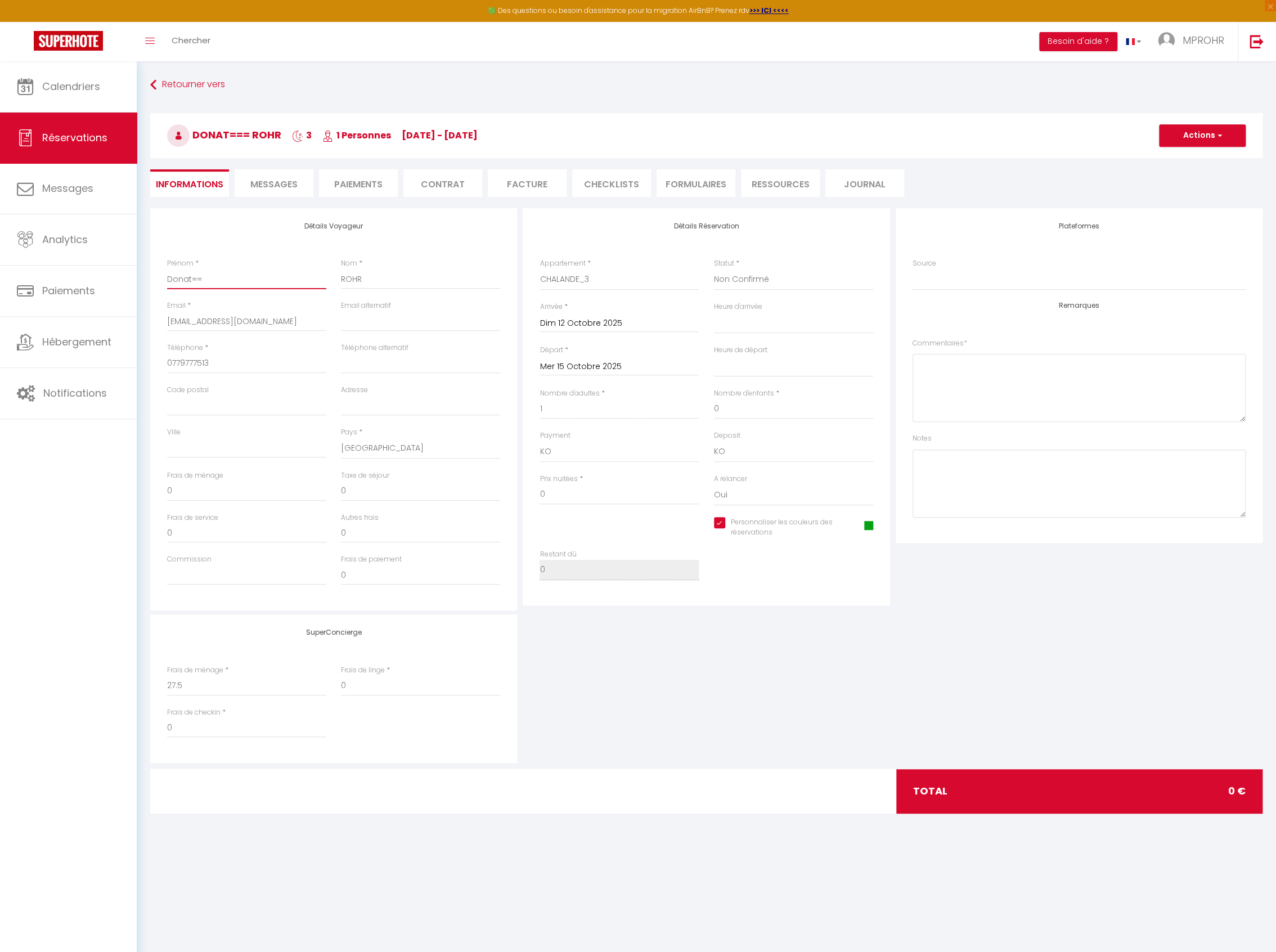
select select
checkbox input "true"
type input "Donat="
select select
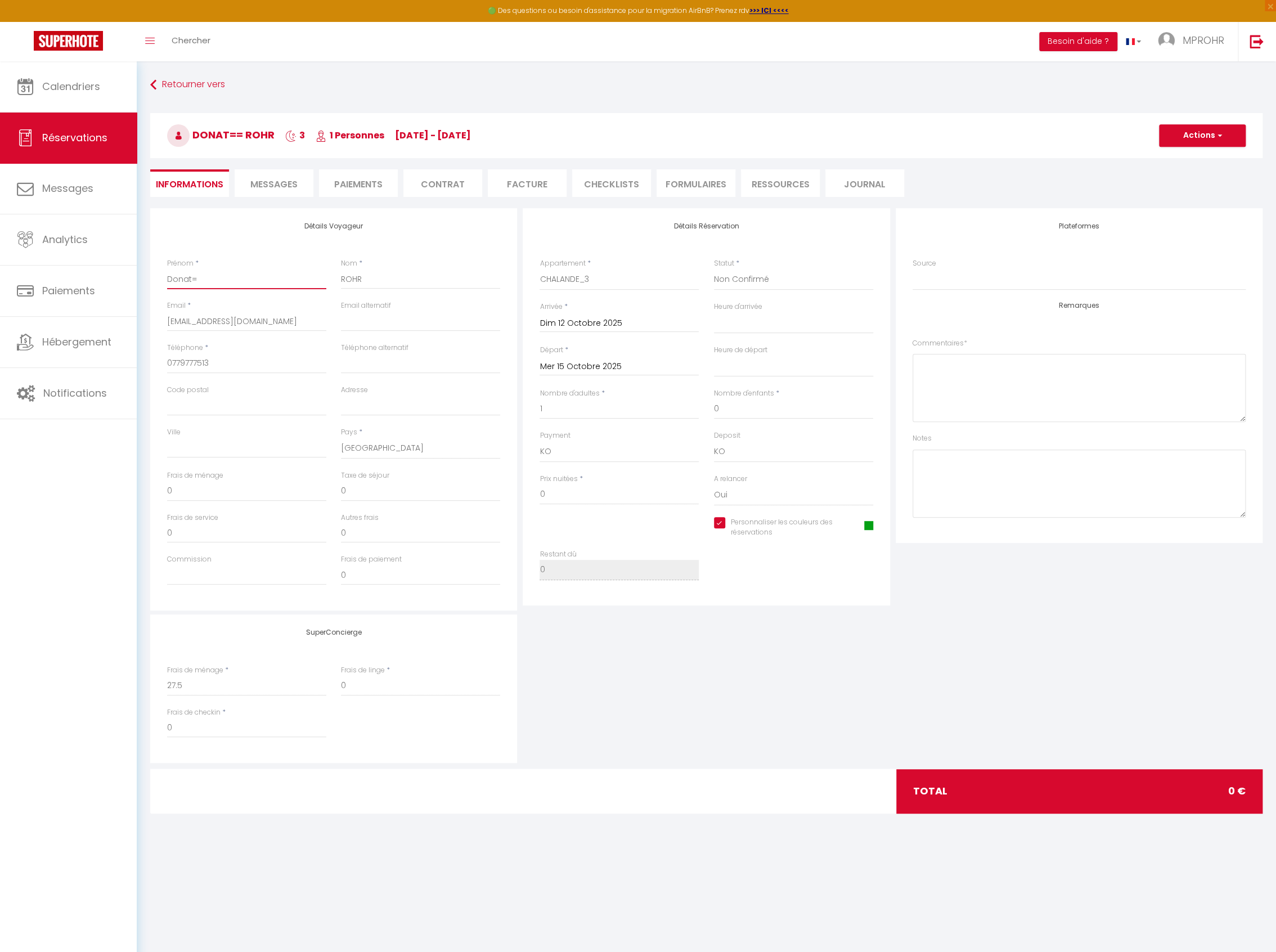
checkbox input "true"
type input "Donat"
select select
checkbox input "true"
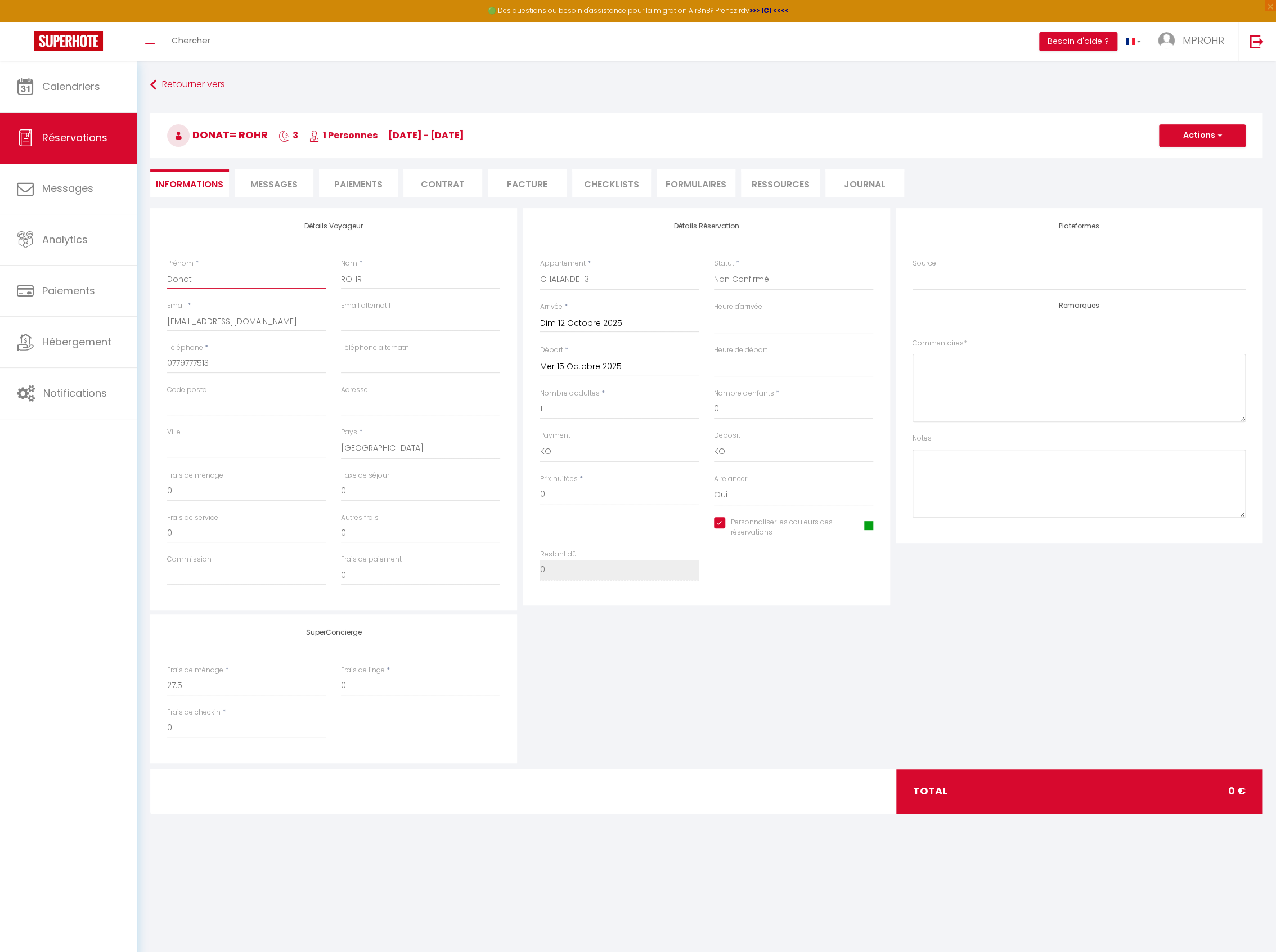
type input "Dona"
select select
checkbox input "true"
type input "Don"
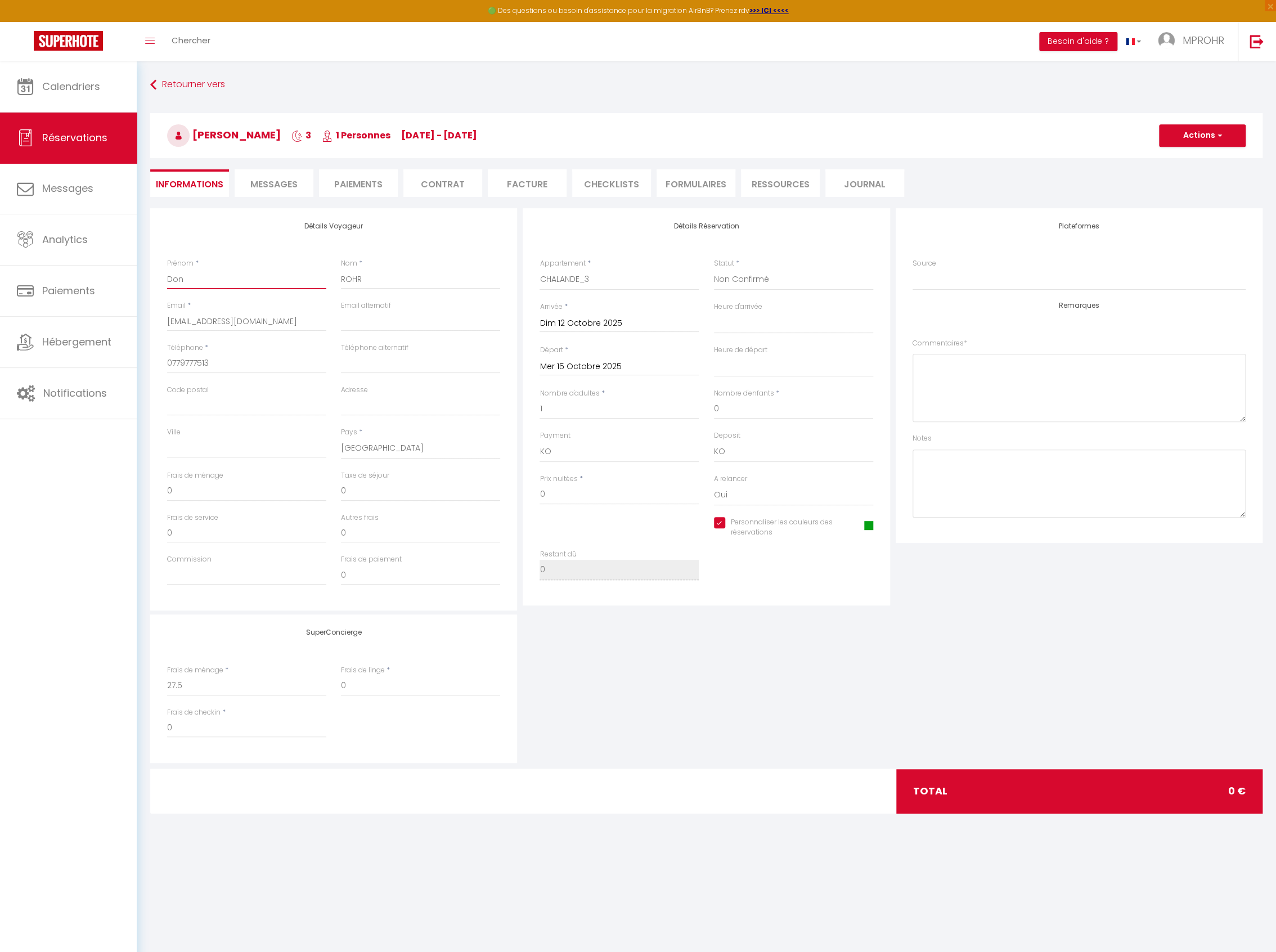
select select
checkbox input "true"
type input "Do"
select select
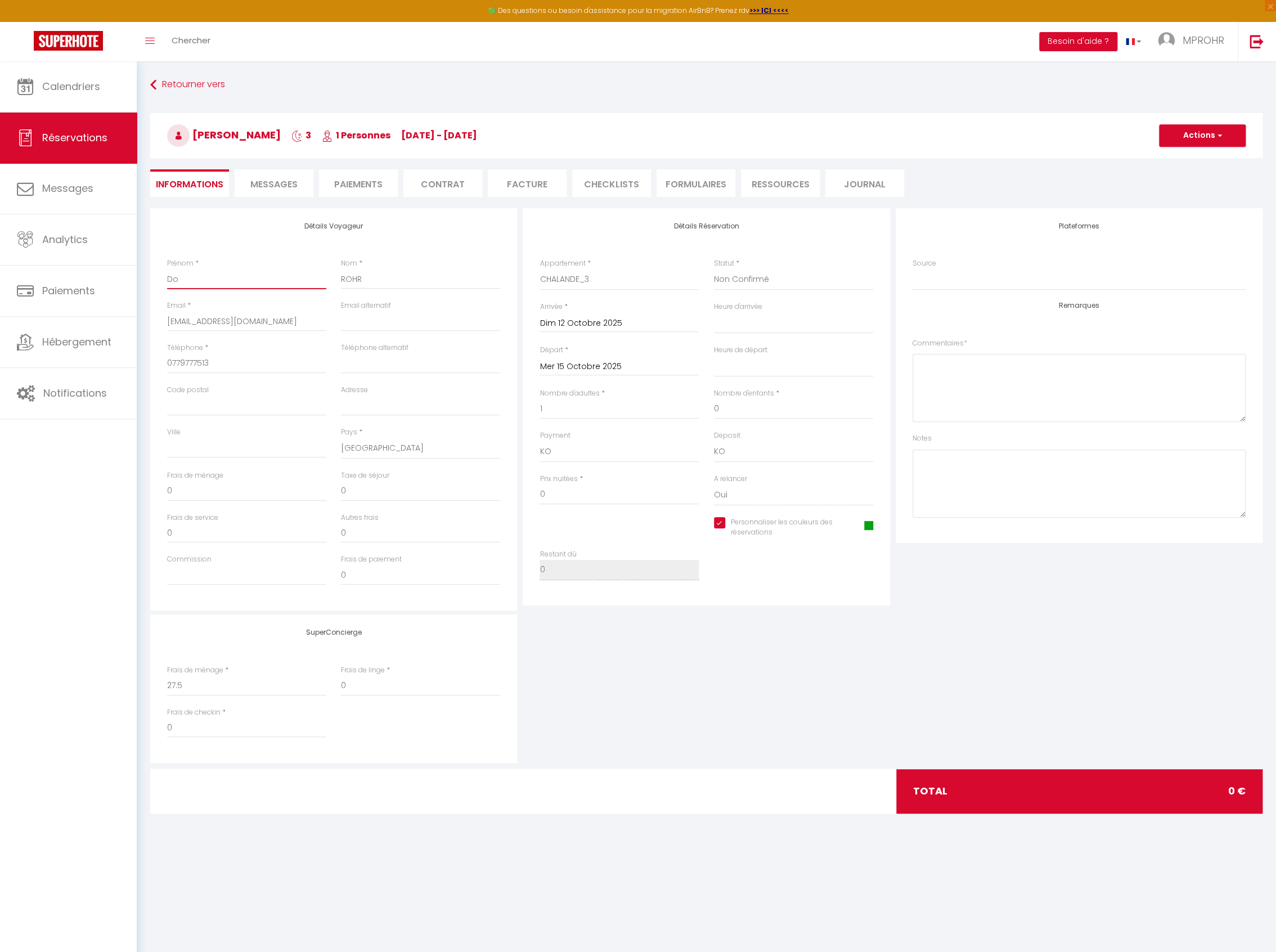
select select
checkbox input "true"
type input "D"
select select
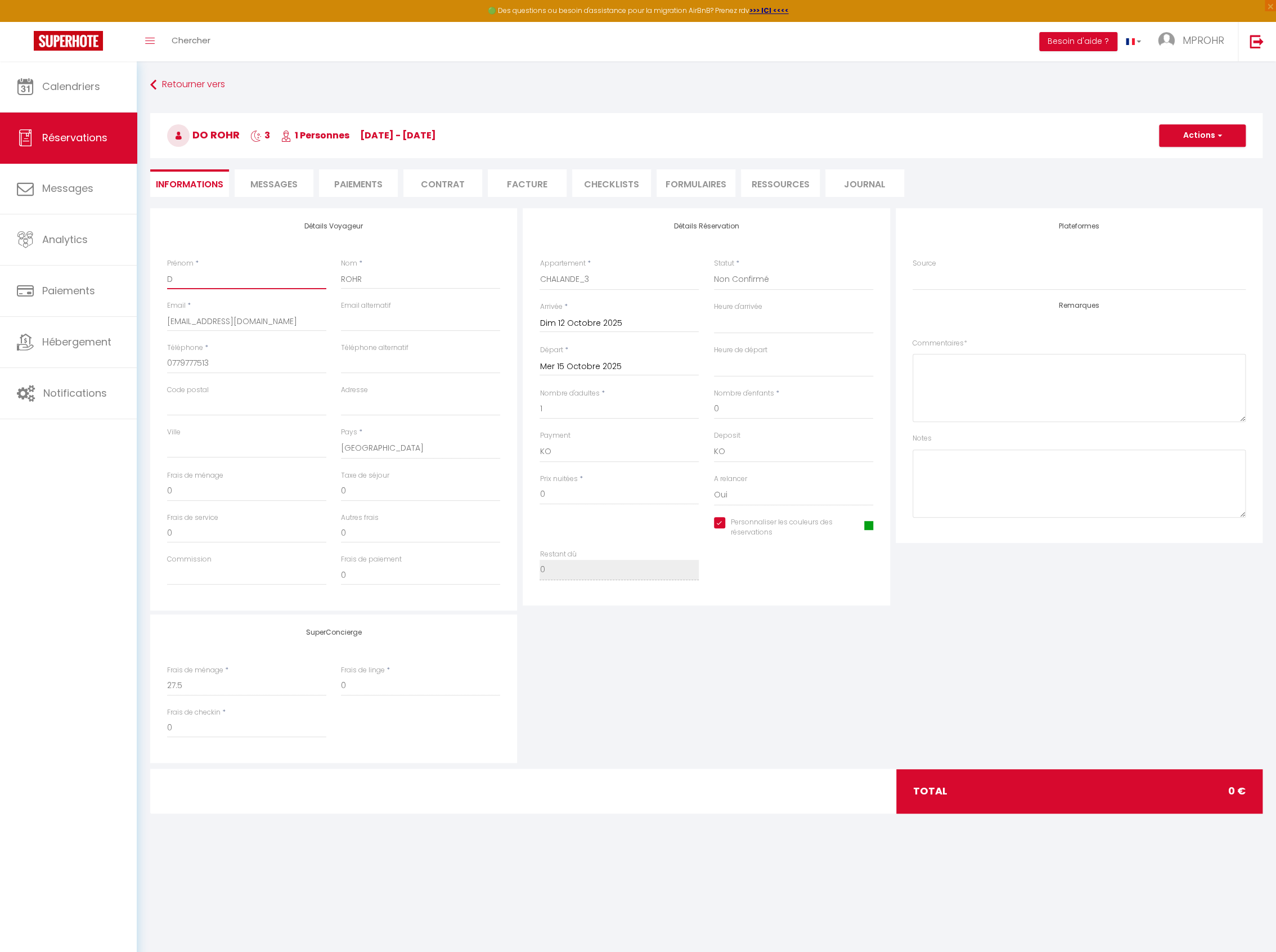
checkbox input "true"
select select
checkbox input "true"
type input "K"
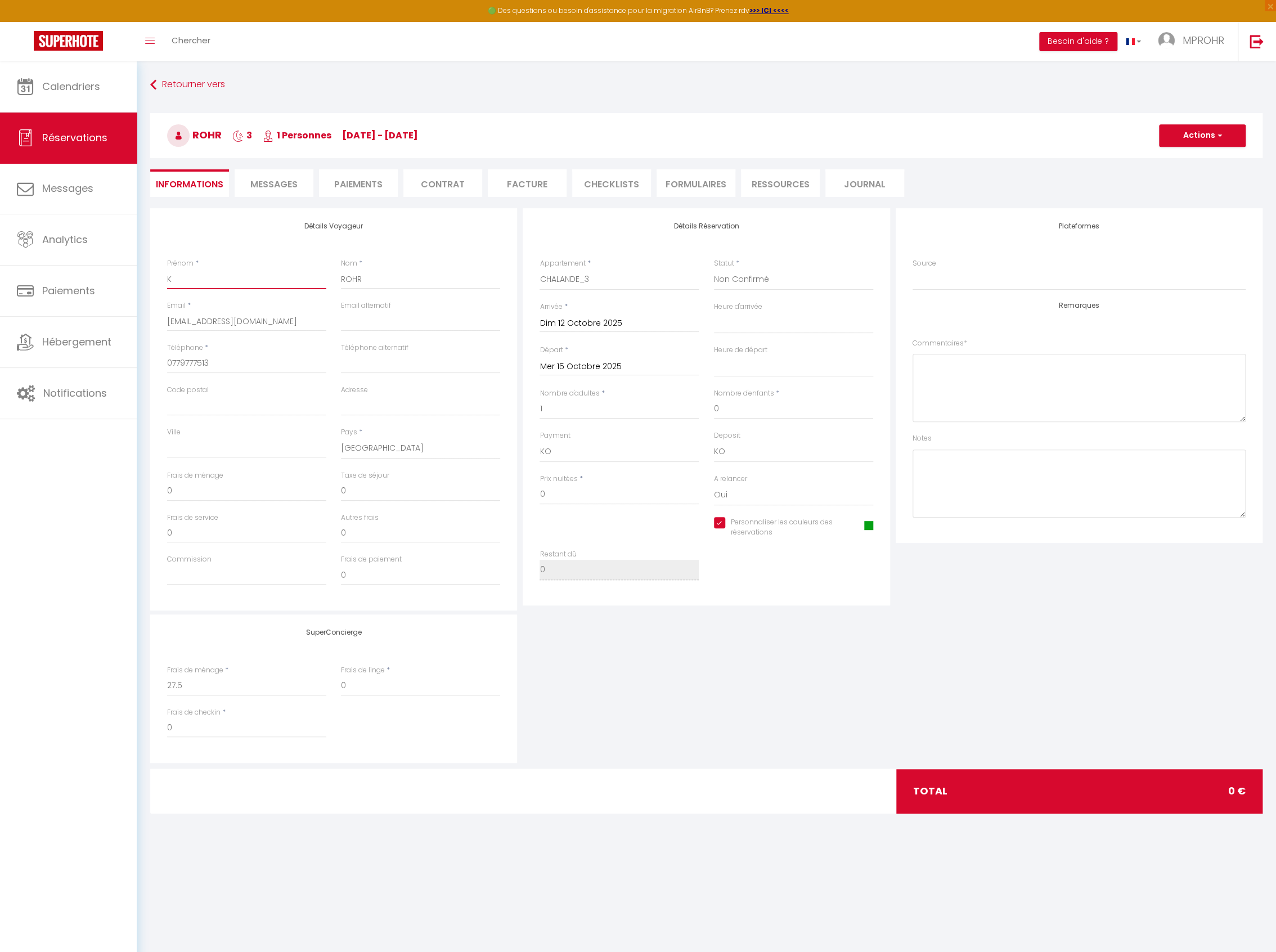
select select
click at [352, 278] on input "ROHR" at bounding box center [420, 279] width 159 height 20
drag, startPoint x: 296, startPoint y: 326, endPoint x: 139, endPoint y: 324, distance: 157.0
click at [139, 324] on div "Retourner vers [PERSON_NAME] 3 1 Personnes [DATE] - [DATE] Actions Enregistrer …" at bounding box center [705, 451] width 1139 height 780
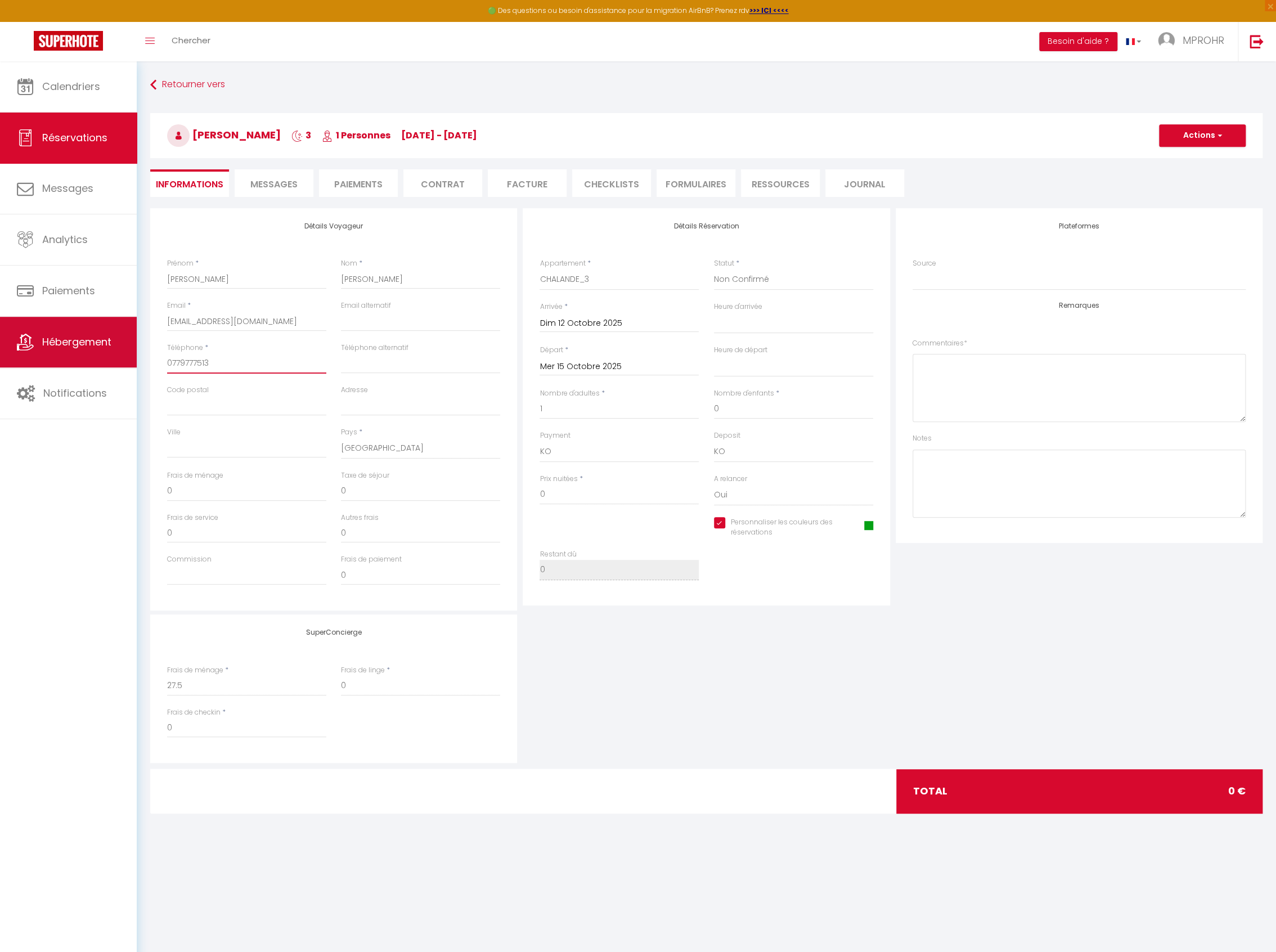
drag, startPoint x: 222, startPoint y: 363, endPoint x: 136, endPoint y: 358, distance: 86.1
click at [136, 358] on div "🟢 Des questions ou besoin d'assistance pour la migration AirBnB? Prenez rdv >>>…" at bounding box center [638, 451] width 1276 height 780
drag, startPoint x: 549, startPoint y: 499, endPoint x: 531, endPoint y: 498, distance: 18.0
click at [531, 498] on div "Détails Réservation Appartement * [GEOGRAPHIC_DATA] T1 CHV CHO CHB CHALANDE_1 C…" at bounding box center [705, 407] width 367 height 397
click at [587, 322] on input "Dim 12 Octobre 2025" at bounding box center [619, 324] width 159 height 15
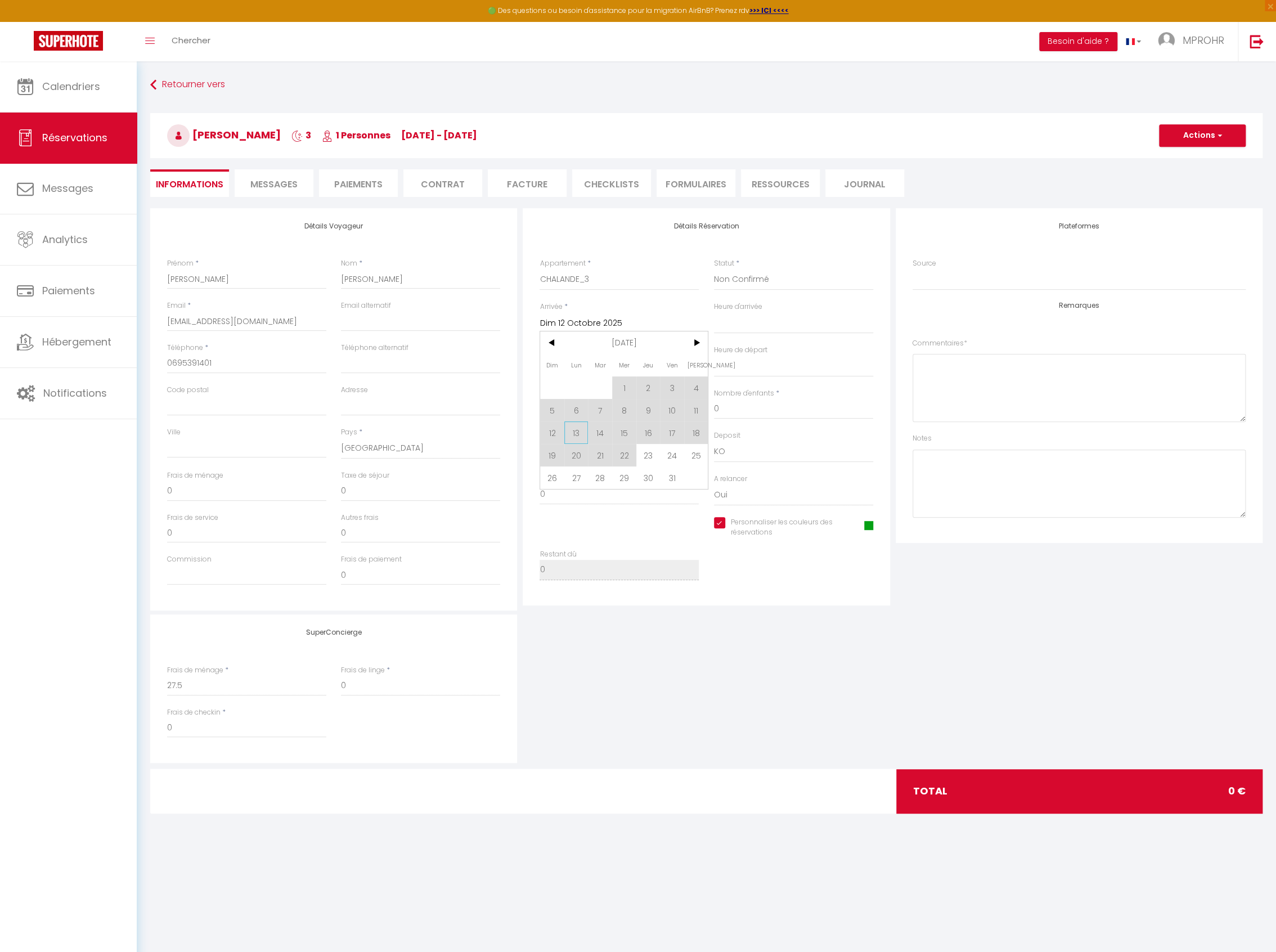
click at [578, 430] on span "13" at bounding box center [576, 433] width 24 height 22
click at [585, 365] on input "Mer 15 Octobre 2025" at bounding box center [619, 367] width 159 height 15
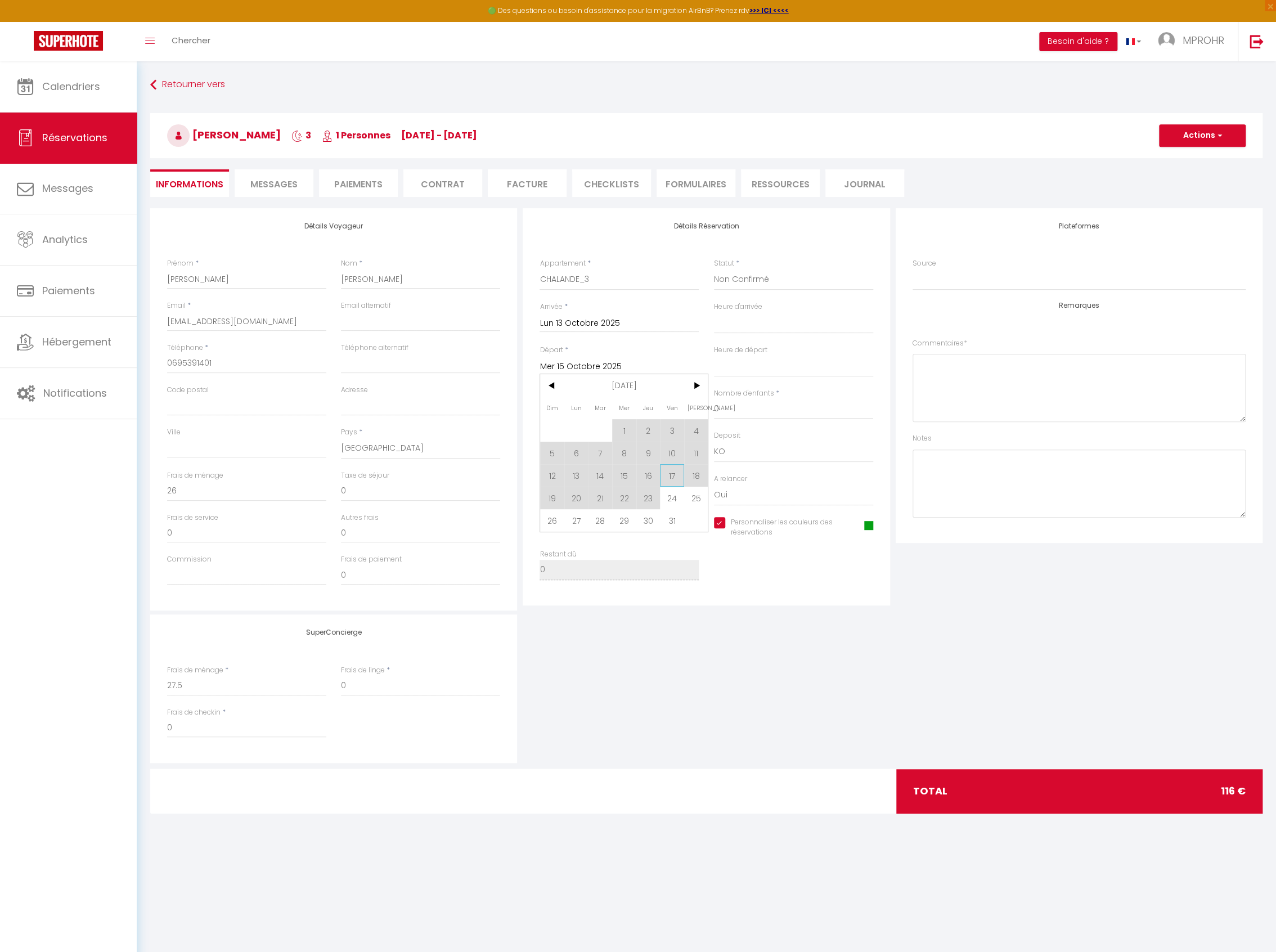
click at [669, 476] on span "17" at bounding box center [672, 475] width 24 height 22
drag, startPoint x: 554, startPoint y: 496, endPoint x: 523, endPoint y: 496, distance: 31.0
click at [523, 496] on div "Détails Réservation Appartement * [GEOGRAPHIC_DATA] T1 CHV CHO CHB CHALANDE_1 C…" at bounding box center [705, 407] width 367 height 397
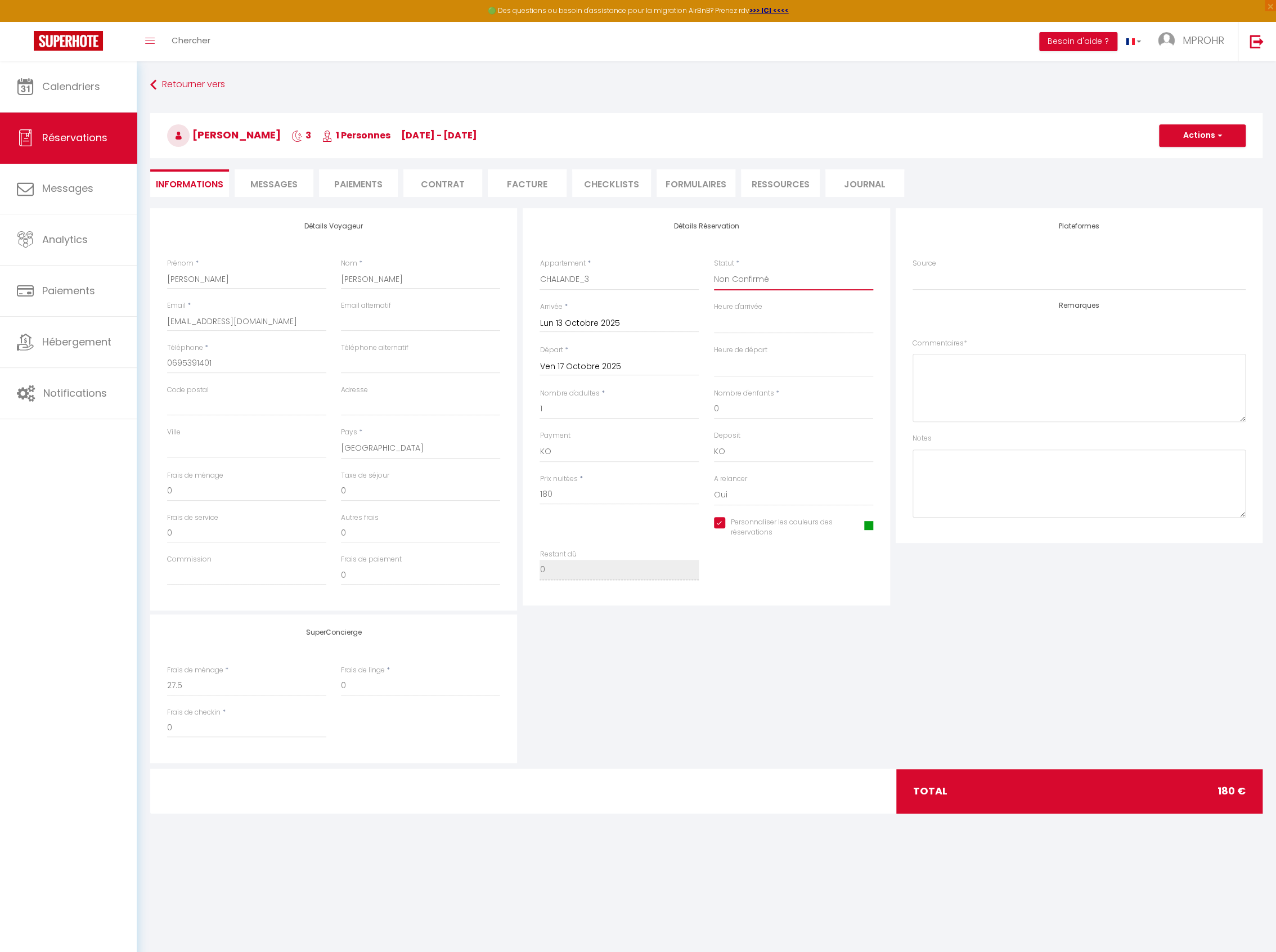
click at [754, 282] on select "Confirmé Non Confirmé [PERSON_NAME] par le voyageur No Show Request" at bounding box center [793, 279] width 159 height 21
click at [714, 269] on select "Confirmé Non Confirmé [PERSON_NAME] par le voyageur No Show Request" at bounding box center [793, 279] width 159 height 21
click at [950, 459] on textarea at bounding box center [1078, 484] width 333 height 68
click at [1194, 138] on button "Actions" at bounding box center [1202, 136] width 87 height 22
click at [593, 365] on input "Ven 17 Octobre 2025" at bounding box center [619, 367] width 159 height 15
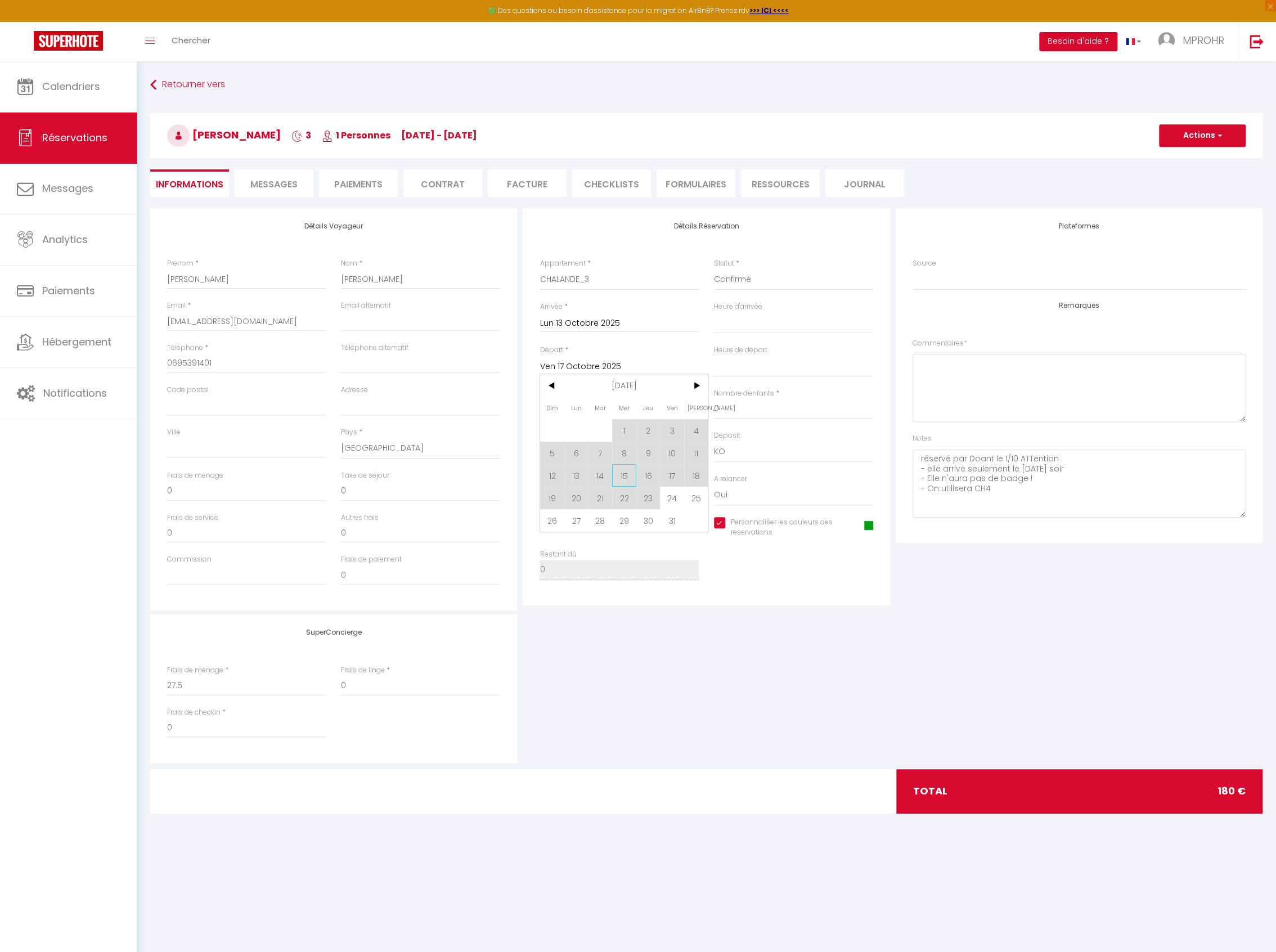
click at [625, 475] on span "15" at bounding box center [624, 475] width 24 height 22
click at [976, 459] on textarea "réservé par Doant le 1/10 ATTention : - elle arrive seulement le [DATE] soir - …" at bounding box center [1078, 484] width 333 height 68
click at [1014, 485] on textarea "réservé par Donant le 1/10 ATTention : - elle arrive seulement le [DATE] soir -…" at bounding box center [1078, 484] width 333 height 68
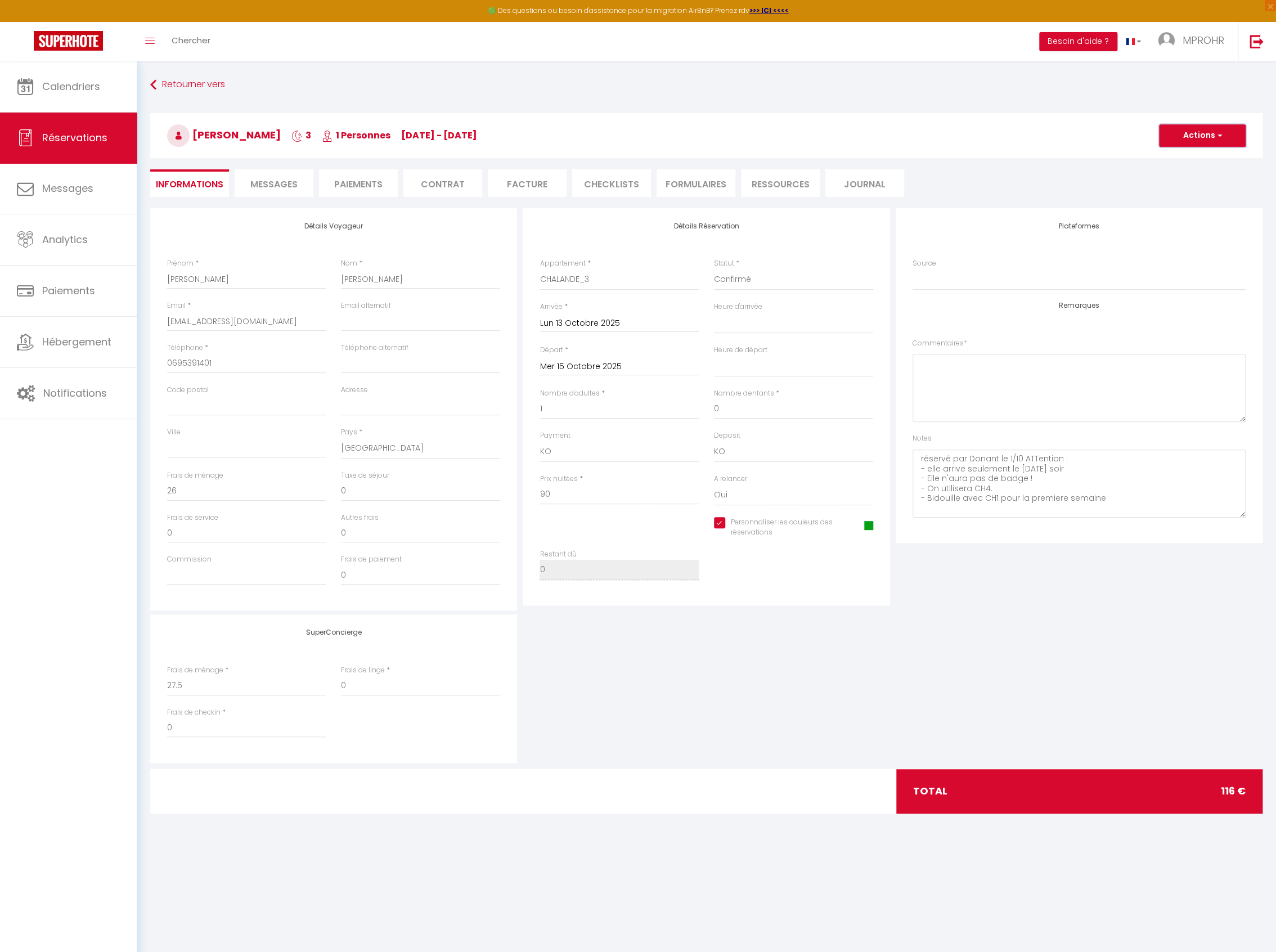
click at [1179, 143] on button "Actions" at bounding box center [1202, 136] width 87 height 22
click at [1179, 159] on link "Enregistrer" at bounding box center [1191, 161] width 89 height 15
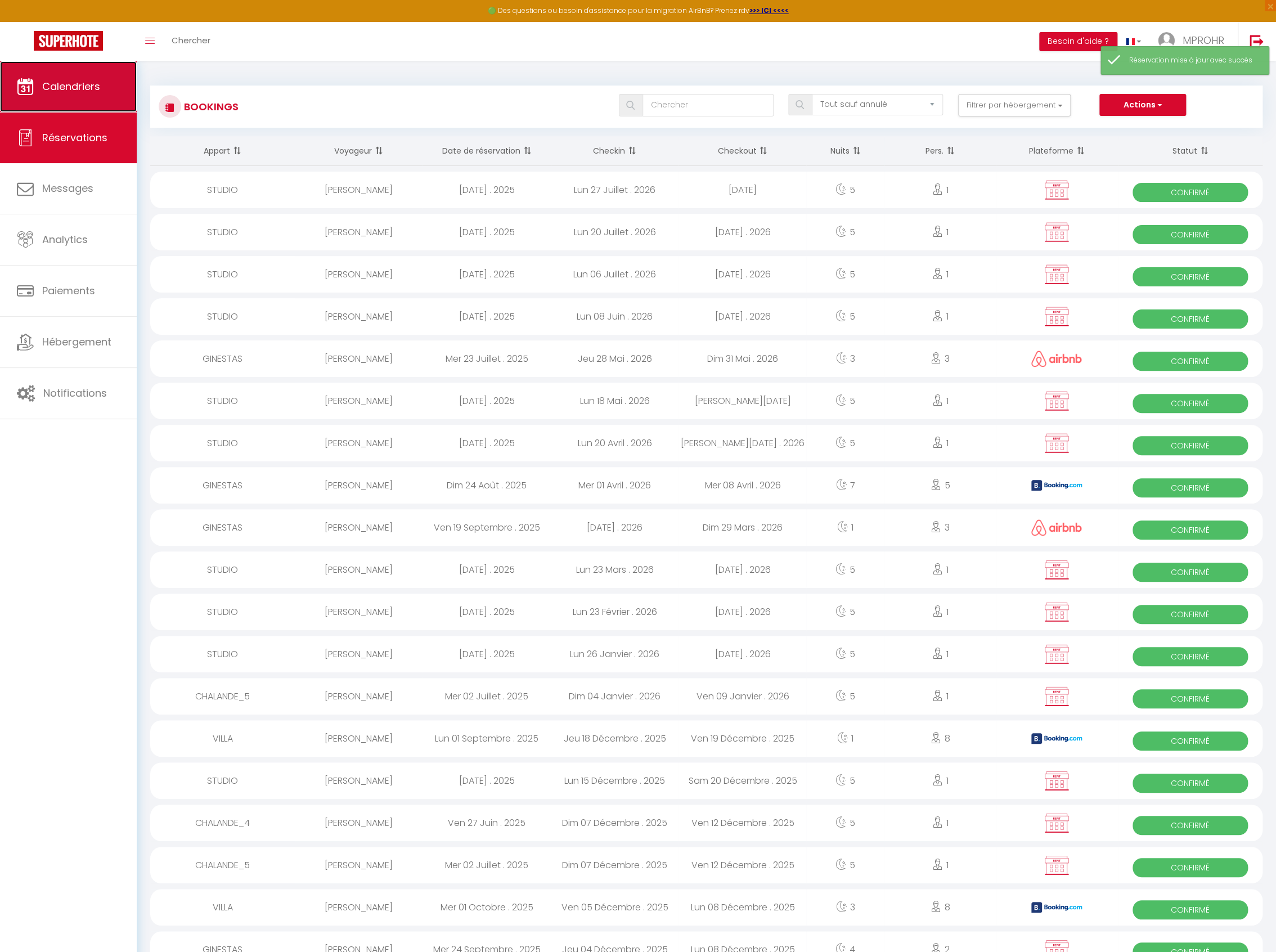
click at [112, 87] on link "Calendriers" at bounding box center [68, 87] width 136 height 50
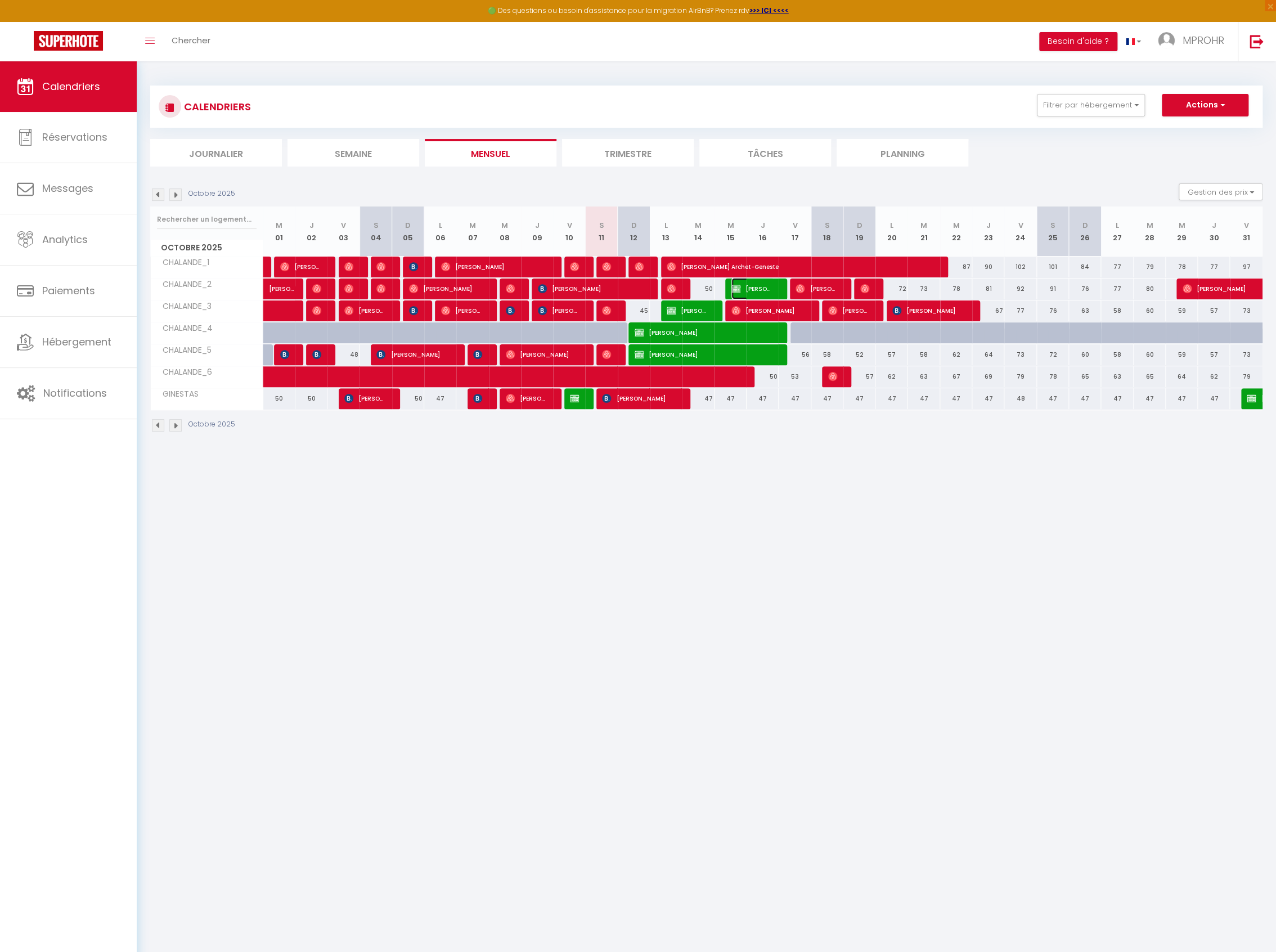
click at [735, 286] on img at bounding box center [736, 288] width 9 height 9
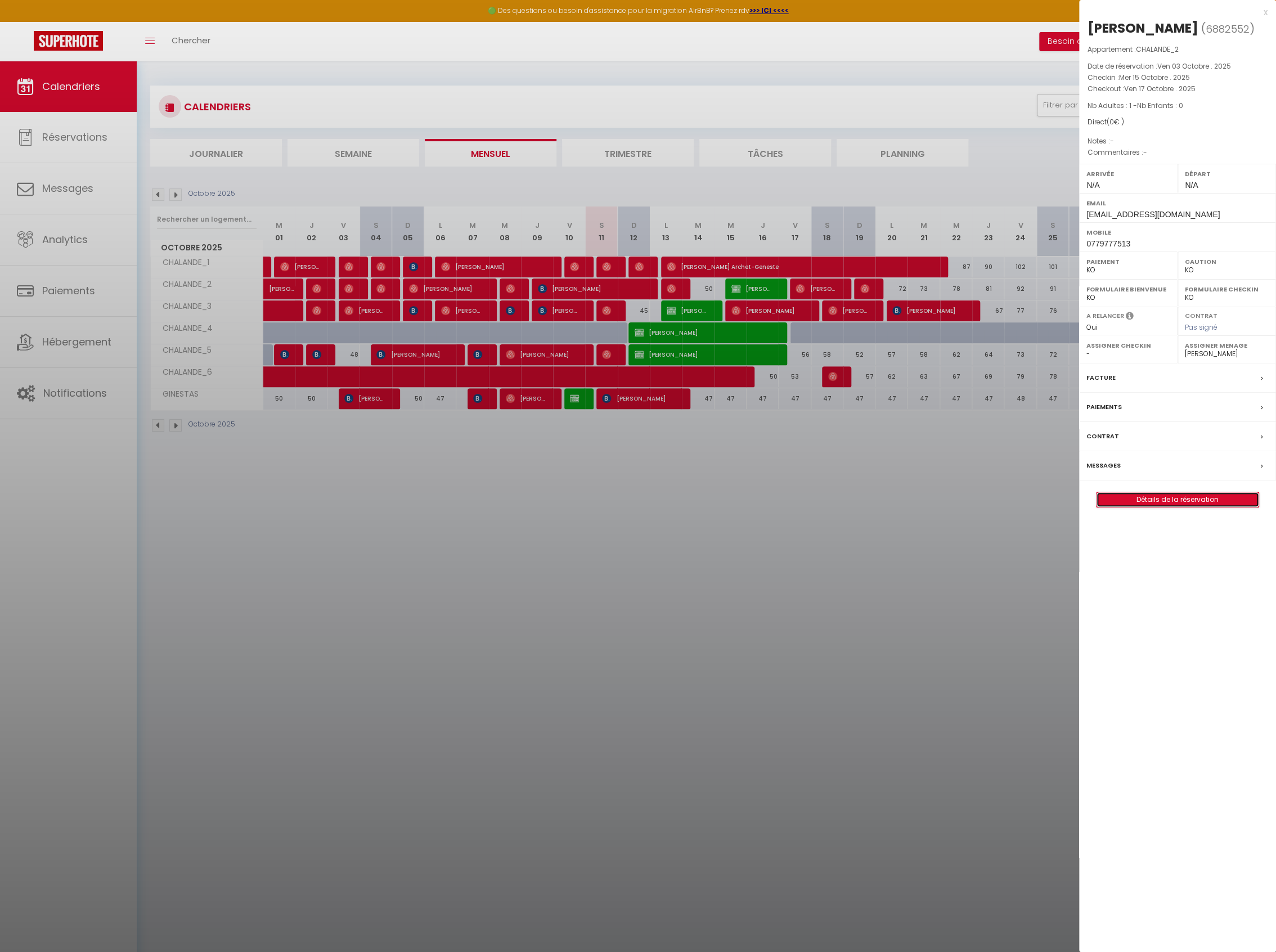
click at [1194, 498] on link "Détails de la réservation" at bounding box center [1177, 499] width 162 height 15
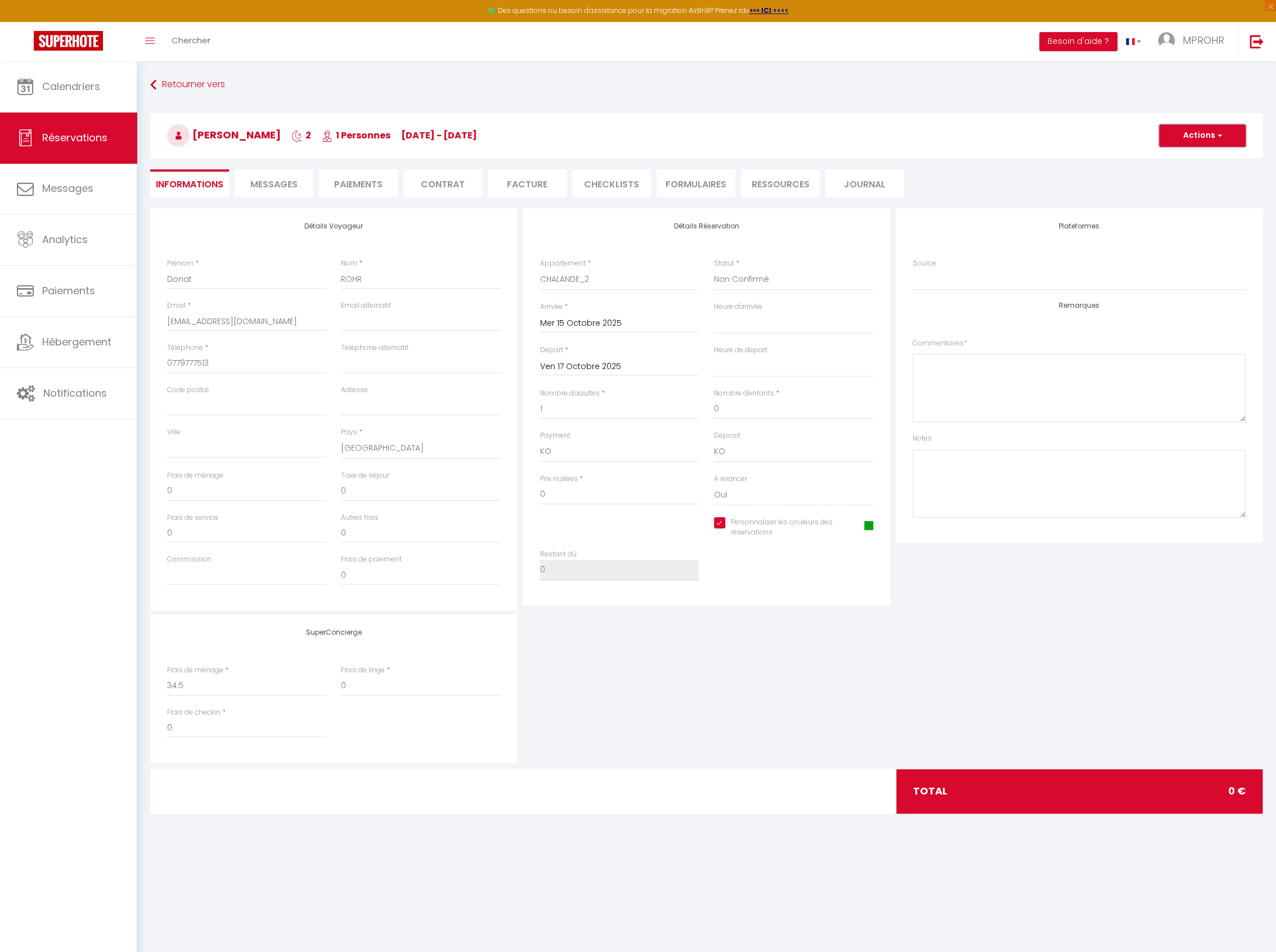
click at [1200, 130] on button "Actions" at bounding box center [1202, 136] width 87 height 22
click at [1179, 185] on link "Supprimer" at bounding box center [1191, 190] width 89 height 15
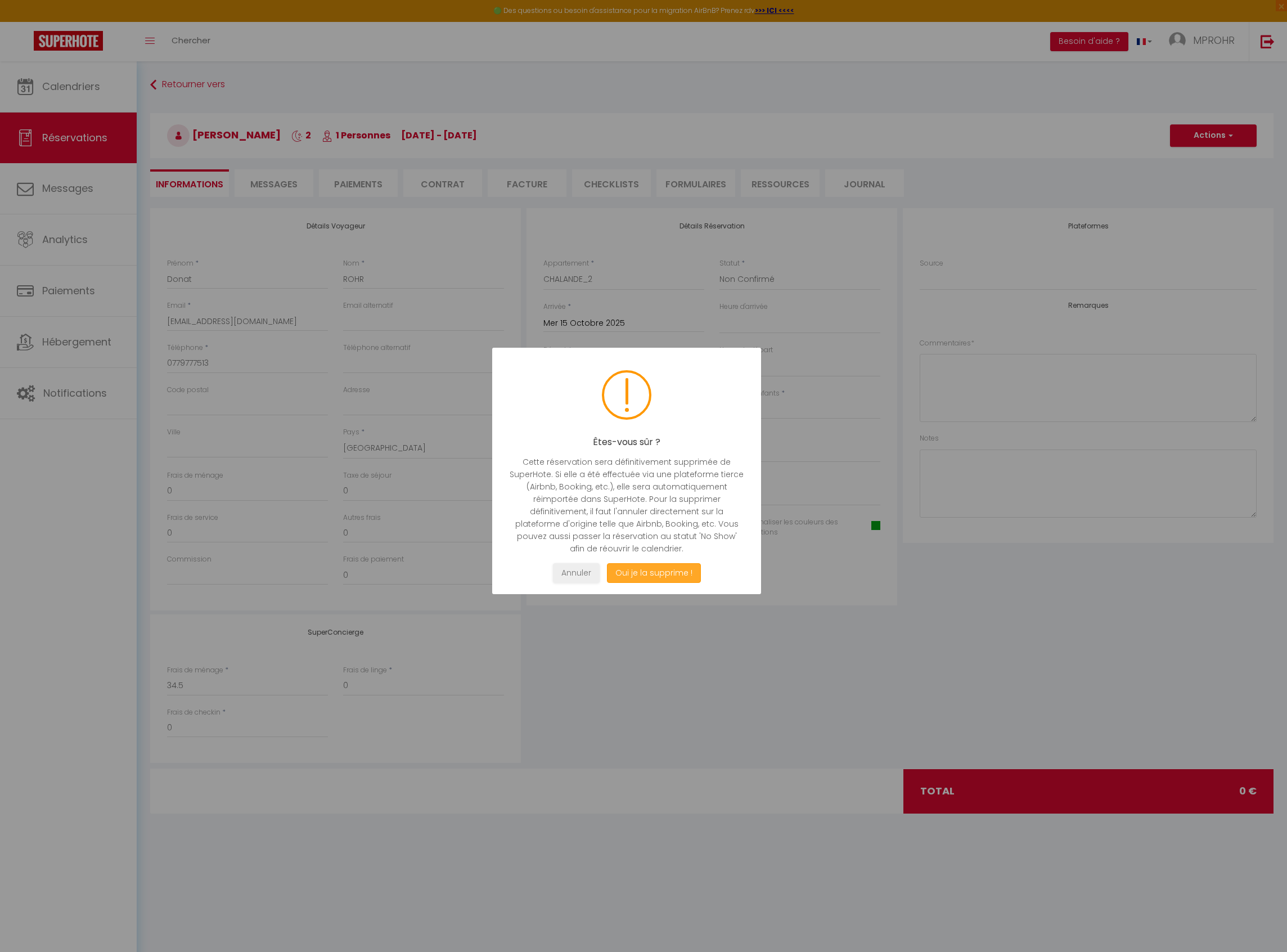
click at [674, 573] on button "Oui je la supprime !" at bounding box center [654, 573] width 94 height 20
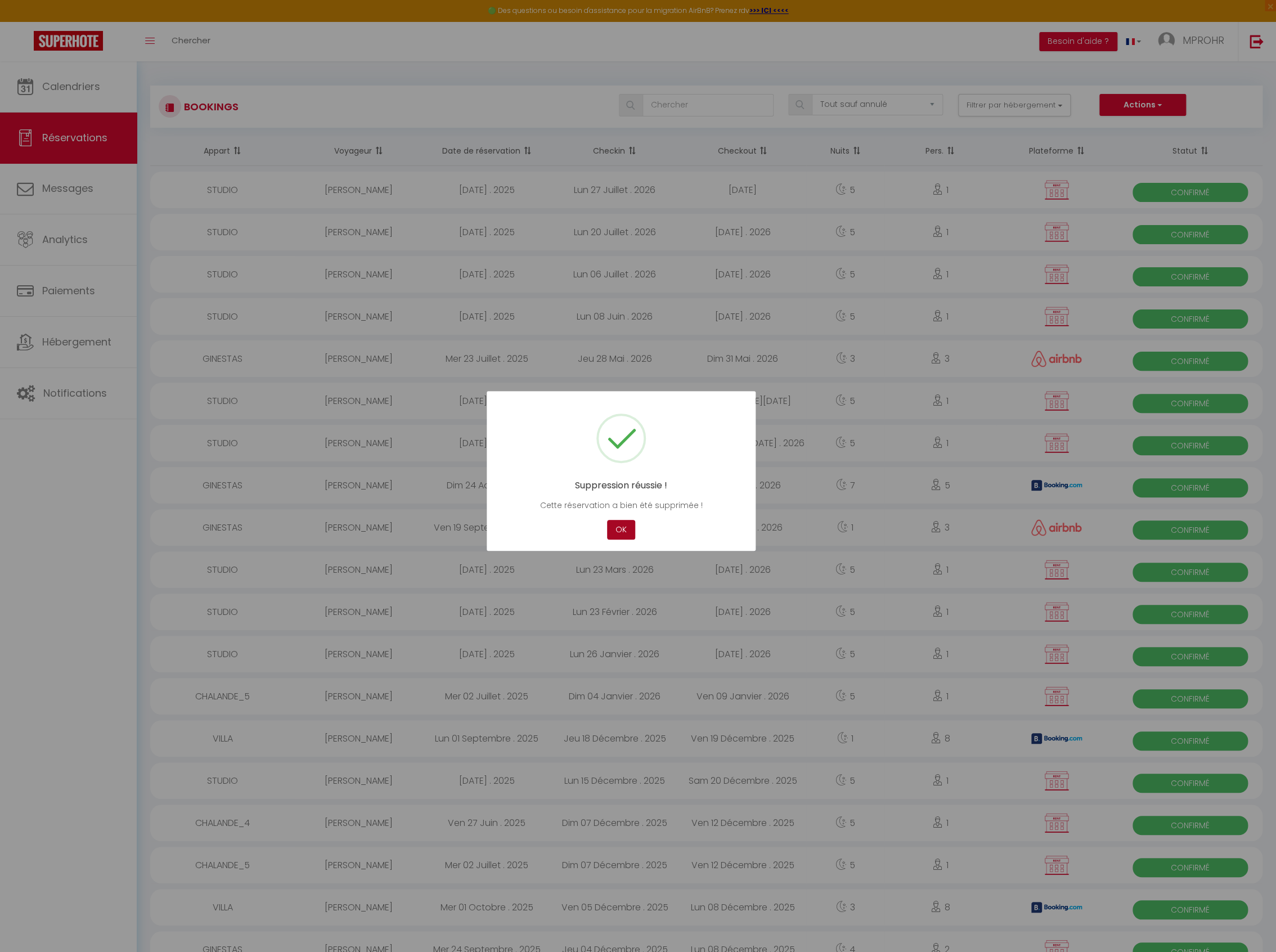
click at [621, 528] on button "OK" at bounding box center [621, 530] width 28 height 20
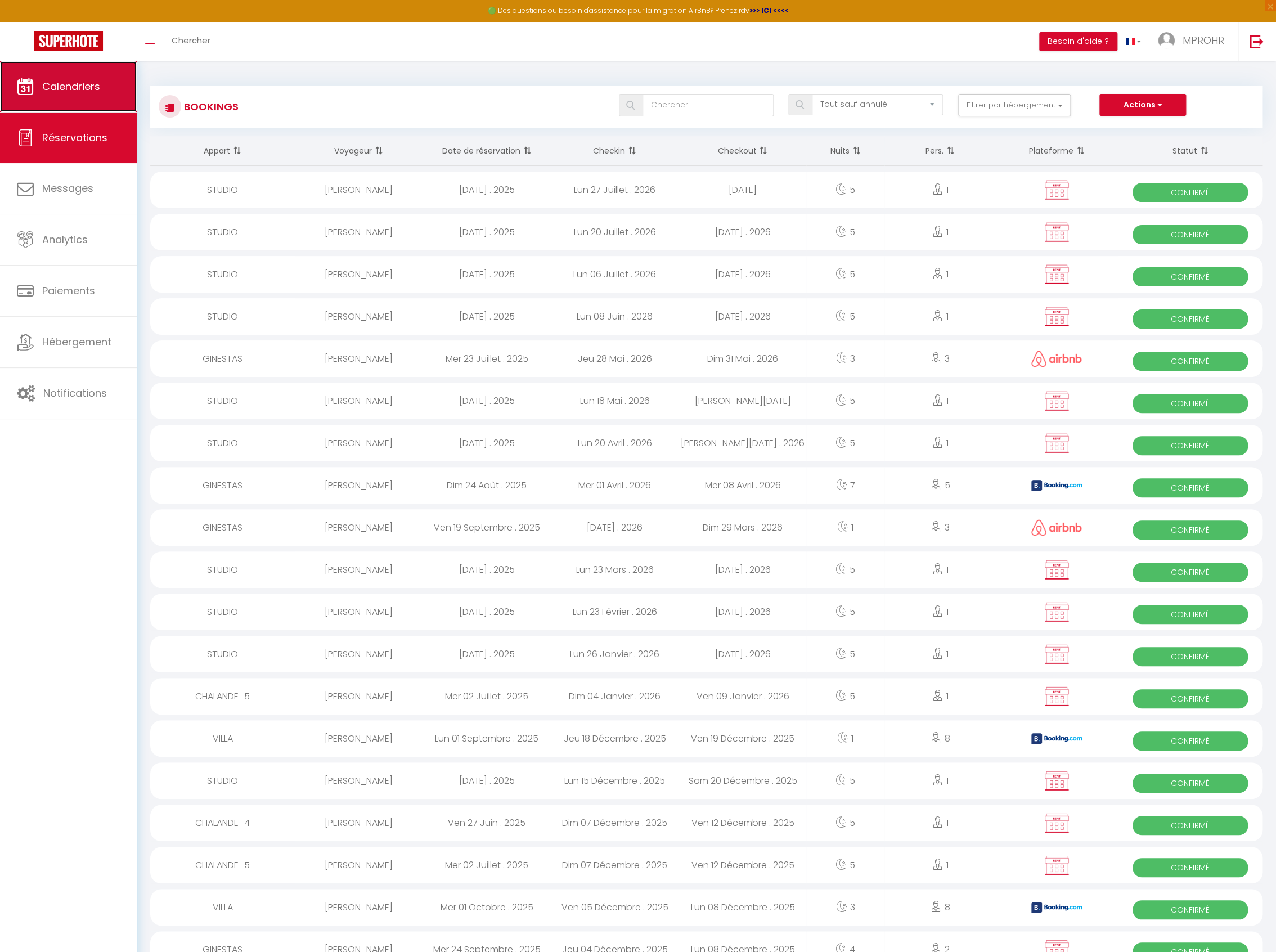
click at [107, 90] on link "Calendriers" at bounding box center [68, 87] width 136 height 50
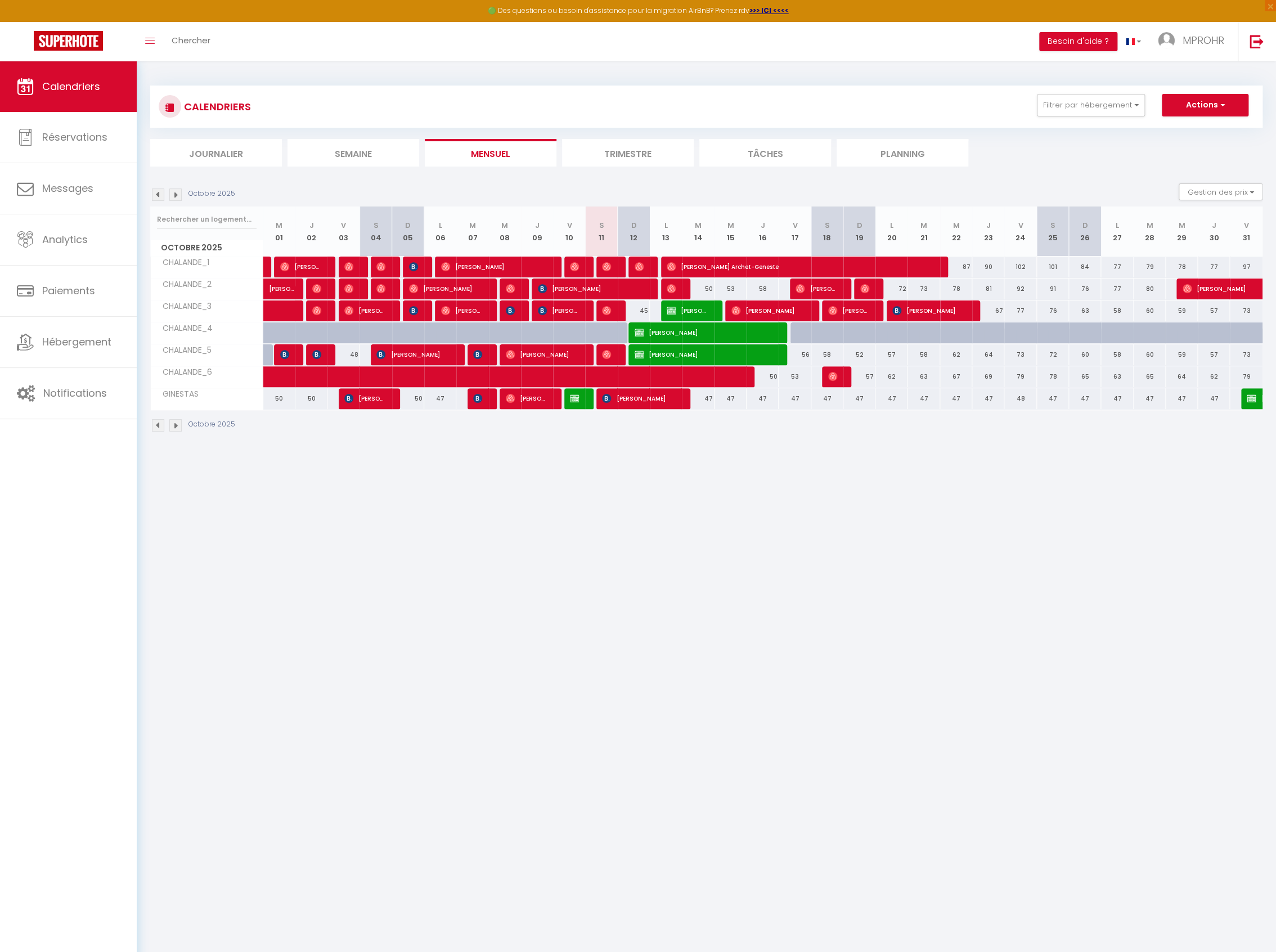
click at [665, 313] on div at bounding box center [677, 310] width 32 height 21
click at [683, 308] on span "[PERSON_NAME]" at bounding box center [688, 310] width 43 height 21
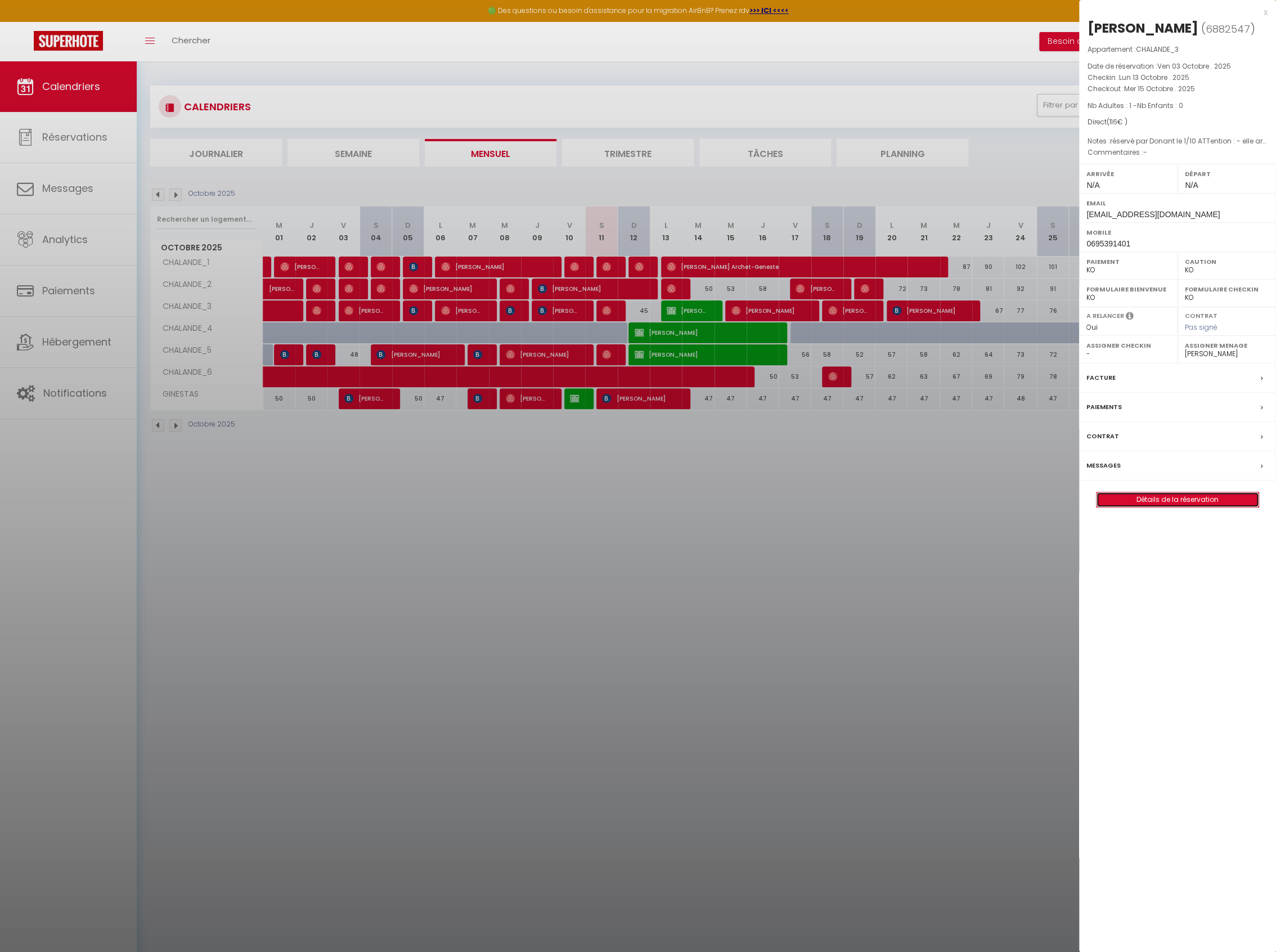
click at [1170, 507] on link "Détails de la réservation" at bounding box center [1177, 499] width 162 height 15
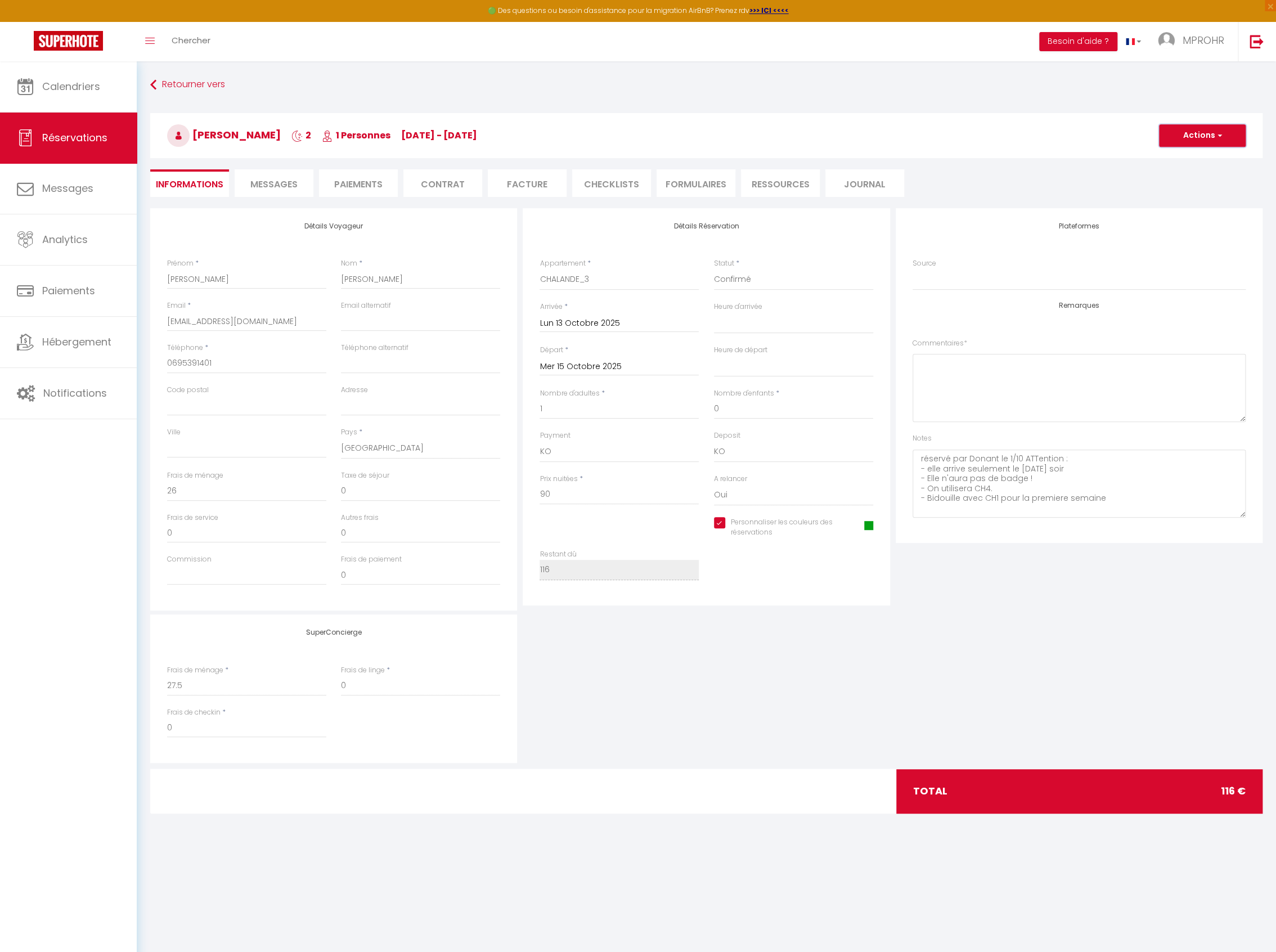
click at [1201, 139] on button "Actions" at bounding box center [1202, 136] width 87 height 22
click at [1189, 175] on link "Dupliquer" at bounding box center [1191, 175] width 89 height 15
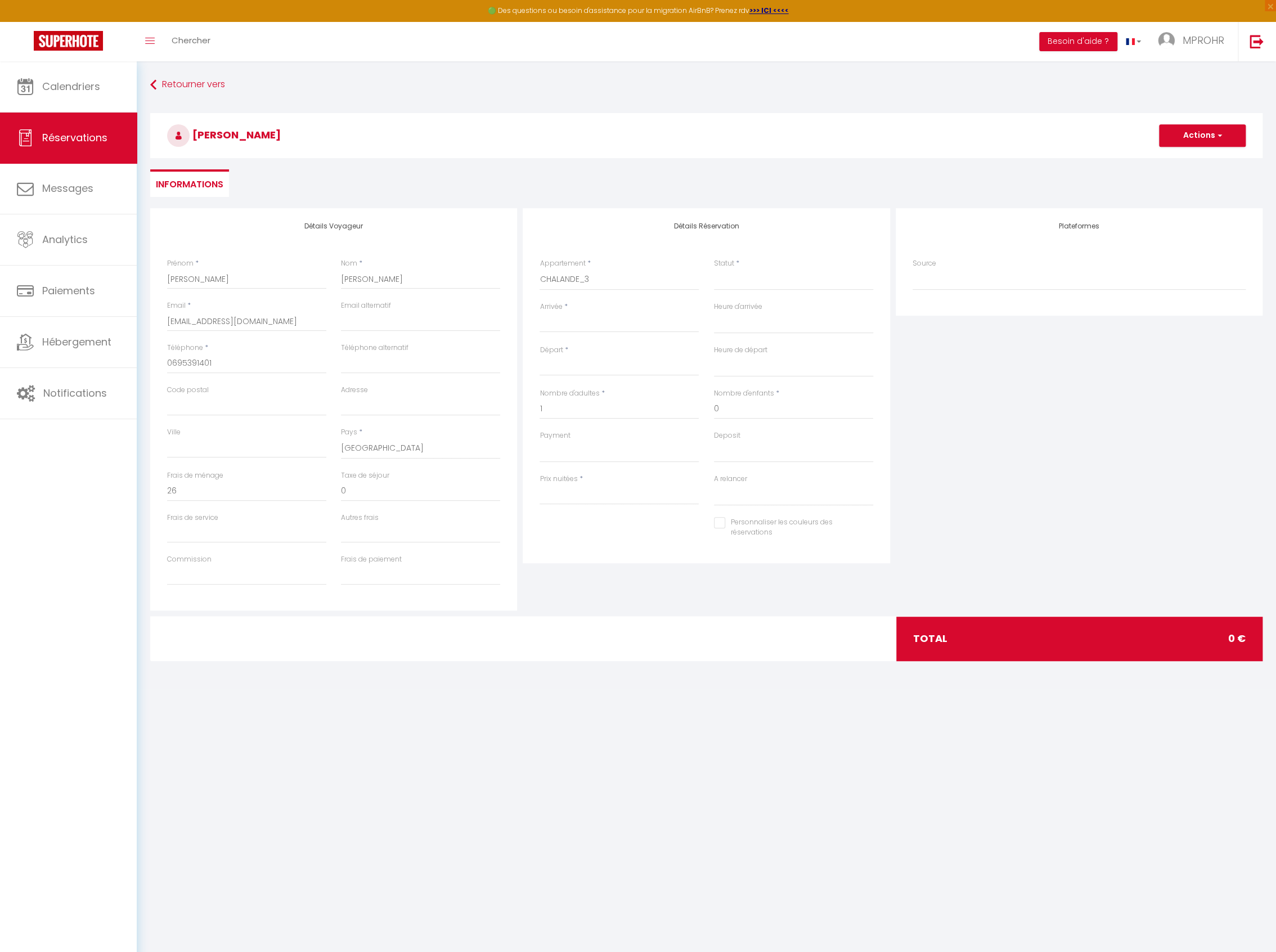
click at [573, 324] on input "Arrivée" at bounding box center [619, 324] width 159 height 15
click at [609, 285] on select "VILLA STUDIO T1 CHV CHO CHB CHALANDE_1 CHALANDE_2 CHALANDE_3 CHALANDE_4 CHALAND…" at bounding box center [619, 279] width 159 height 21
click at [539, 269] on select "VILLA STUDIO T1 CHV CHO CHB CHALANDE_1 CHALANDE_2 CHALANDE_3 CHALANDE_4 CHALAND…" at bounding box center [619, 279] width 159 height 21
click at [588, 327] on input "Arrivée" at bounding box center [619, 324] width 159 height 15
click at [614, 281] on select "VILLA STUDIO T1 CHV CHO CHB CHALANDE_1 CHALANDE_2 CHALANDE_3 CHALANDE_4 CHALAND…" at bounding box center [619, 279] width 159 height 21
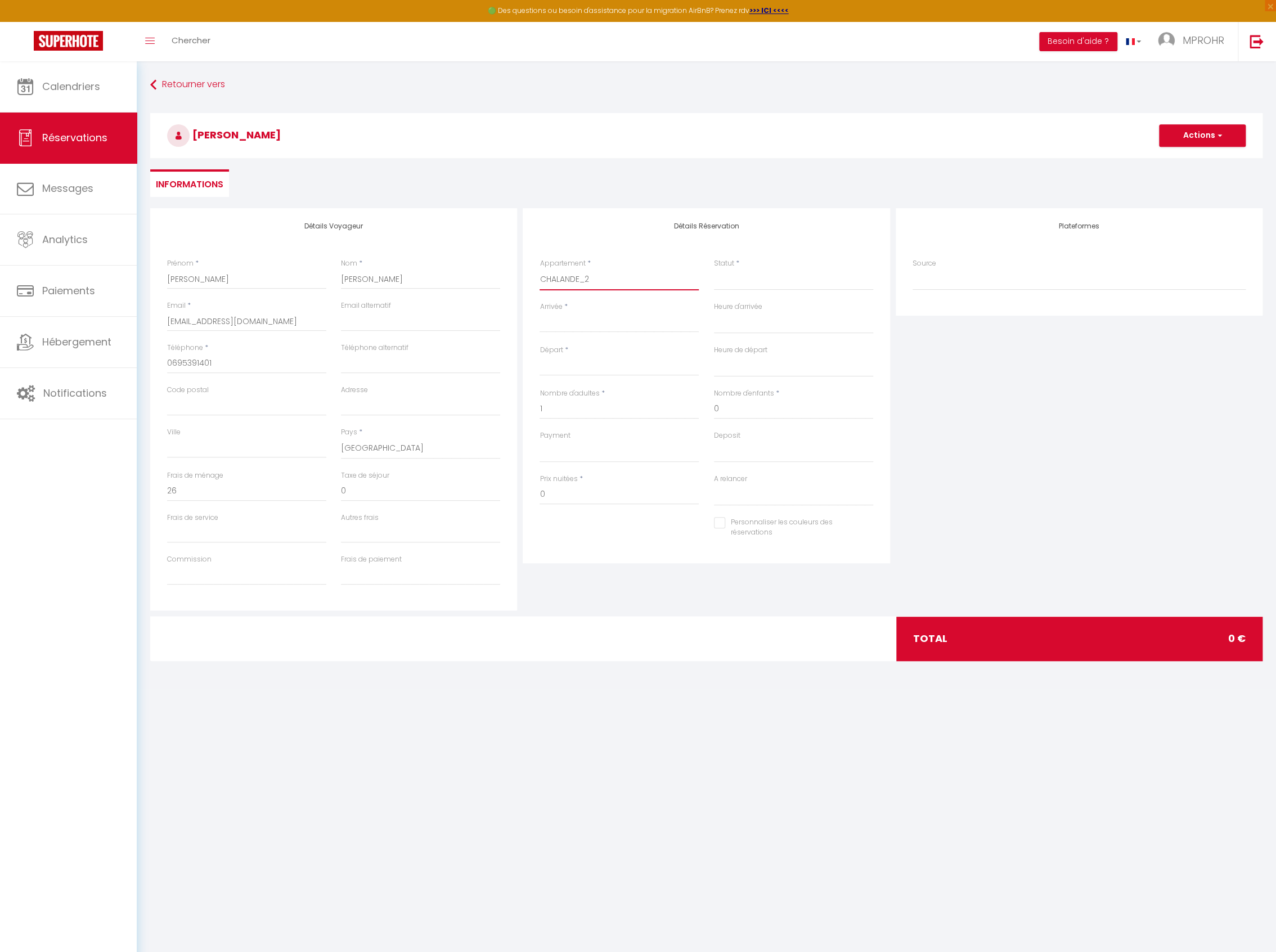
click at [539, 269] on select "VILLA STUDIO T1 CHV CHO CHB CHALANDE_1 CHALANDE_2 CHALANDE_3 CHALANDE_4 CHALAND…" at bounding box center [619, 279] width 159 height 21
click at [593, 324] on input "Arrivée" at bounding box center [619, 324] width 159 height 15
click at [620, 438] on span "15" at bounding box center [624, 433] width 24 height 22
click at [636, 368] on input "Jeu 16 Octobre 2025" at bounding box center [619, 367] width 159 height 15
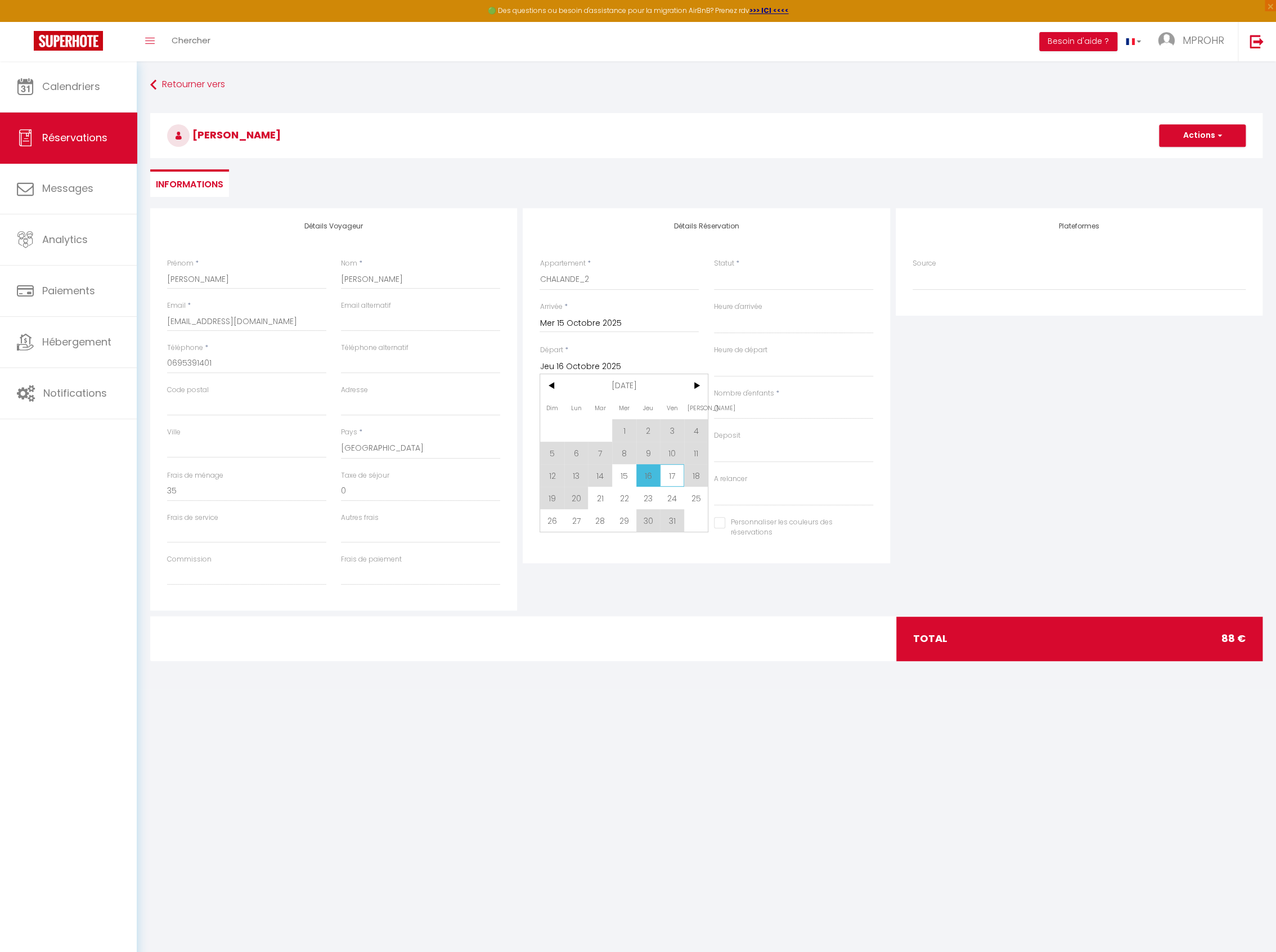
click at [679, 479] on span "17" at bounding box center [672, 475] width 24 height 22
drag, startPoint x: 552, startPoint y: 494, endPoint x: 505, endPoint y: 496, distance: 47.0
click at [505, 496] on div "Détails Voyageur Prénom * [PERSON_NAME] * [PERSON_NAME] * [EMAIL_ADDRESS][DOMAI…" at bounding box center [706, 409] width 1118 height 402
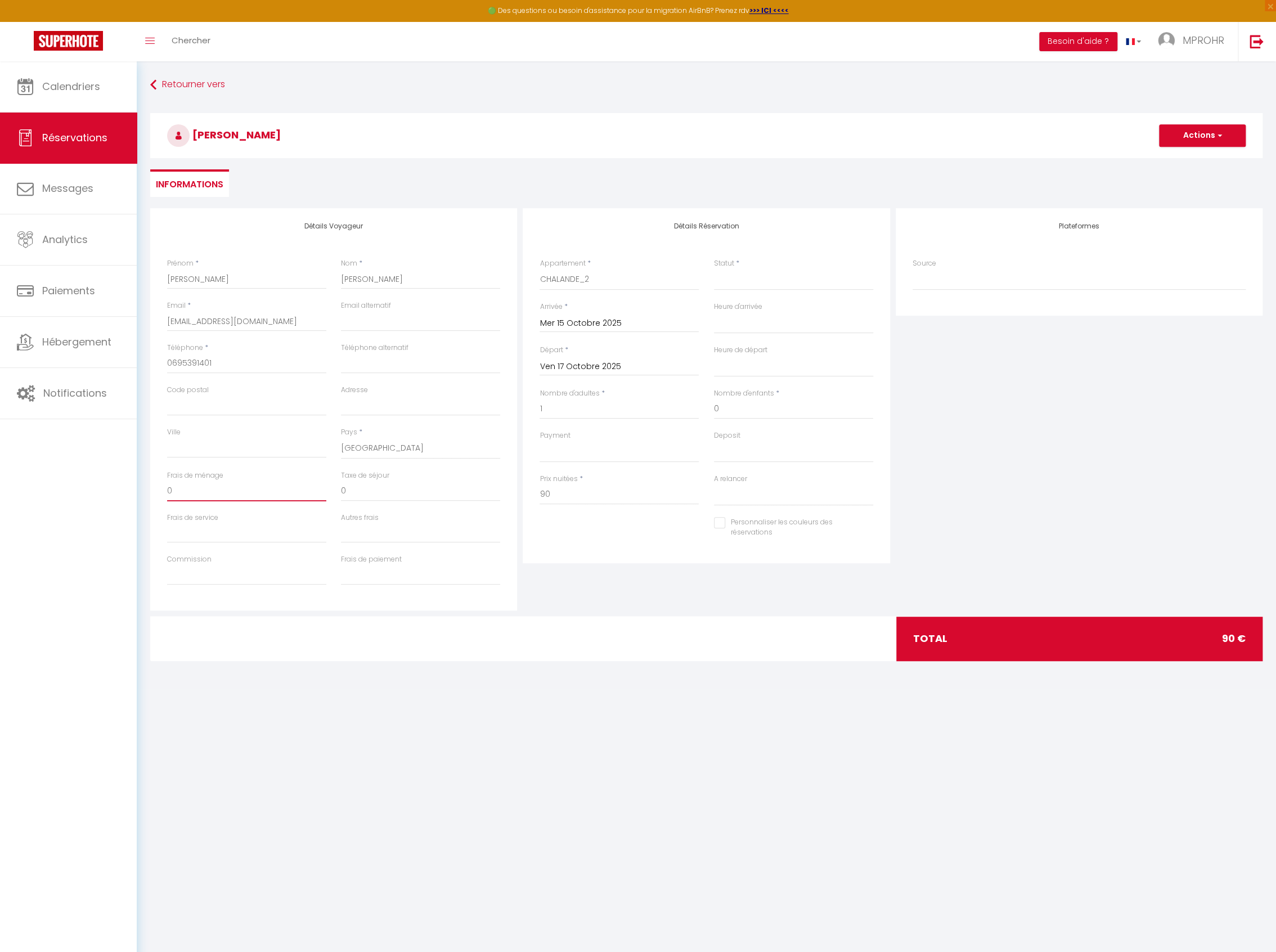
drag, startPoint x: 181, startPoint y: 490, endPoint x: 153, endPoint y: 490, distance: 28.0
click at [153, 490] on div "Détails Voyageur Prénom * [PERSON_NAME] * [PERSON_NAME] * [EMAIL_ADDRESS][DOMAI…" at bounding box center [333, 409] width 367 height 402
click at [758, 279] on select "Confirmé Non Confirmé [PERSON_NAME] par le voyageur No Show Request" at bounding box center [793, 279] width 159 height 21
click at [714, 269] on select "Confirmé Non Confirmé [PERSON_NAME] par le voyageur No Show Request" at bounding box center [793, 279] width 159 height 21
click at [1195, 137] on button "Actions" at bounding box center [1202, 136] width 87 height 22
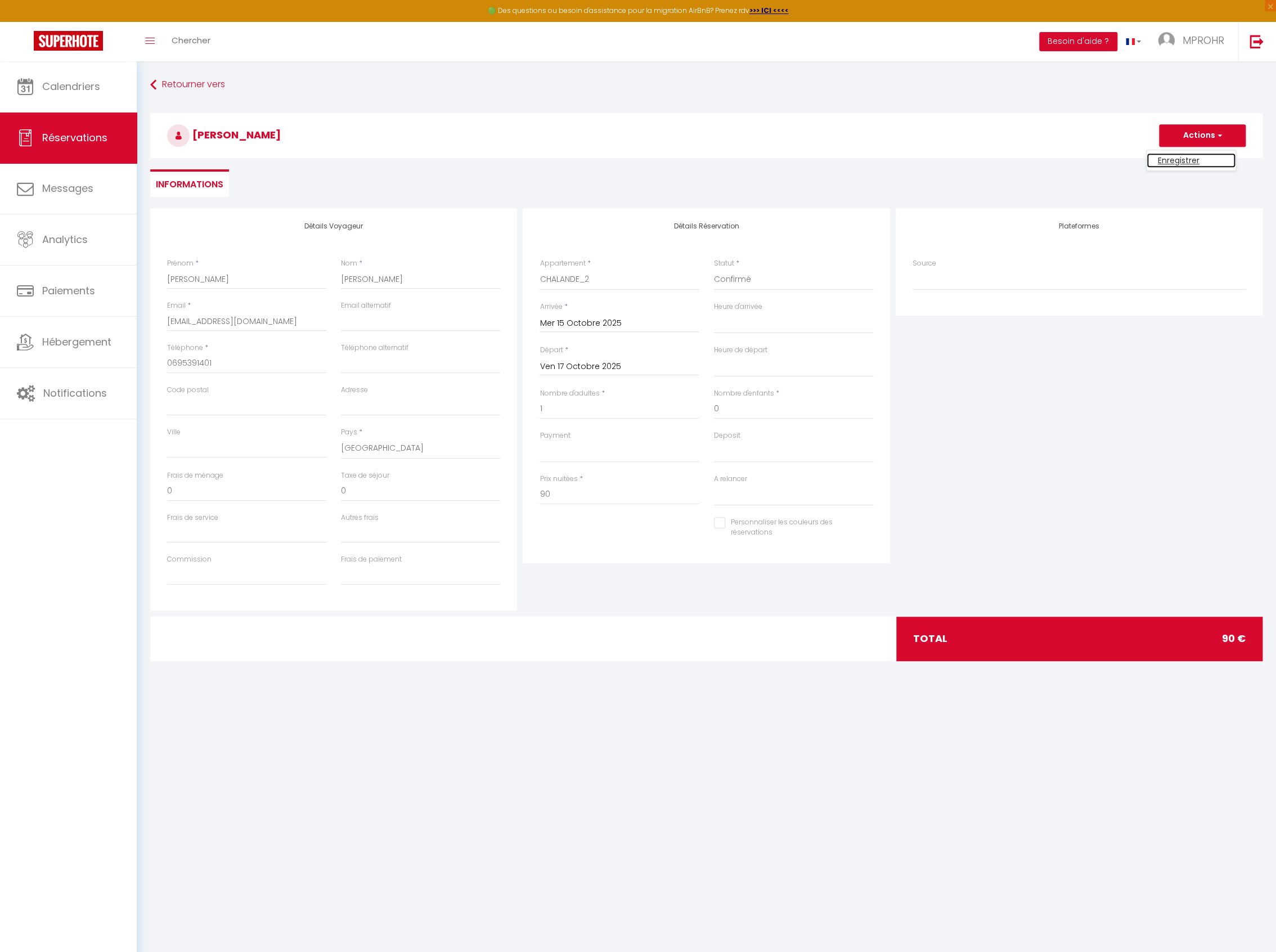
click at [1187, 158] on link "Enregistrer" at bounding box center [1191, 161] width 89 height 15
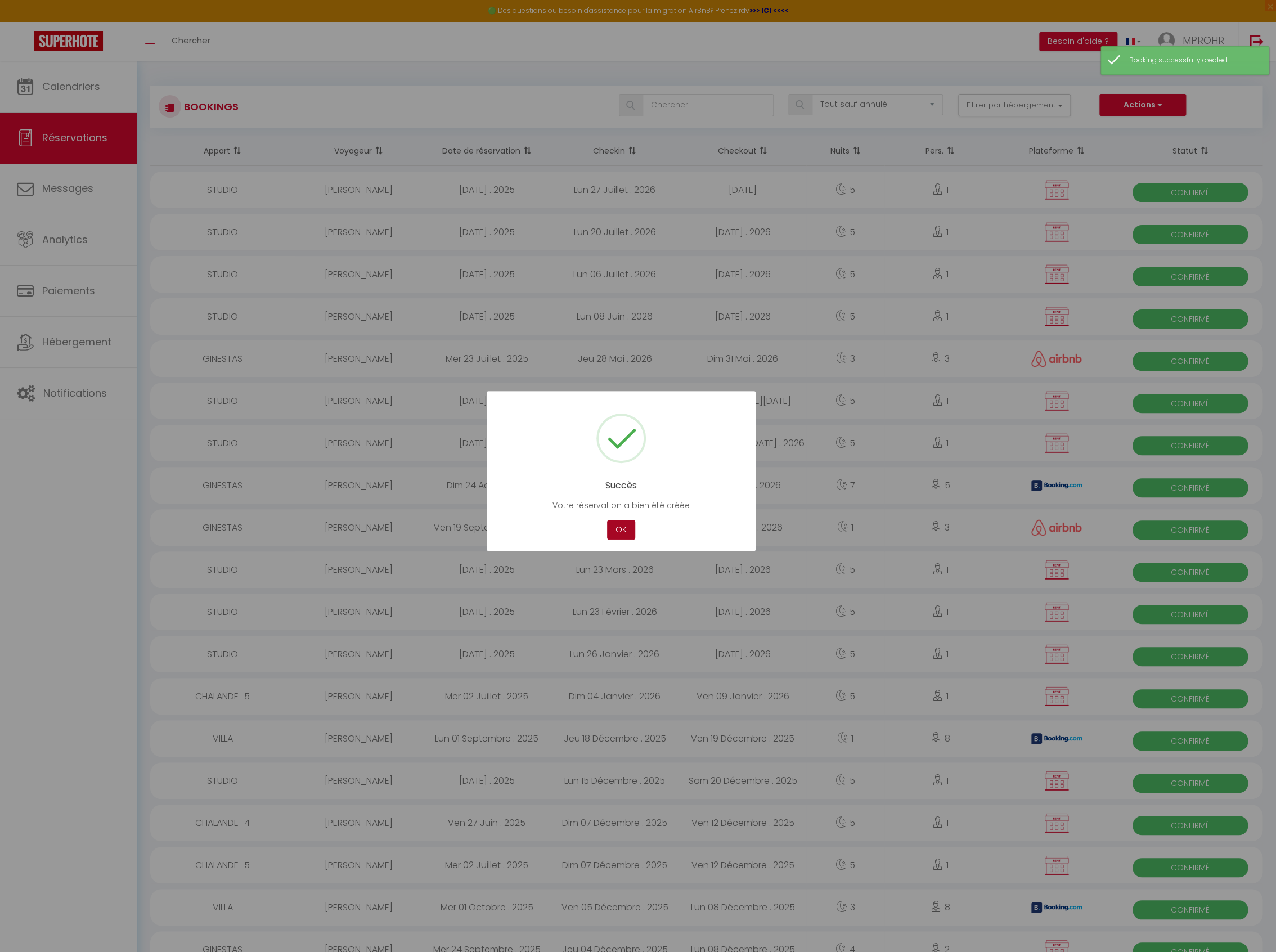
click at [625, 525] on button "OK" at bounding box center [621, 530] width 28 height 20
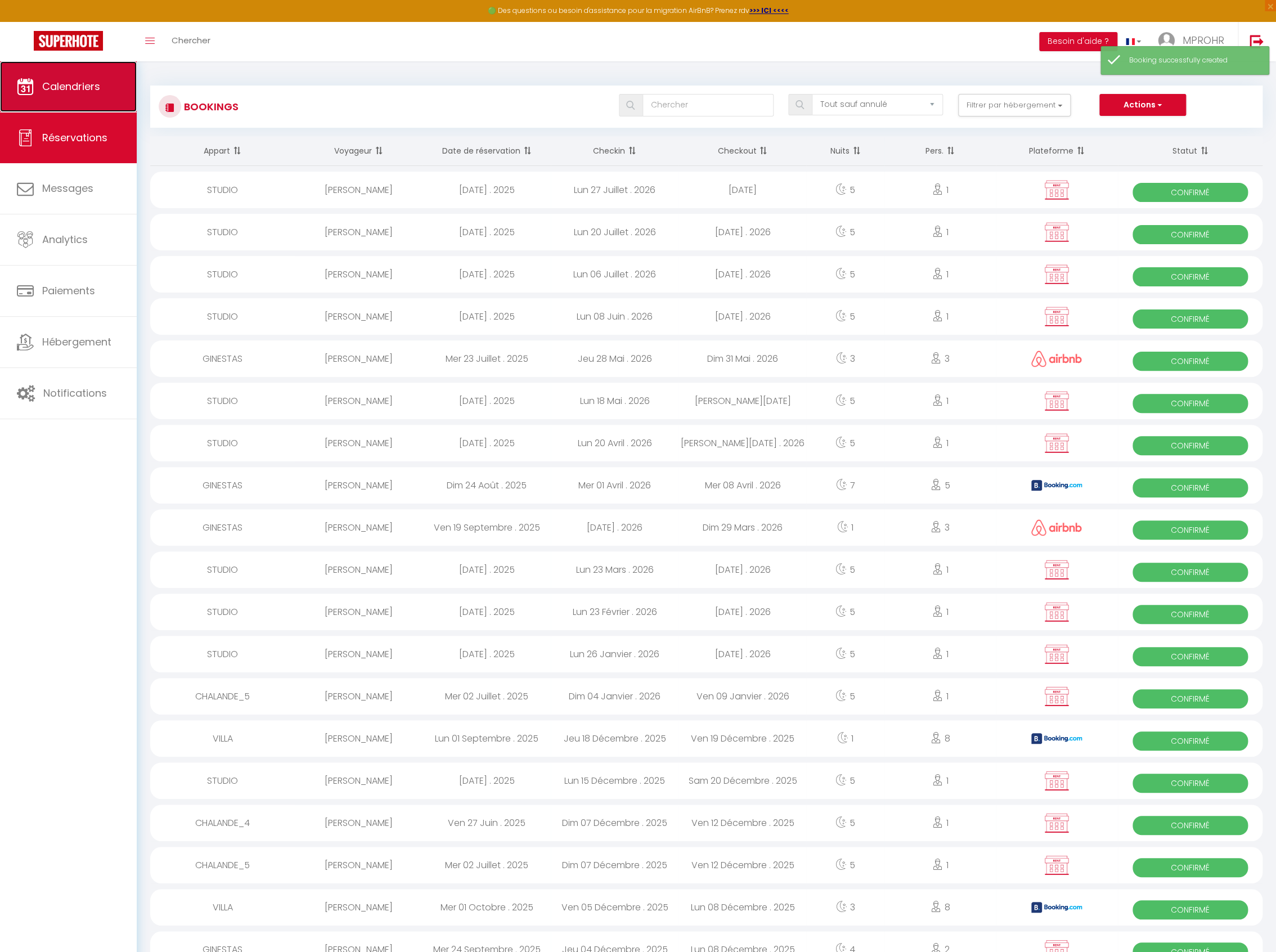
click at [127, 90] on link "Calendriers" at bounding box center [68, 87] width 136 height 50
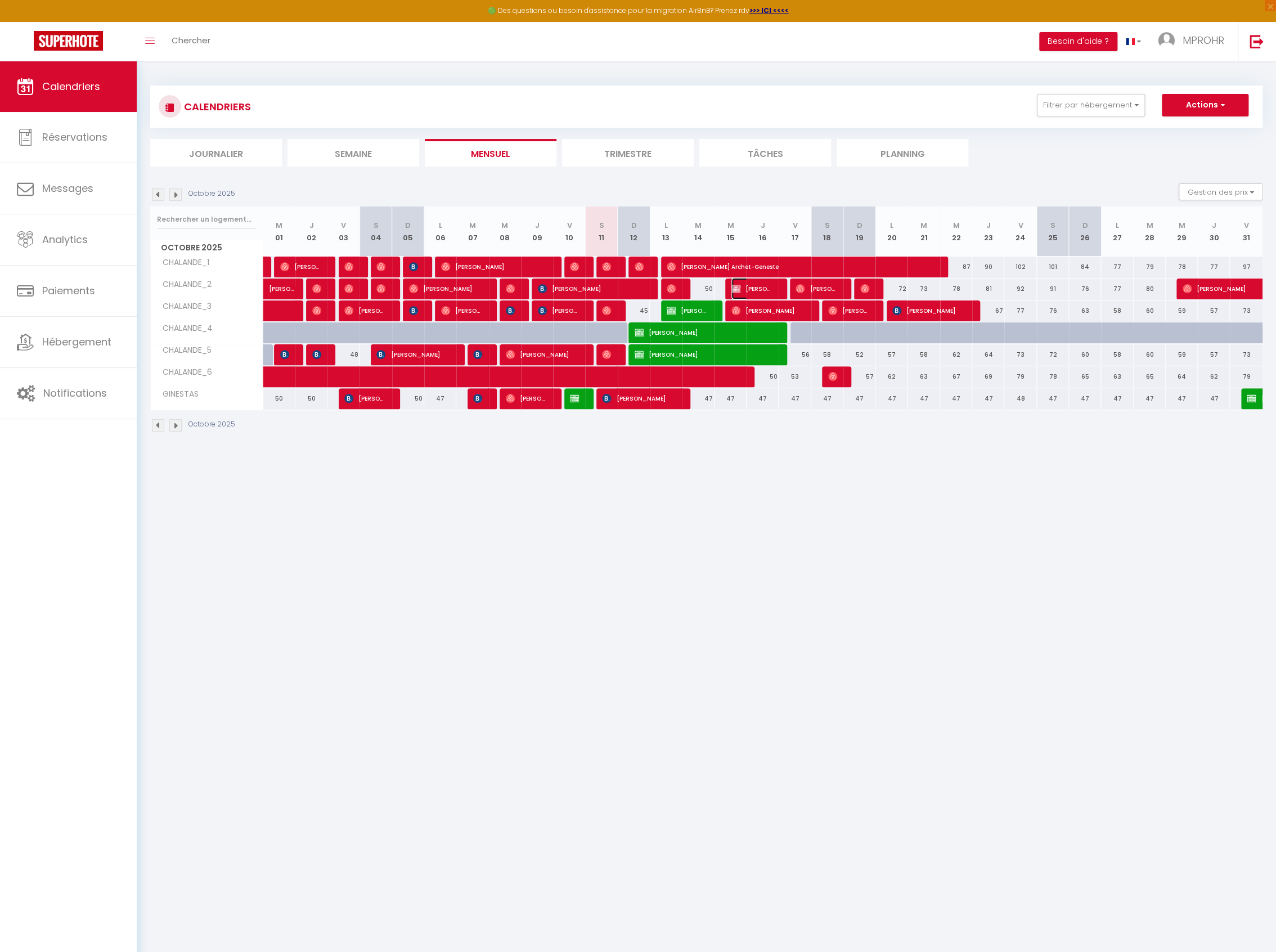
click at [758, 286] on span "[PERSON_NAME]" at bounding box center [753, 288] width 43 height 21
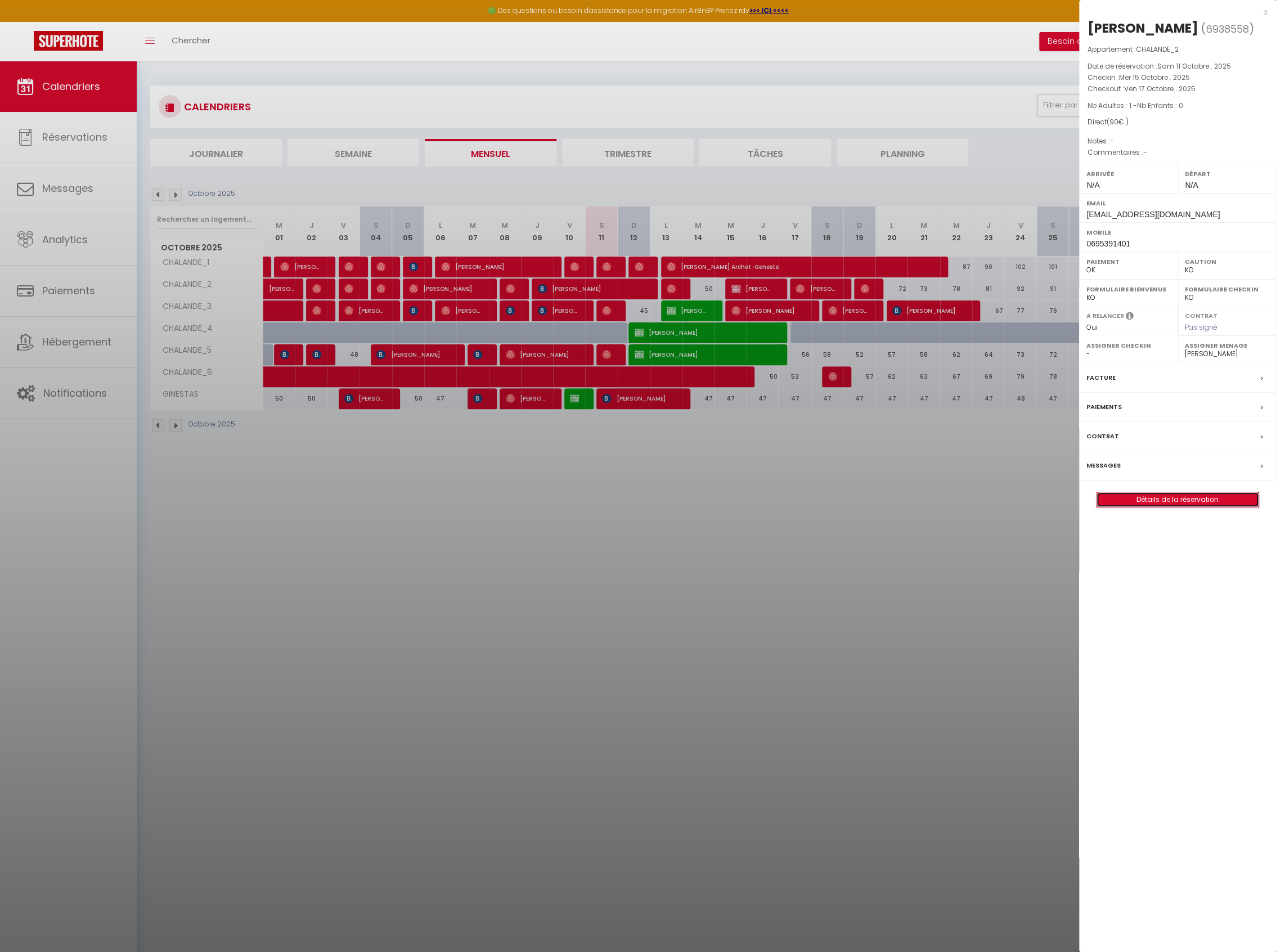
click at [1174, 507] on link "Détails de la réservation" at bounding box center [1177, 499] width 162 height 15
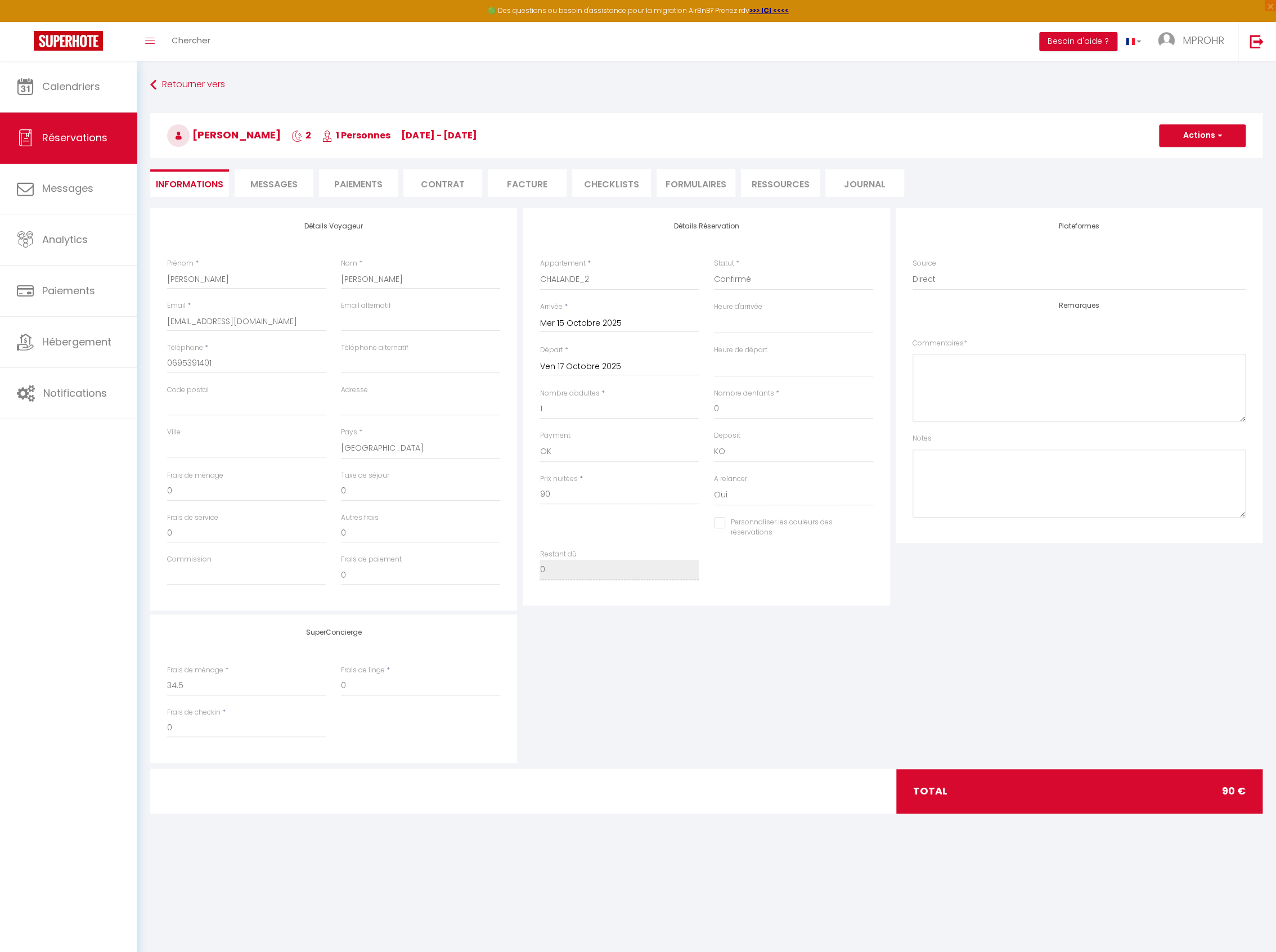
click at [719, 524] on input "Personnaliser les couleurs des réservations" at bounding box center [786, 522] width 145 height 11
click at [870, 529] on span at bounding box center [868, 525] width 9 height 9
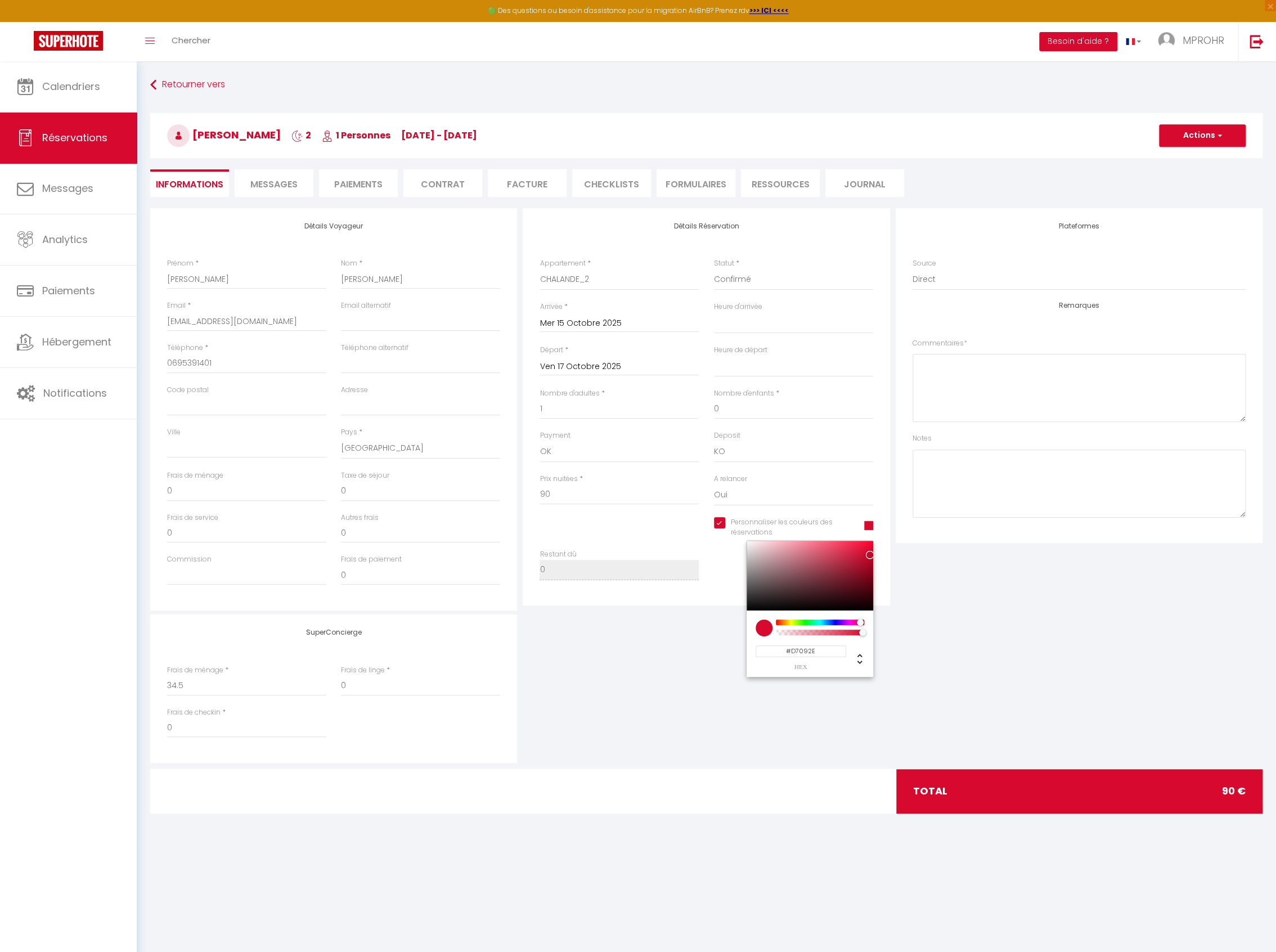
click at [823, 652] on input "#D7092E" at bounding box center [801, 651] width 90 height 12
click at [1208, 139] on button "Actions" at bounding box center [1202, 136] width 87 height 22
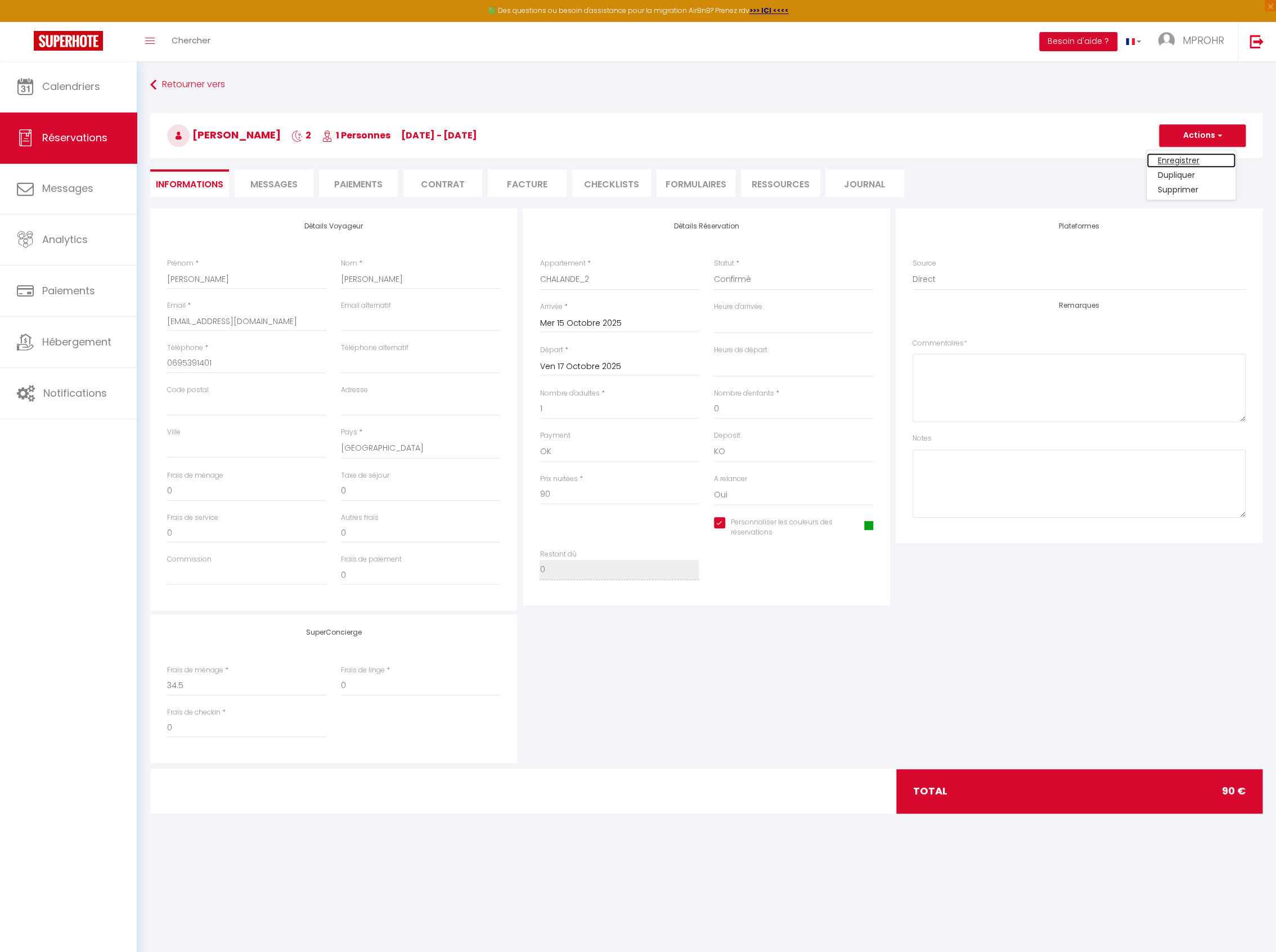
click at [1201, 160] on link "Enregistrer" at bounding box center [1191, 161] width 89 height 15
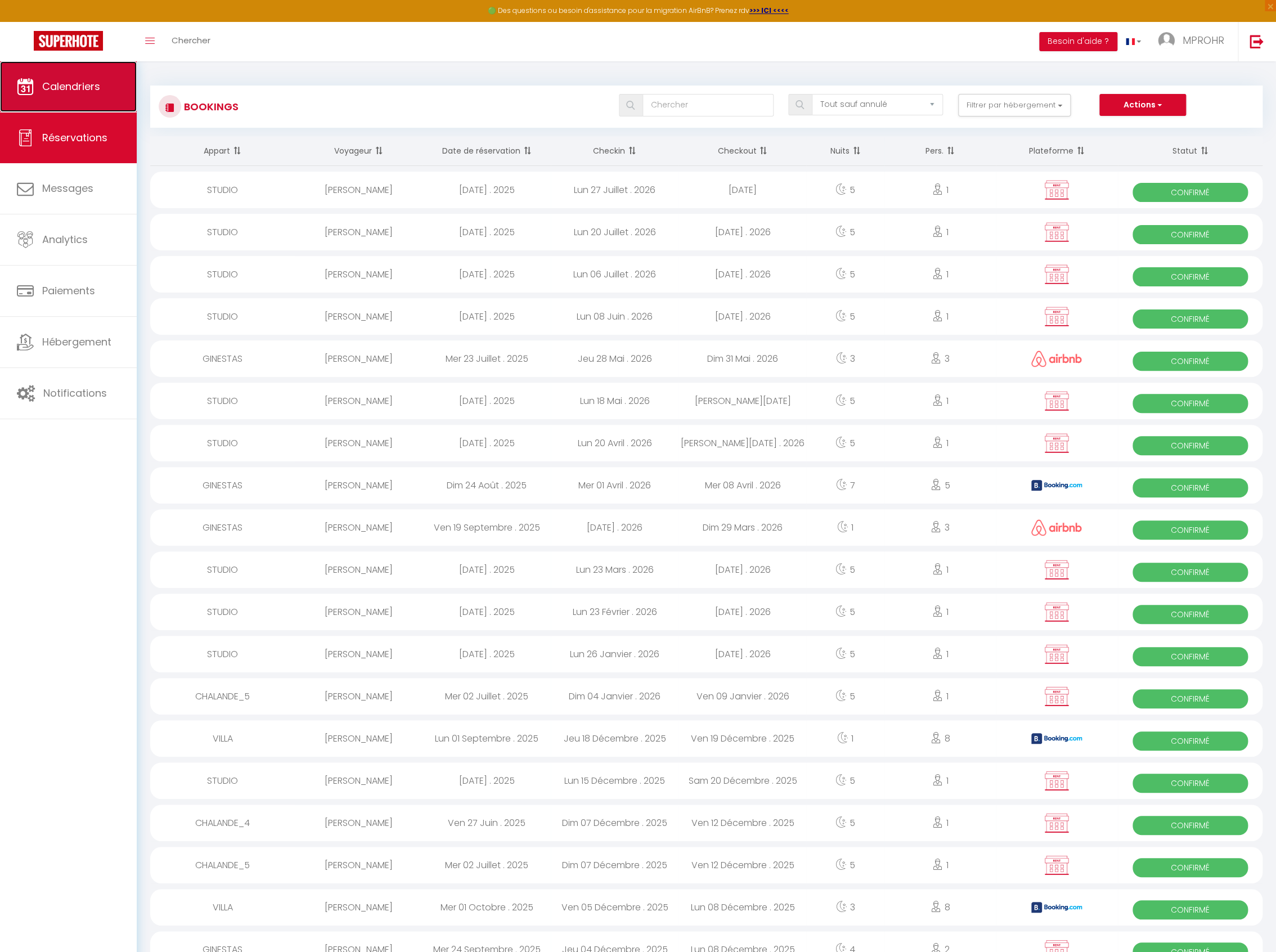
click at [85, 86] on span "Calendriers" at bounding box center [71, 86] width 58 height 14
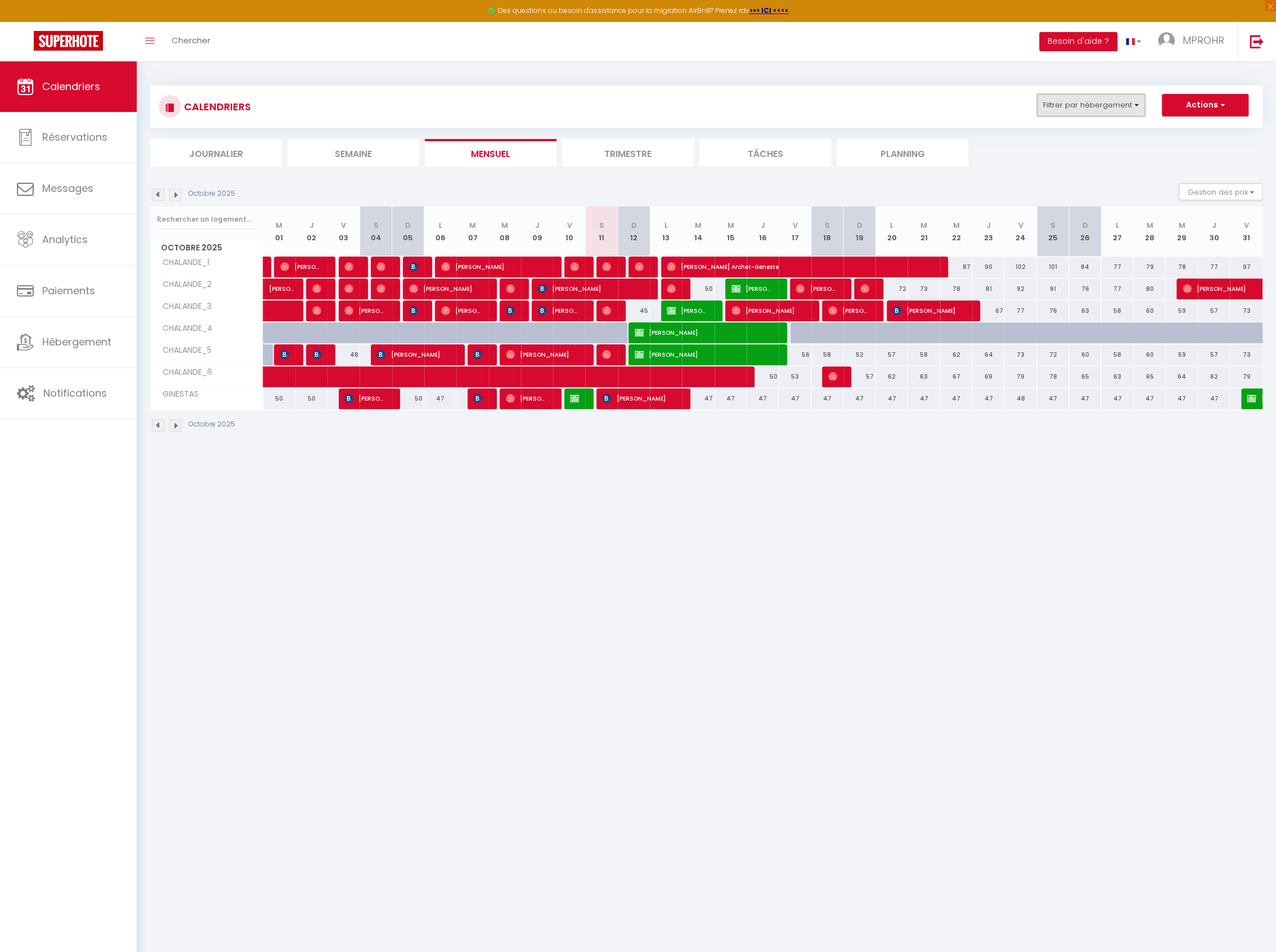
click at [1113, 106] on button "Filtrer par hébergement" at bounding box center [1091, 105] width 108 height 22
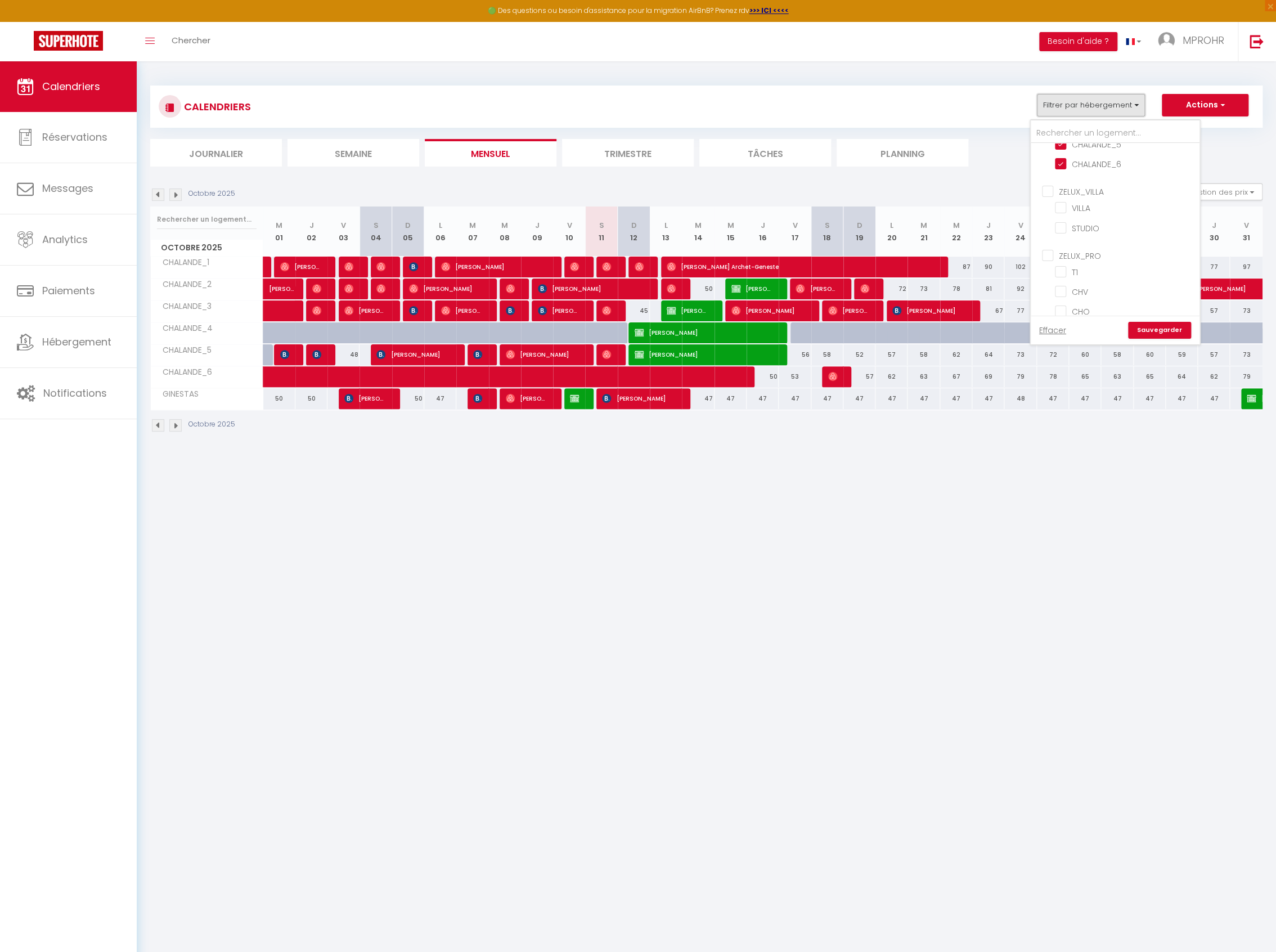
scroll to position [113, 0]
click at [1051, 181] on input "ZELUX_VILLA" at bounding box center [1126, 184] width 169 height 11
click at [1048, 244] on input "ZELUX_PRO" at bounding box center [1126, 249] width 169 height 11
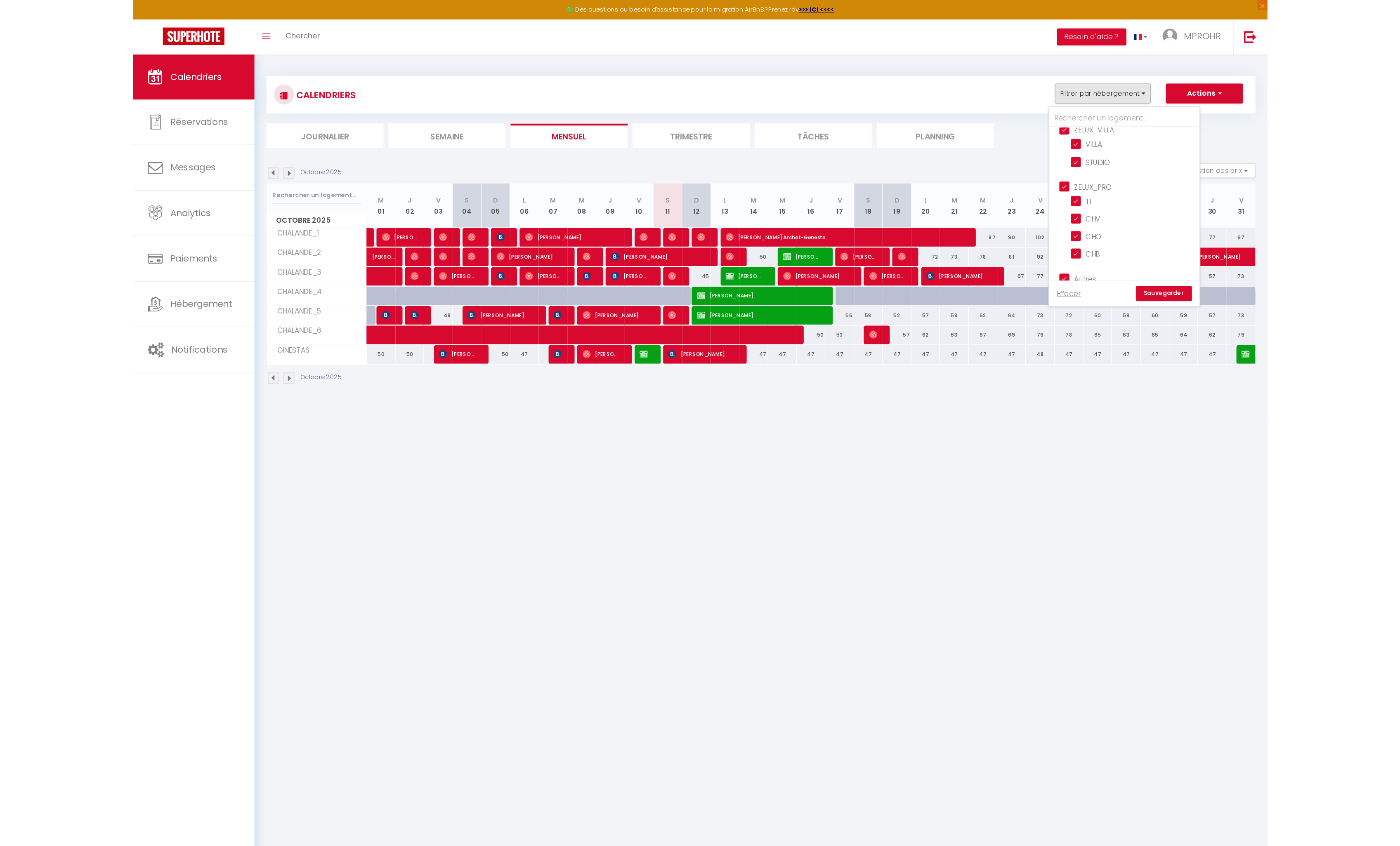
scroll to position [127, 0]
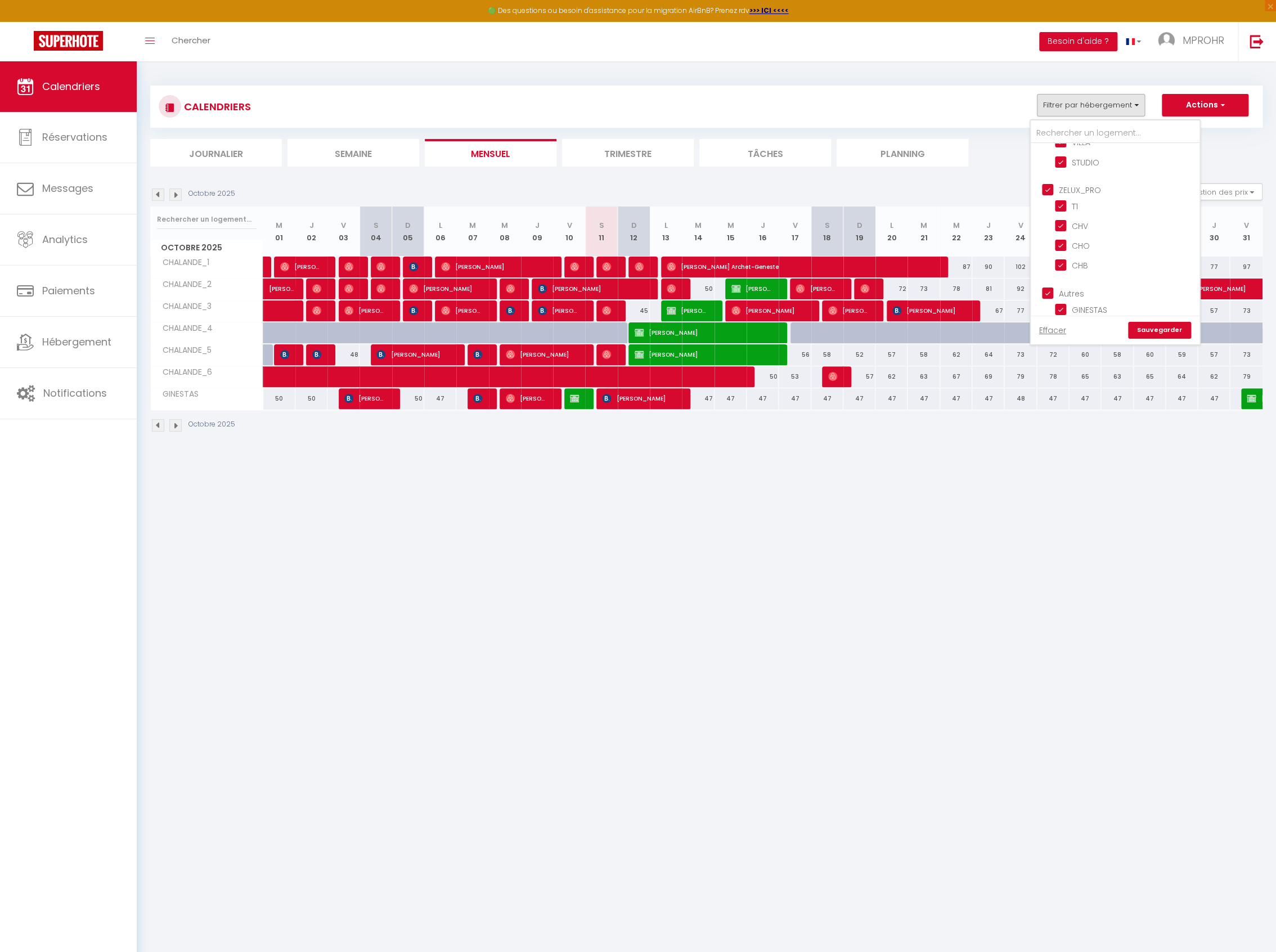
click at [1166, 325] on link "Sauvegarder" at bounding box center [1159, 330] width 63 height 17
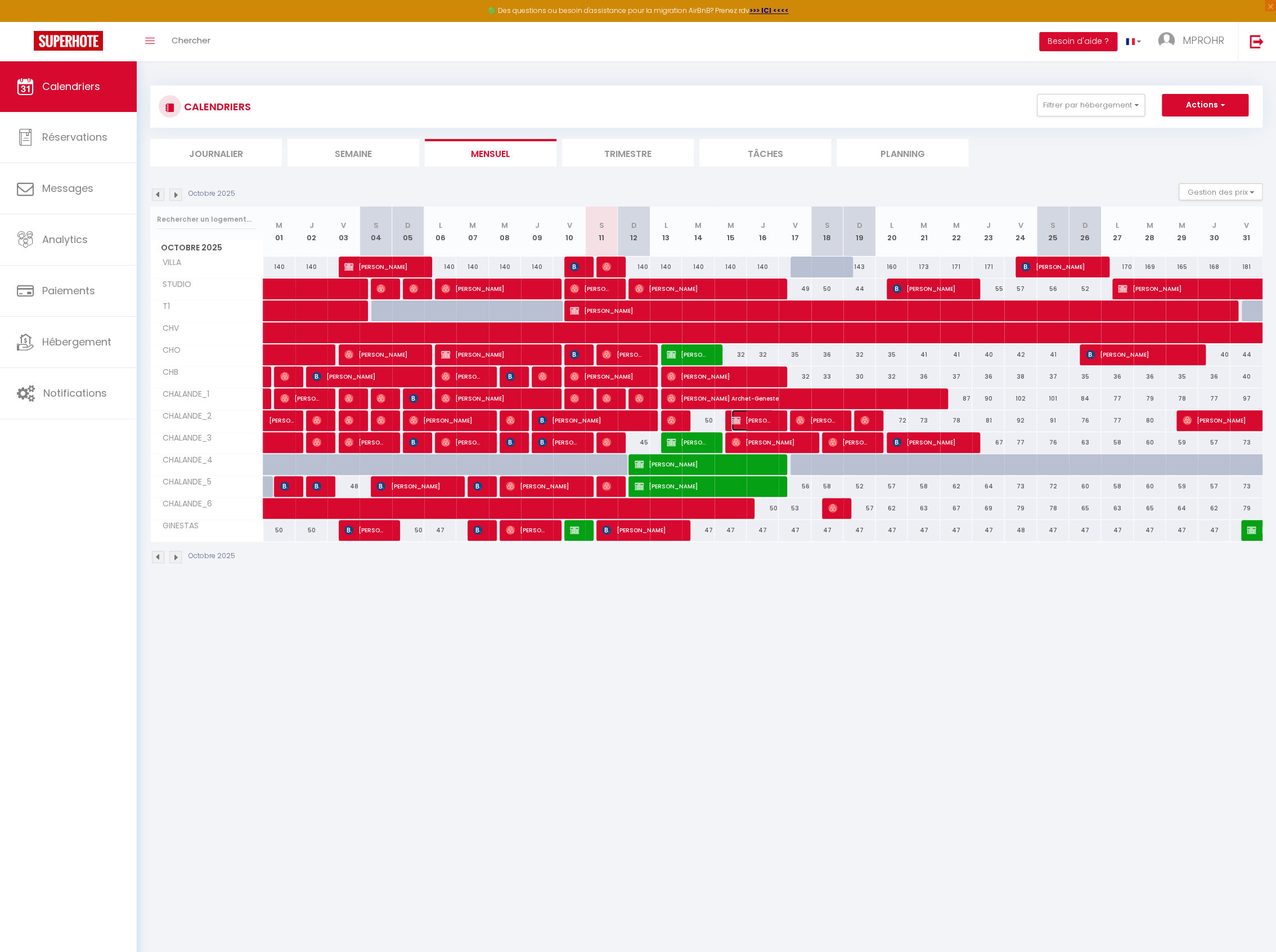
click at [740, 419] on img at bounding box center [736, 420] width 9 height 9
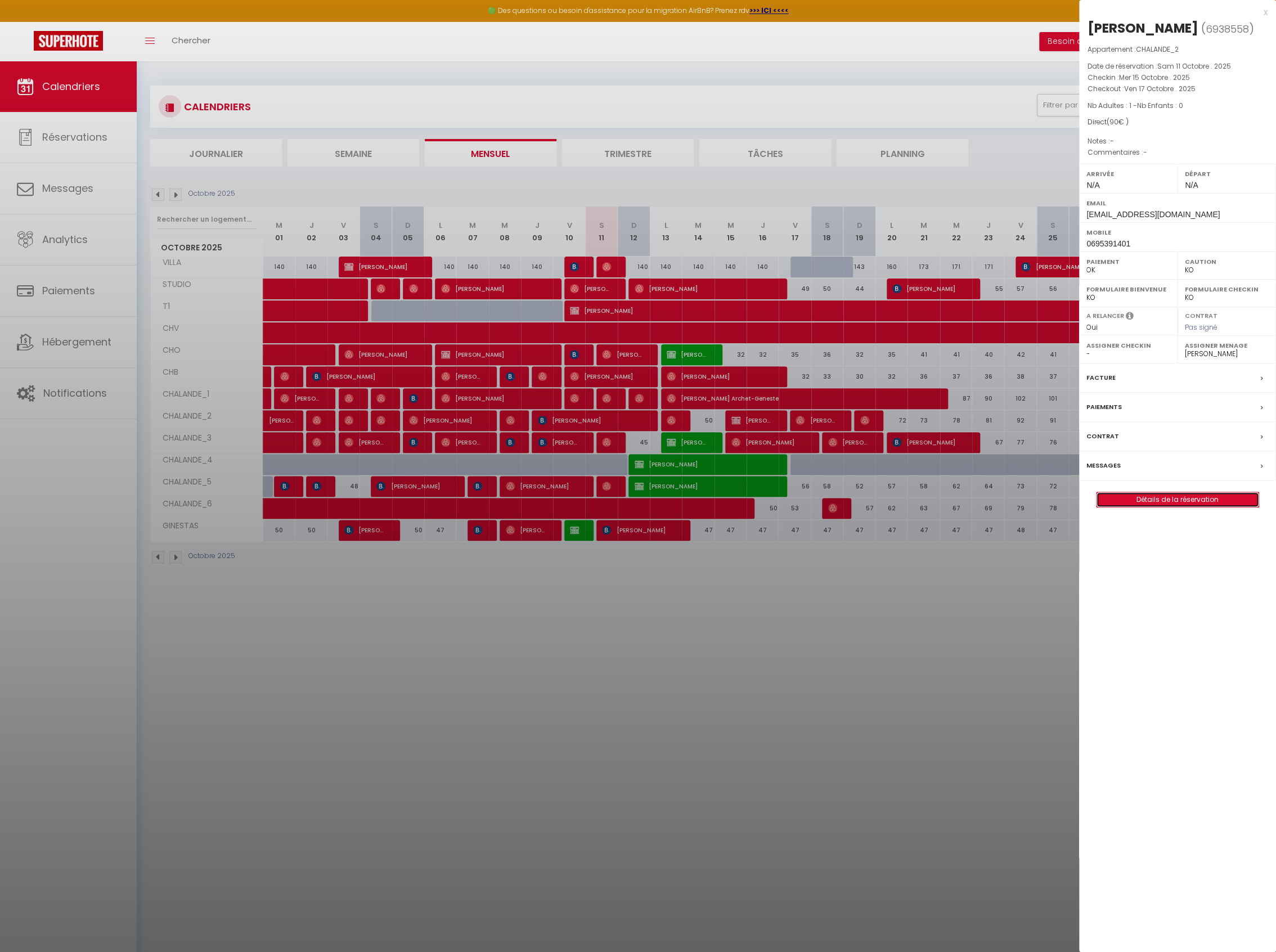
click at [1137, 507] on link "Détails de la réservation" at bounding box center [1177, 499] width 162 height 15
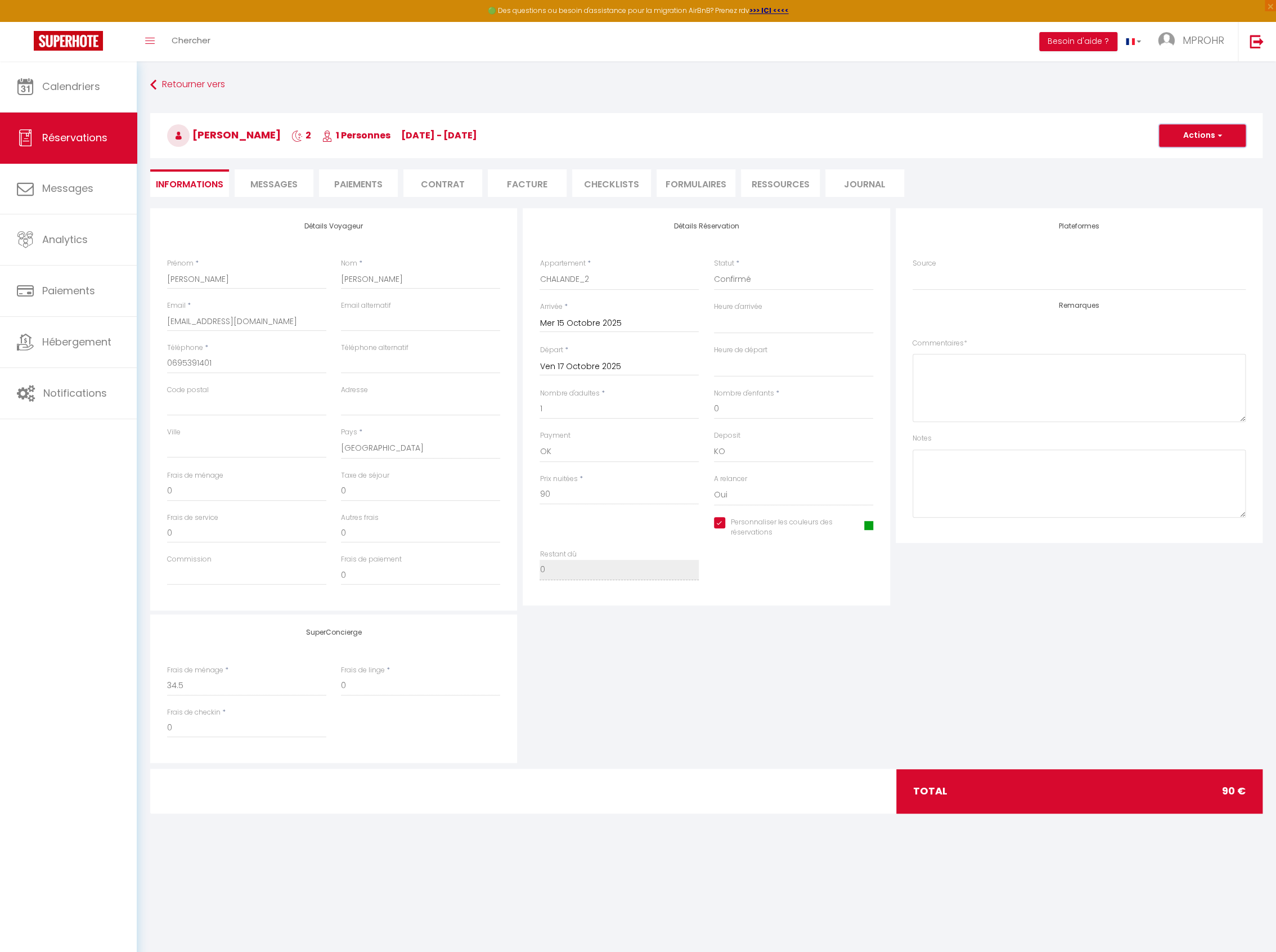
click at [1202, 142] on button "Actions" at bounding box center [1202, 136] width 87 height 22
click at [1169, 160] on link "Enregistrer" at bounding box center [1191, 161] width 89 height 15
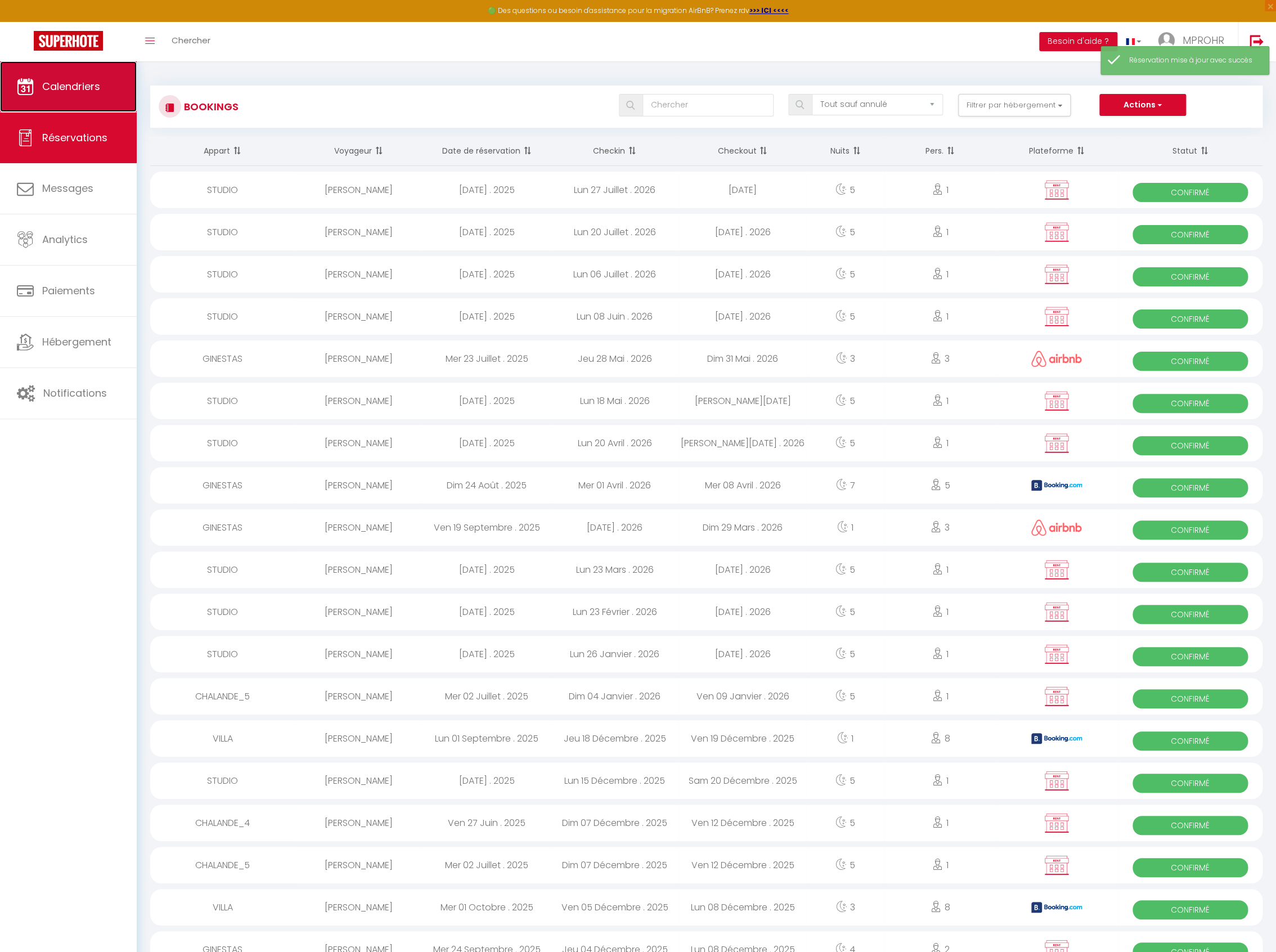
click at [87, 89] on span "Calendriers" at bounding box center [71, 86] width 58 height 14
